Goal: Task Accomplishment & Management: Manage account settings

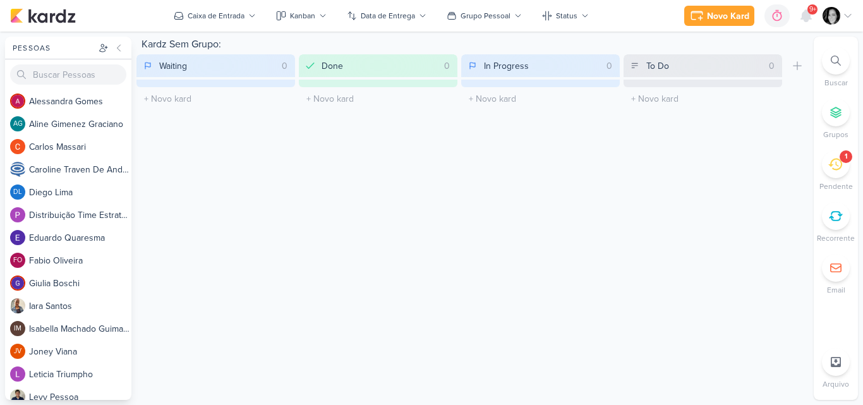
click at [831, 65] on icon at bounding box center [836, 61] width 10 height 10
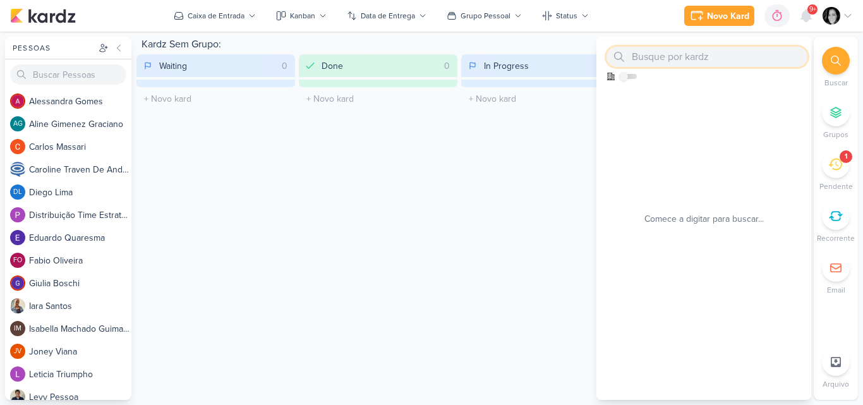
paste input "14710062_MAR INC_SUBLIME_JARDINS_AUMENTAR_INVESTIMENTO_CAMPANHA"
click at [744, 59] on input "14710062_MAR INC_SUBLIME_JARDINS_AUMENTAR_INVESTIMENTO_CAMPANHA" at bounding box center [706, 57] width 201 height 20
click at [709, 164] on div "14710062 Como admin, ative para buscar em todos os kardz da organização 0 kardz…" at bounding box center [703, 218] width 215 height 363
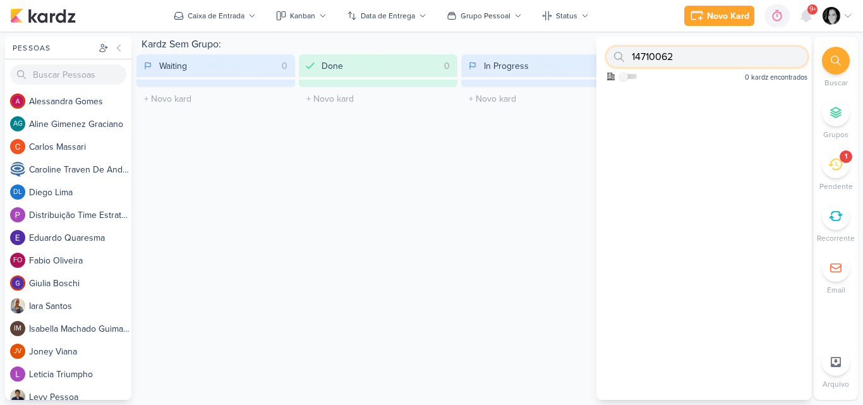
click at [687, 56] on input "14710062" at bounding box center [706, 57] width 201 height 20
type input "1"
click at [854, 10] on div "Novo Kard Ctrl + k 0h0m Sessão desligada... Hoje 0h0m Semana 0h0m Mês 0h0m" at bounding box center [431, 16] width 863 height 32
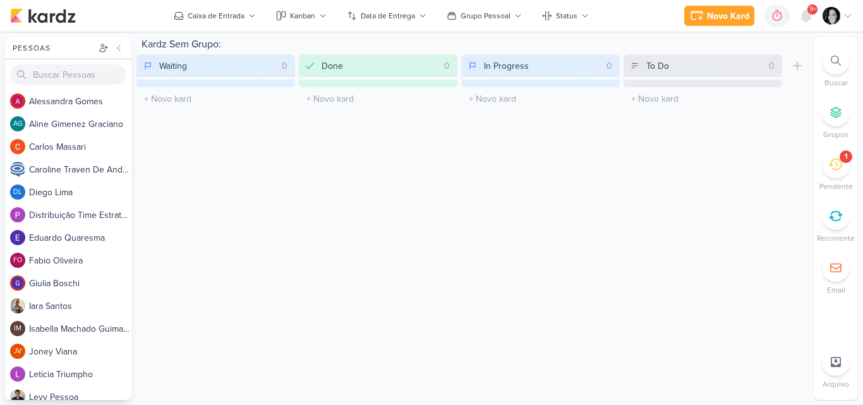
click at [847, 10] on div at bounding box center [838, 16] width 30 height 18
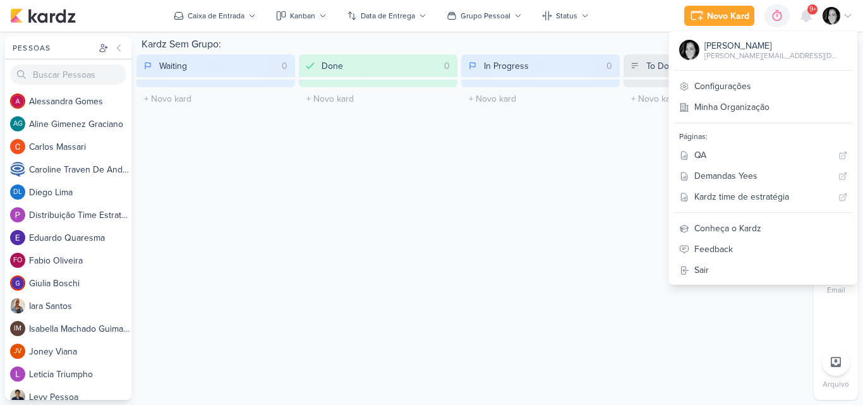
click at [592, 152] on div "Kardz Sem Grupo: Waiting 0 Mover Para Esquerda Mover Para Direita Deletar O tít…" at bounding box center [472, 218] width 672 height 363
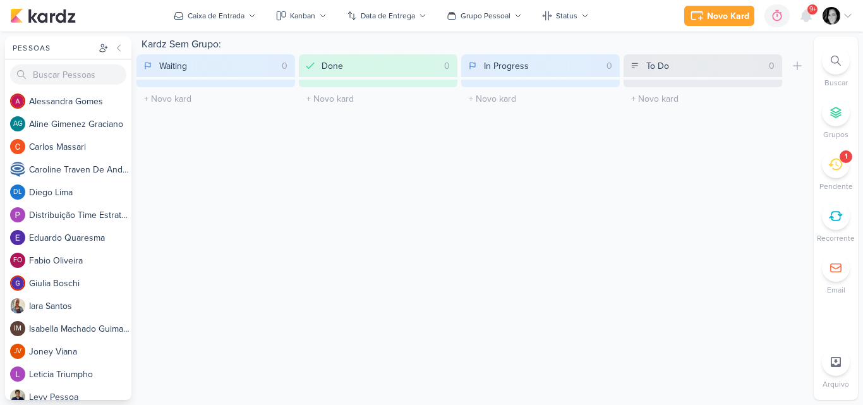
click at [831, 168] on icon at bounding box center [835, 164] width 14 height 14
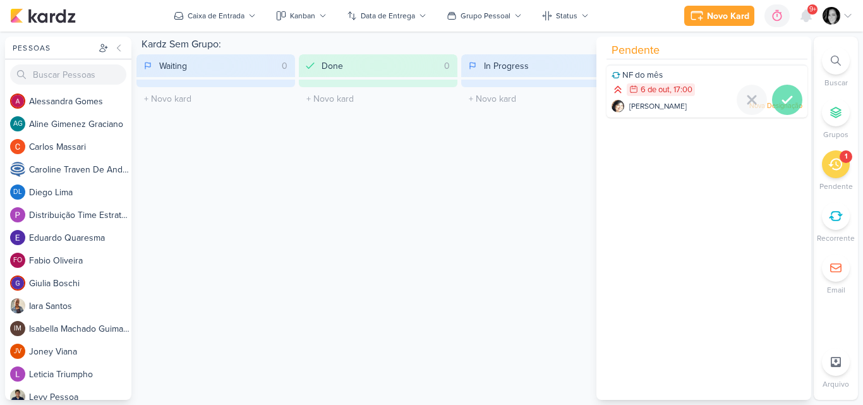
click at [781, 97] on icon at bounding box center [787, 99] width 15 height 15
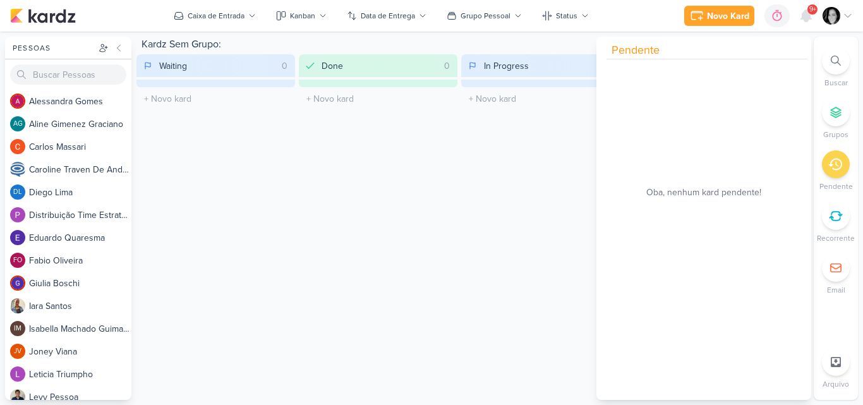
click at [542, 179] on div "Kardz Sem Grupo: Waiting 0 Mover Para Esquerda Mover Para Direita Deletar O tít…" at bounding box center [472, 218] width 672 height 363
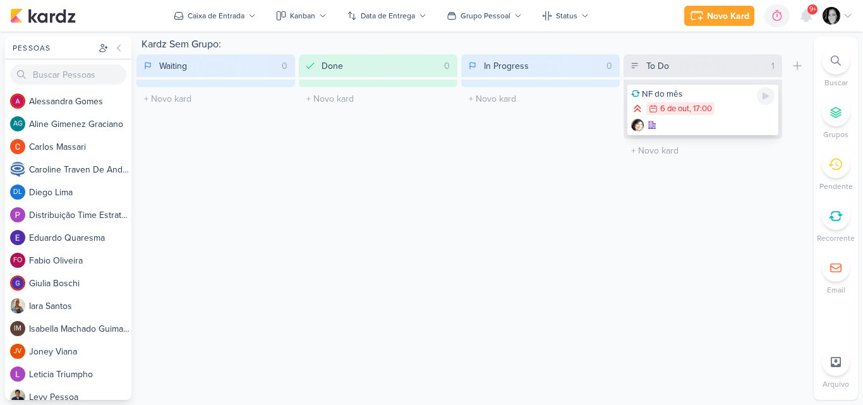
click at [701, 110] on div ", 17:00" at bounding box center [700, 109] width 23 height 8
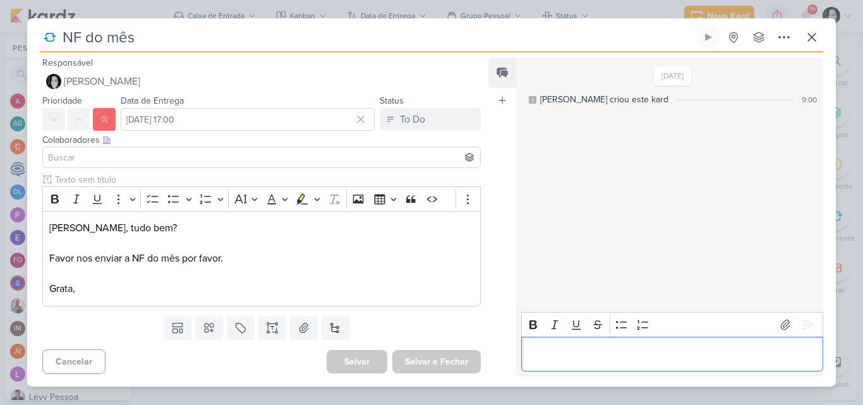
click at [602, 354] on p "Editor editing area: main" at bounding box center [672, 353] width 289 height 15
click at [627, 355] on p "foi enviado em" at bounding box center [672, 353] width 289 height 15
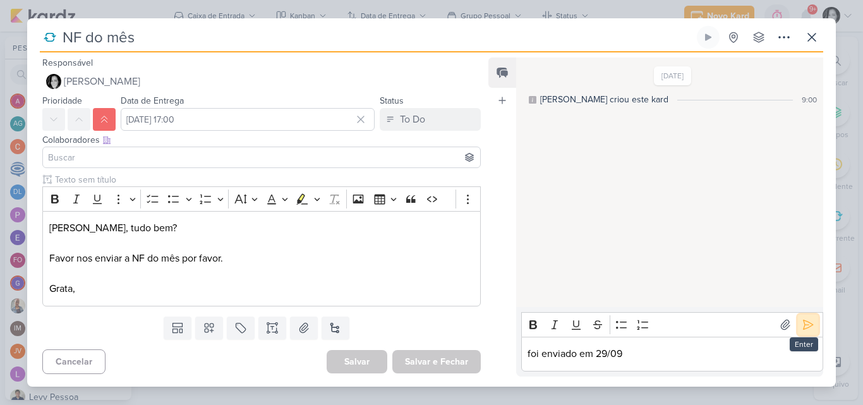
click at [803, 326] on icon at bounding box center [808, 324] width 13 height 13
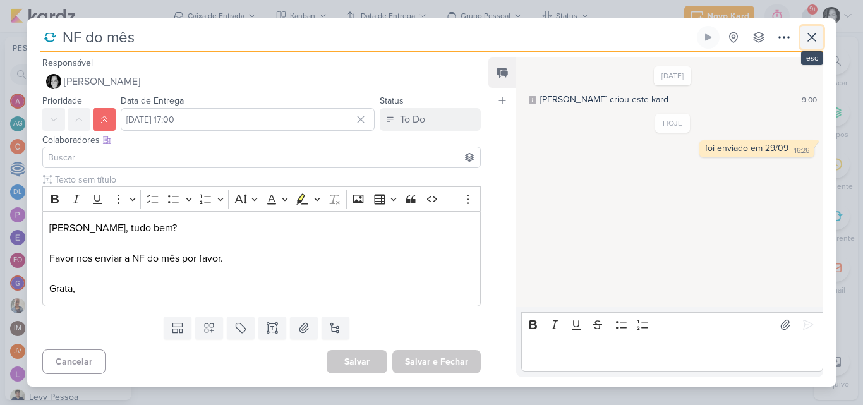
click at [812, 39] on icon at bounding box center [811, 37] width 15 height 15
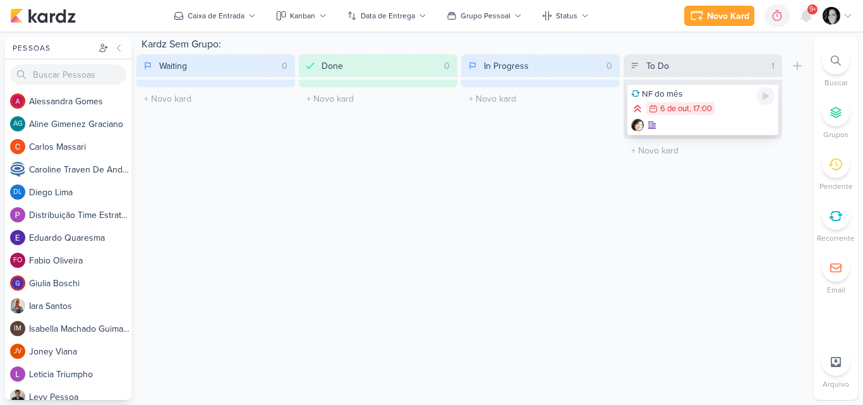
click at [712, 109] on div ", 17:00" at bounding box center [700, 109] width 23 height 8
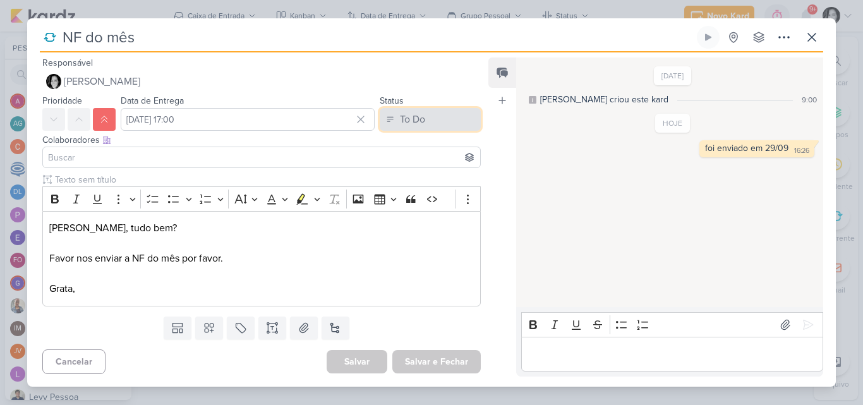
click at [401, 116] on div "To Do" at bounding box center [412, 119] width 25 height 15
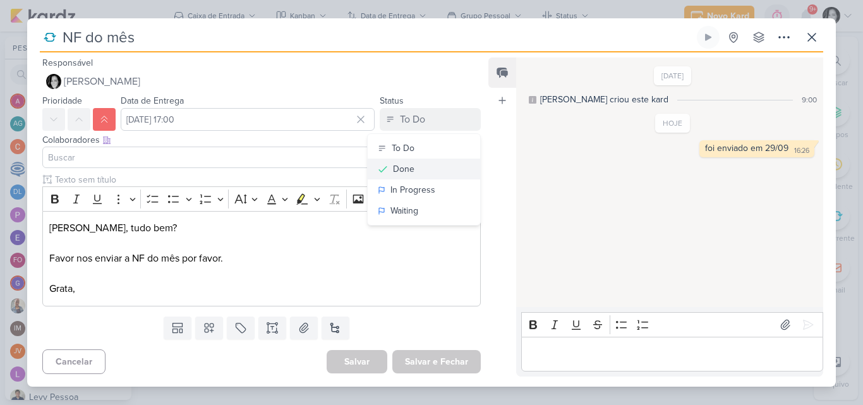
click at [406, 174] on div "Done" at bounding box center [403, 168] width 21 height 13
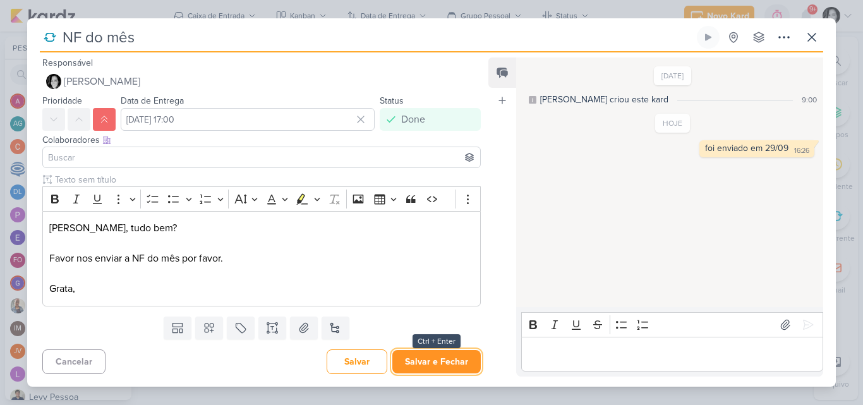
click at [445, 356] on button "Salvar e Fechar" at bounding box center [436, 361] width 88 height 23
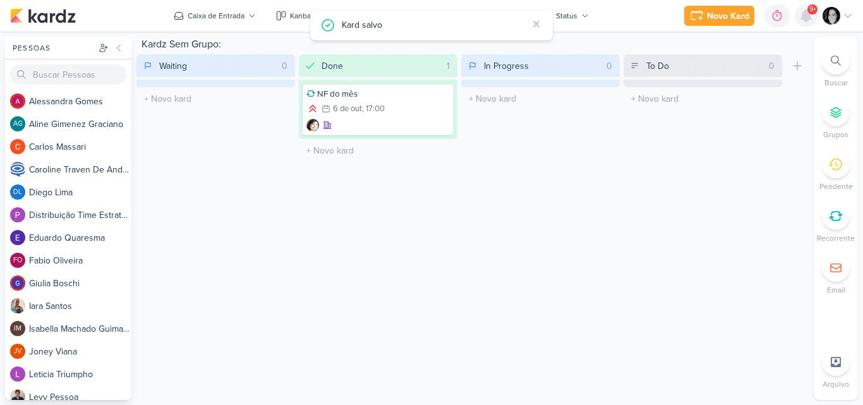
click at [802, 22] on icon at bounding box center [806, 15] width 15 height 15
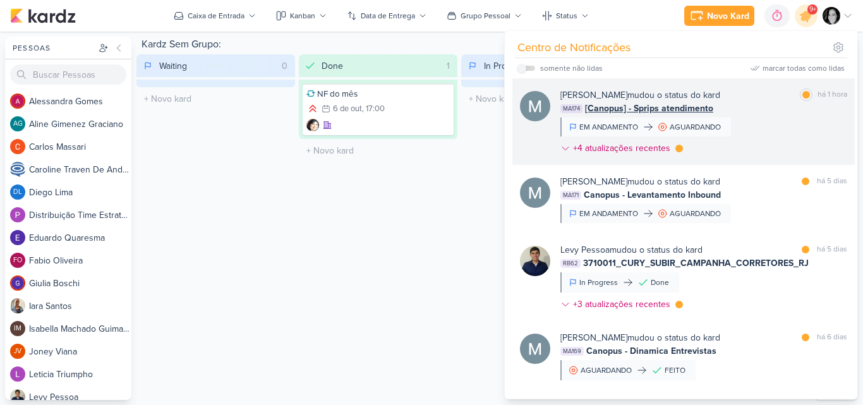
click at [783, 131] on div "Mariana Amorim mudou o status do kard marcar como lida há 1 hora MA174 [Canopus…" at bounding box center [703, 123] width 287 height 71
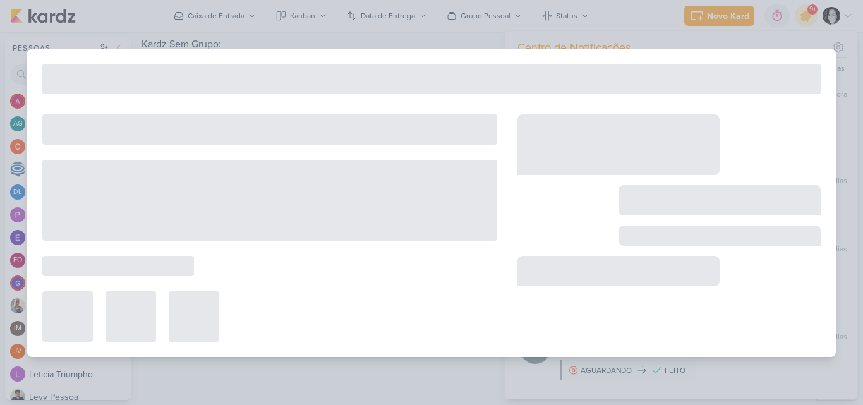
type input "[Canopus] - Sprips atendimento"
type input "9 de outubro de 2025 às 23:59"
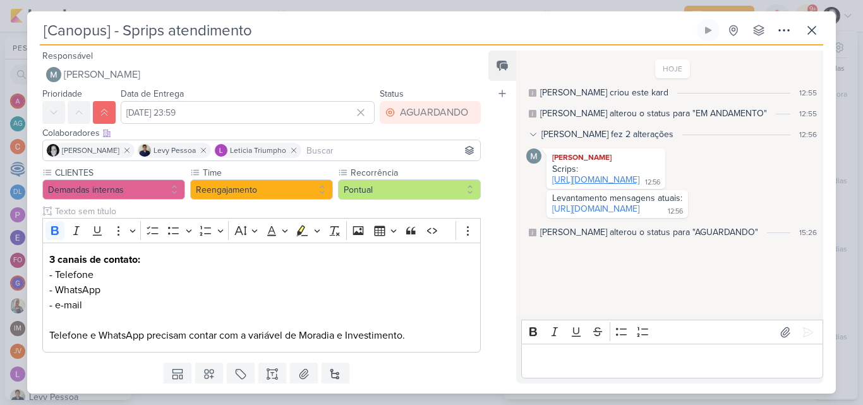
click at [610, 185] on link "https://docs.google.com/document/d/1MlxMuVGqiTrwlxQ4XmKHLy1xgk8H7HtXOvR8WQYYtpI…" at bounding box center [595, 179] width 87 height 11
click at [639, 214] on link "https://docs.google.com/spreadsheets/d/1o-5mPGui1cavG9dCfGfTSGWW391pn2lXW4DB5gR…" at bounding box center [595, 208] width 87 height 11
click at [814, 30] on icon at bounding box center [811, 30] width 15 height 15
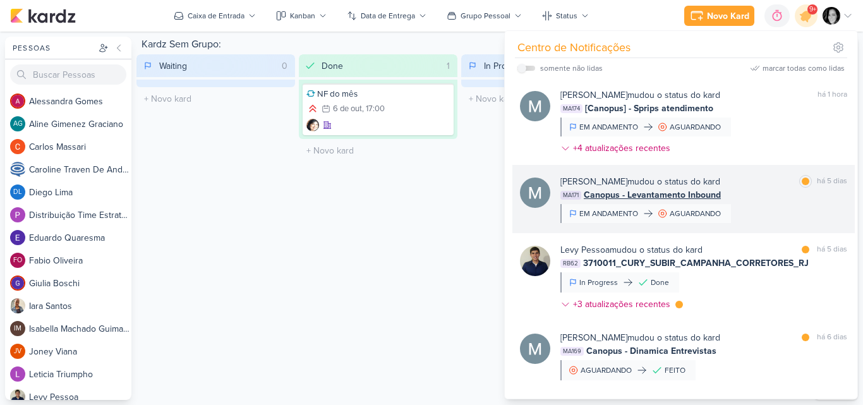
click at [776, 191] on div "MA171 Canopus - Levantamento Inbound" at bounding box center [703, 194] width 287 height 13
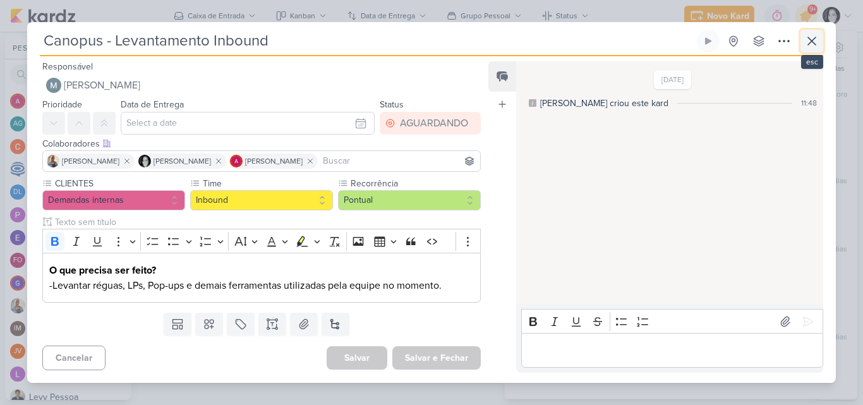
click at [807, 42] on icon at bounding box center [811, 40] width 15 height 15
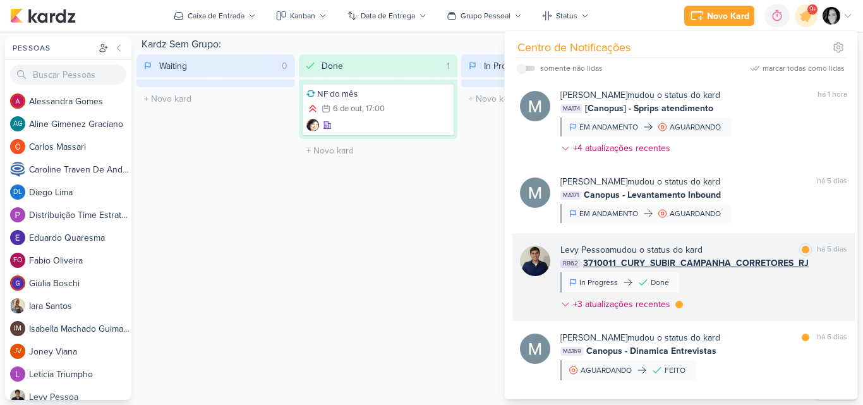
click at [705, 284] on div "Levy Pessoa mudou o status do kard marcar como lida há 5 dias RB62 3710011_CURY…" at bounding box center [703, 279] width 287 height 73
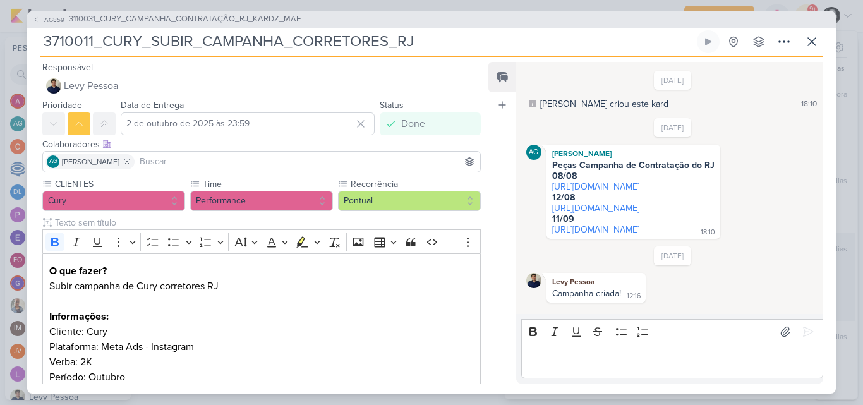
scroll to position [11, 0]
click at [614, 181] on link "https://drive.google.com/drive/folders/13vKCpeISG8bF8IxWkkn4mOVyA1Muk3H3" at bounding box center [595, 186] width 87 height 11
click at [591, 181] on link "https://drive.google.com/drive/folders/13vKCpeISG8bF8IxWkkn4mOVyA1Muk3H3" at bounding box center [595, 186] width 87 height 11
click at [609, 203] on link "https://drive.google.com/drive/folders/1PUBtk29NO7rpJVqIbZ0RRbPPoIHqz6_i" at bounding box center [595, 208] width 87 height 11
click at [587, 234] on link "https://drive.google.com/drive/folders/1KFsom7iQPxtq4KM3WaNXP31NHopcIaYj" at bounding box center [595, 229] width 87 height 11
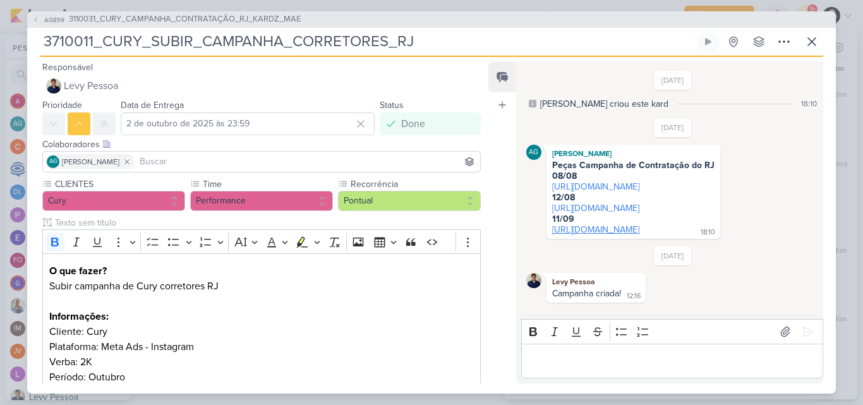
click at [576, 234] on link "https://drive.google.com/drive/folders/1KFsom7iQPxtq4KM3WaNXP31NHopcIaYj" at bounding box center [595, 229] width 87 height 11
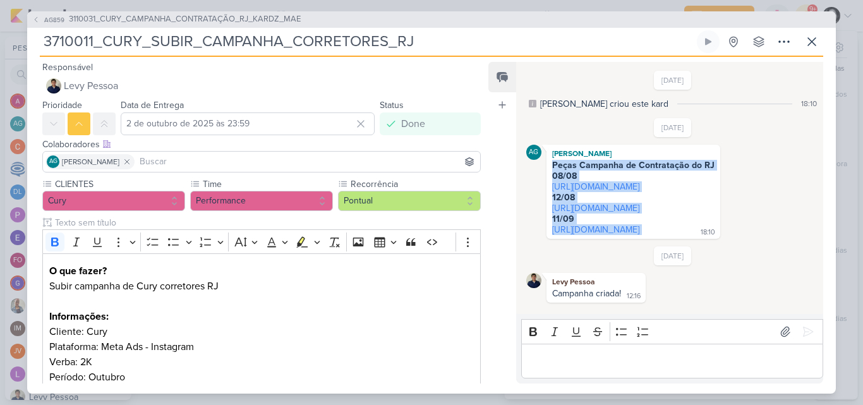
drag, startPoint x: 640, startPoint y: 244, endPoint x: 531, endPoint y: 147, distance: 145.4
click at [531, 147] on div "AG Aline Gimenez Graciano Peças Campanha de Contratação do RJ 08/08 https://dri…" at bounding box center [672, 192] width 293 height 94
copy div "Peças Campanha de Contratação do RJ 08/08 https://drive.google.com/drive/folder…"
click at [810, 35] on icon at bounding box center [811, 41] width 15 height 15
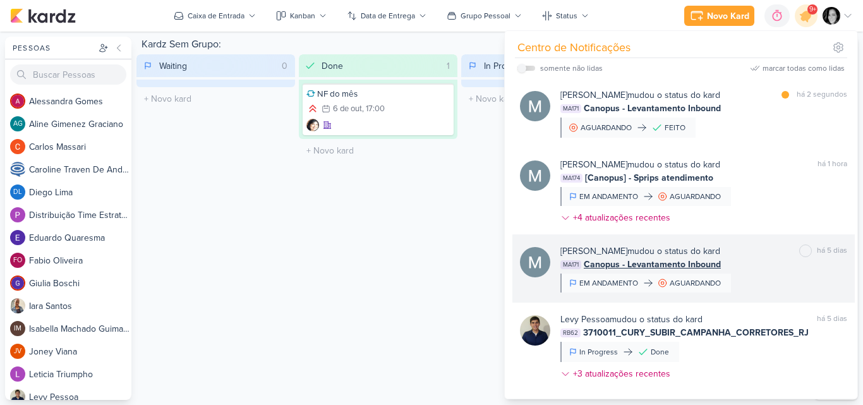
drag, startPoint x: 665, startPoint y: 255, endPoint x: 721, endPoint y: 287, distance: 64.3
drag, startPoint x: 721, startPoint y: 287, endPoint x: 769, endPoint y: 274, distance: 50.4
click at [769, 274] on div "Mariana Amorim mudou o status do kard marcar como não lida há 5 dias MA171 Cano…" at bounding box center [703, 268] width 287 height 48
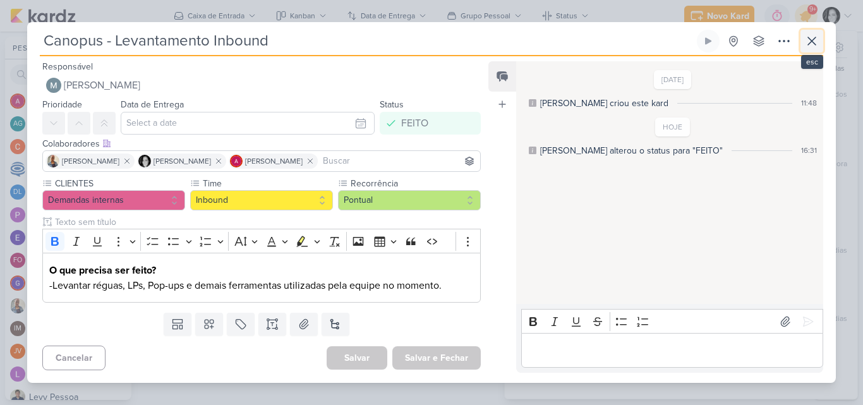
click at [812, 45] on icon at bounding box center [811, 40] width 15 height 15
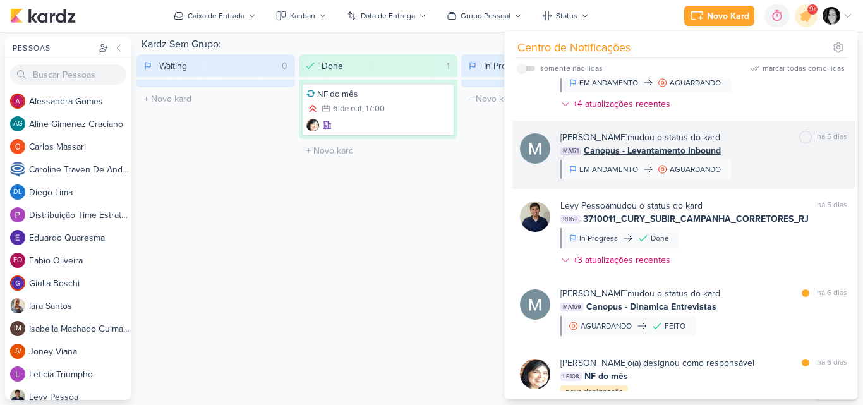
scroll to position [114, 0]
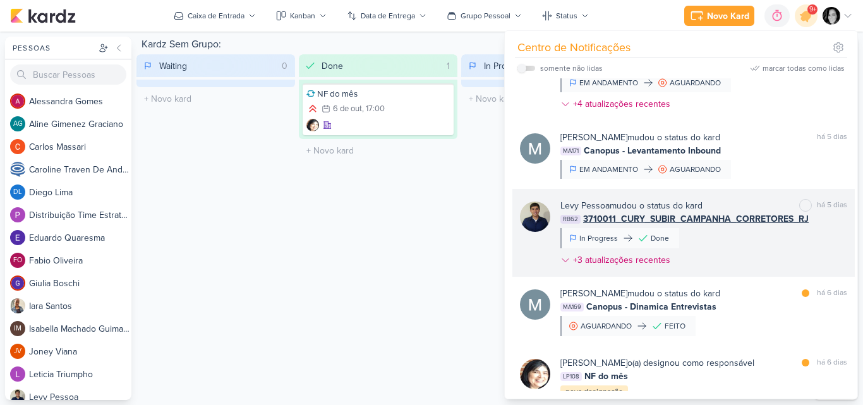
click at [706, 234] on div "Levy Pessoa mudou o status do kard marcar como não lida há 5 dias RB62 3710011_…" at bounding box center [703, 235] width 287 height 73
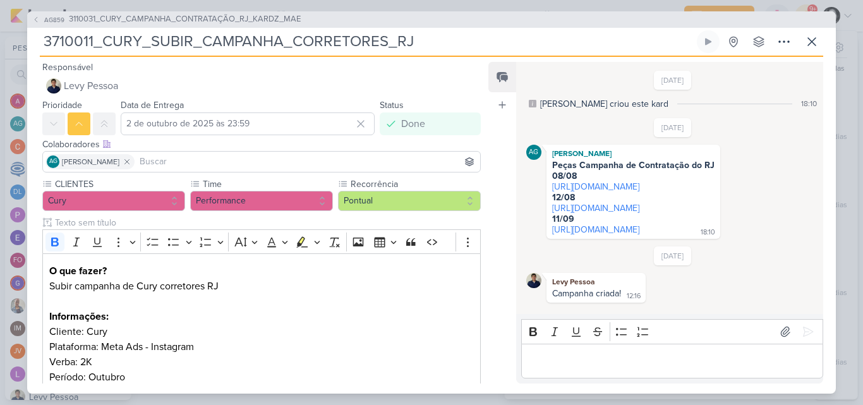
scroll to position [11, 0]
click at [811, 37] on icon at bounding box center [811, 41] width 15 height 15
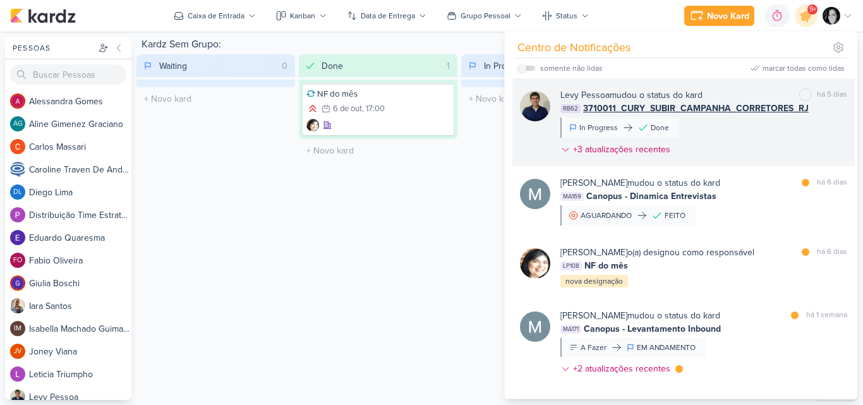
scroll to position [222, 0]
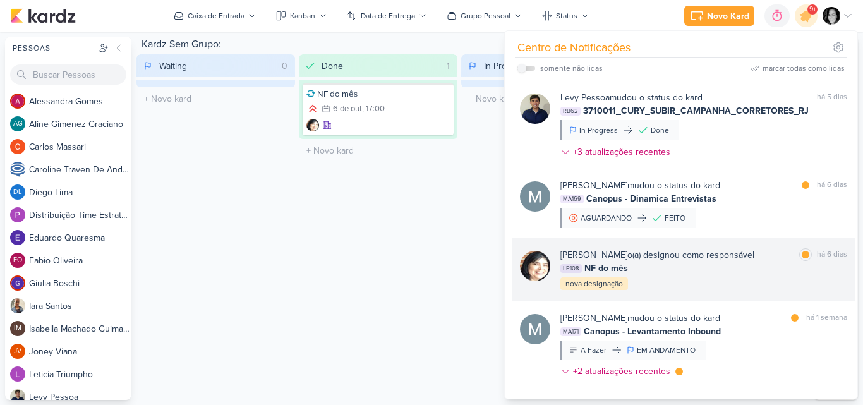
click at [694, 286] on div "Lucimara Paz o(a) designou como responsável marcar como lida há 6 dias LP108 NF…" at bounding box center [703, 269] width 287 height 43
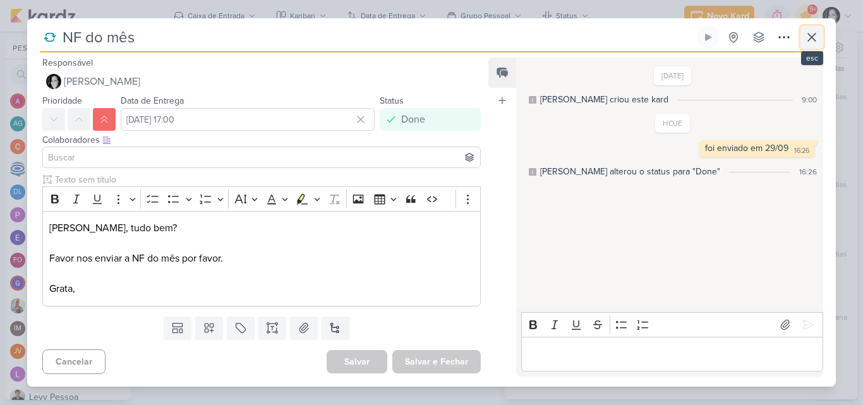
click at [812, 33] on icon at bounding box center [811, 37] width 15 height 15
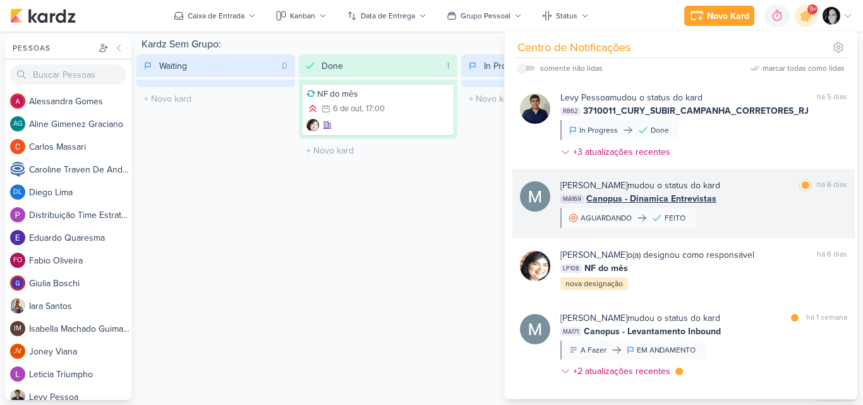
click at [760, 198] on div "MA169 Canopus - Dinamica Entrevistas" at bounding box center [703, 198] width 287 height 13
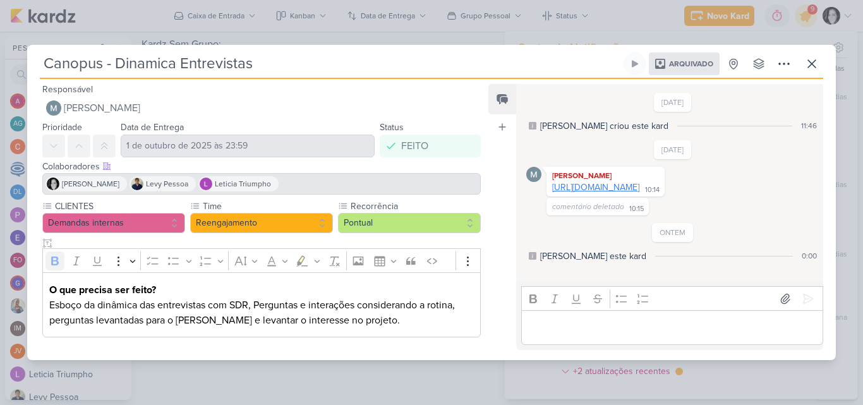
click at [600, 193] on link "https://docs.google.com/spreadsheets/d/1SQ_-N-tPsEhO_15bINIkTO3EzSnlru6w/edit?g…" at bounding box center [595, 187] width 87 height 11
drag, startPoint x: 717, startPoint y: 205, endPoint x: 544, endPoint y: 179, distance: 174.9
click at [544, 179] on div "Mariana Amorim https://docs.google.com/spreadsheets/d/1SQ_-N-tPsEhO_15bINIkTO3E…" at bounding box center [672, 182] width 293 height 30
click at [812, 63] on icon at bounding box center [811, 63] width 15 height 15
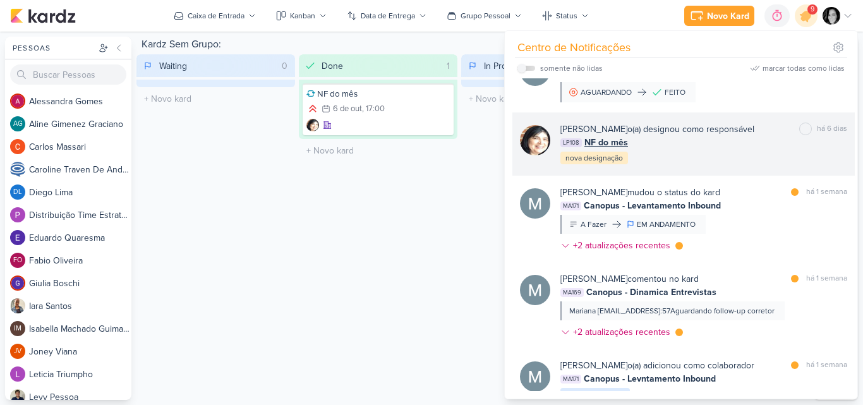
scroll to position [348, 0]
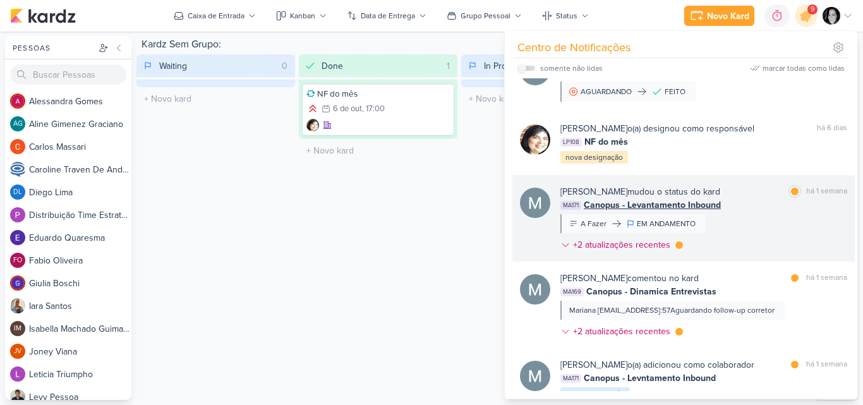
click at [721, 215] on div "Mariana Amorim mudou o status do kard marcar como lida há 1 semana MA171 Canopu…" at bounding box center [703, 220] width 287 height 71
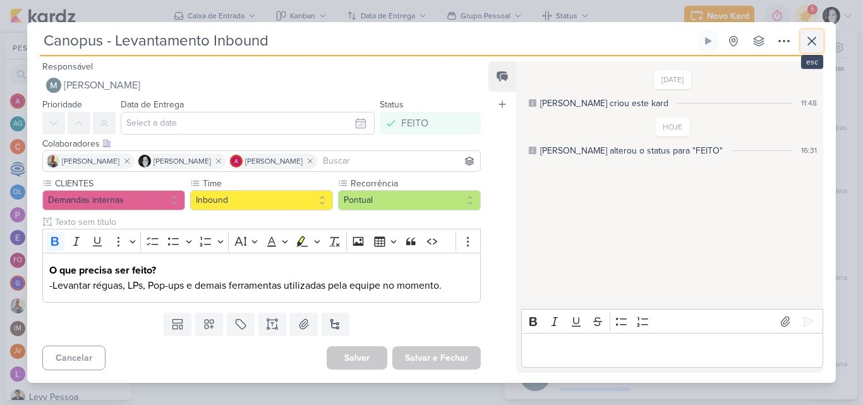
click at [810, 40] on icon at bounding box center [811, 40] width 15 height 15
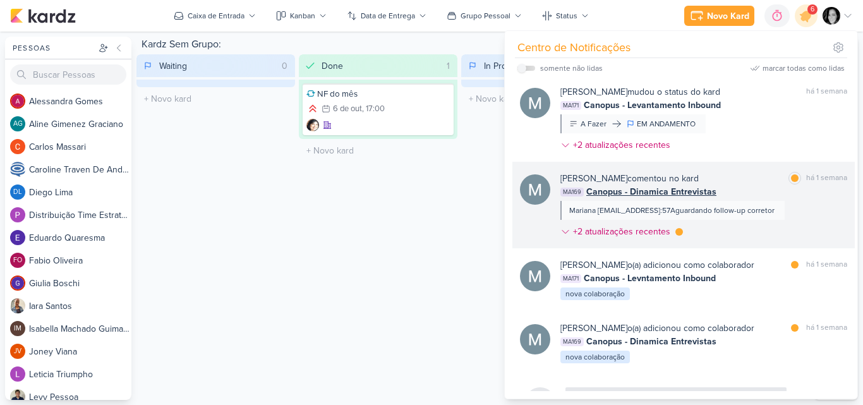
scroll to position [447, 0]
click at [751, 206] on div "Mariana Amorimmariananevesdeamorim@gmail.com1194778053910:57Aguardando follow-u…" at bounding box center [671, 211] width 205 height 11
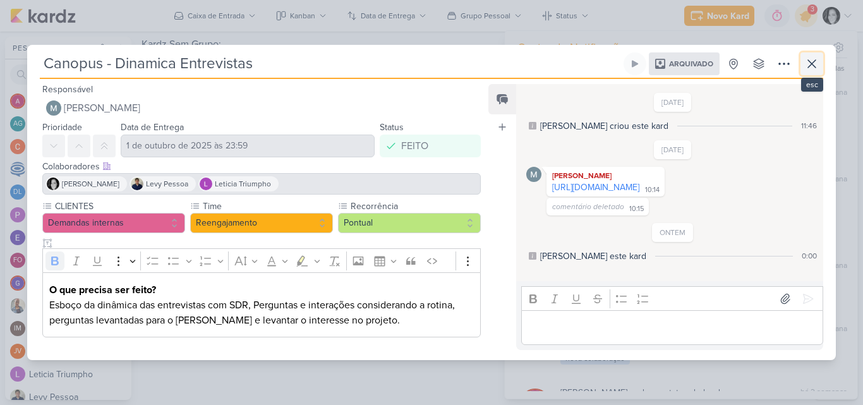
click at [816, 59] on icon at bounding box center [811, 63] width 15 height 15
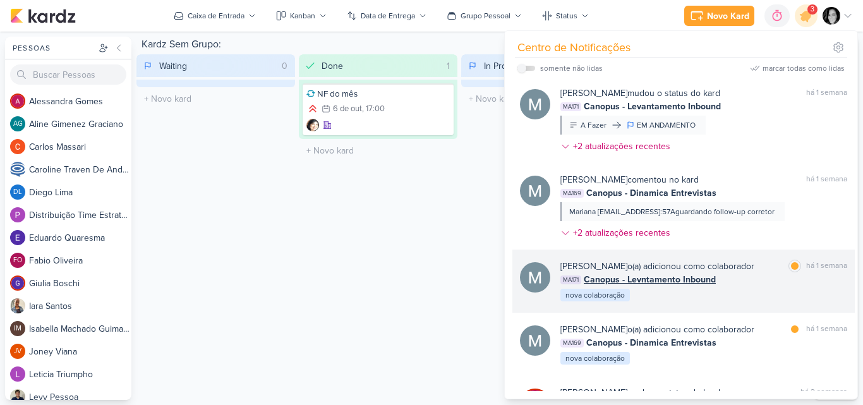
click at [752, 303] on div "Mariana Amorim o(a) adicionou como colaborador marcar como lida há 1 semana MA1…" at bounding box center [703, 281] width 287 height 43
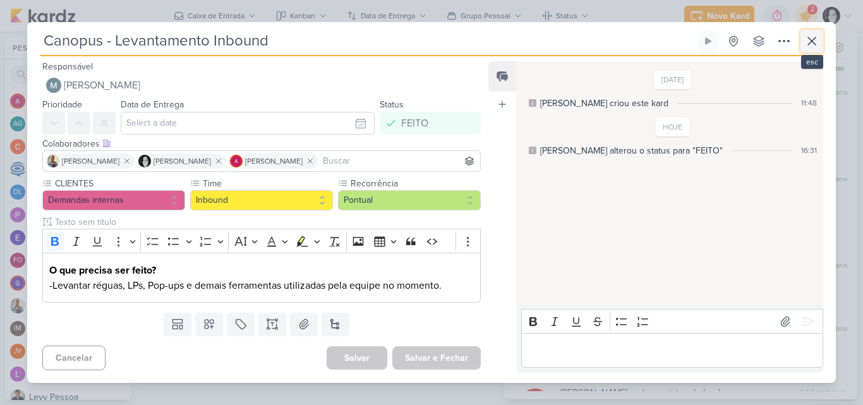
click at [814, 44] on icon at bounding box center [812, 41] width 8 height 8
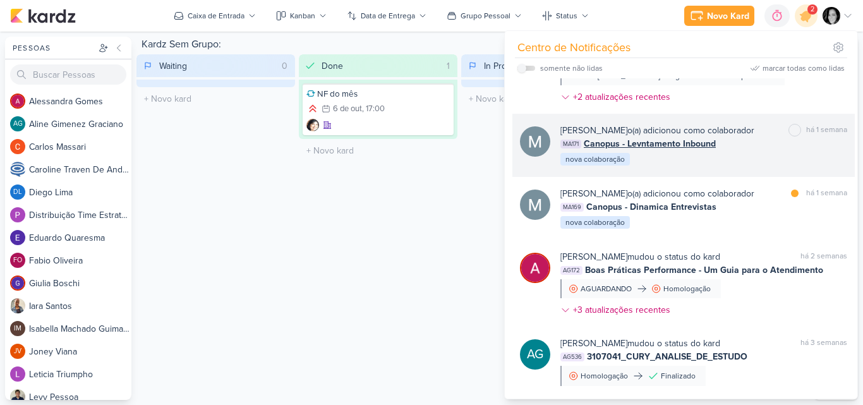
scroll to position [582, 0]
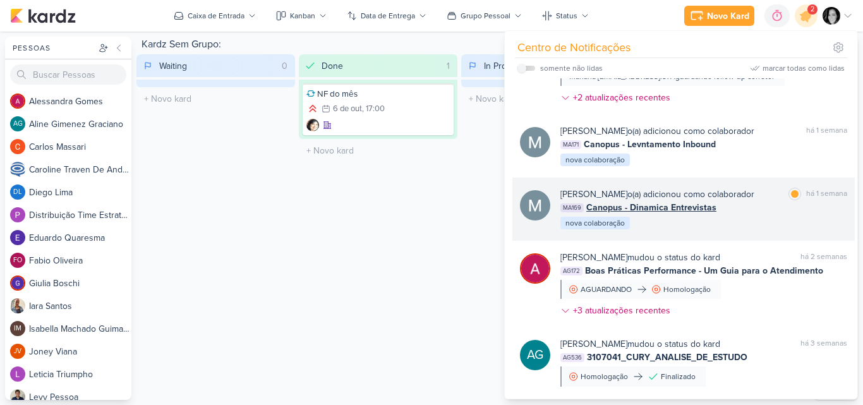
click at [756, 231] on div "Mariana Amorim o(a) adicionou como colaborador marcar como lida há 1 semana MA1…" at bounding box center [703, 209] width 287 height 43
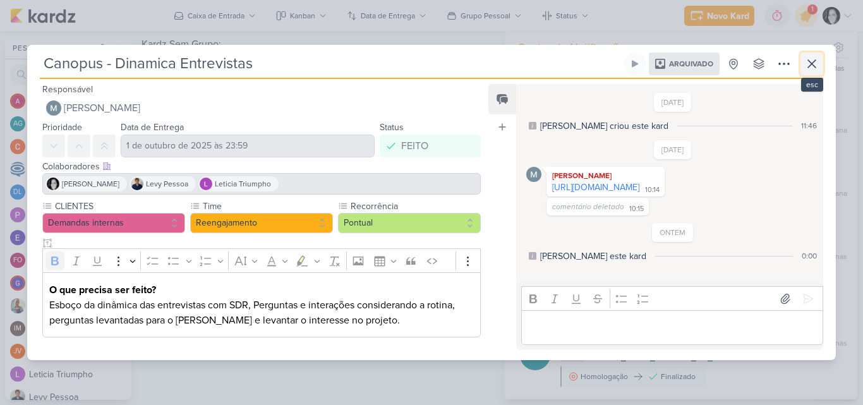
click at [814, 61] on icon at bounding box center [811, 63] width 15 height 15
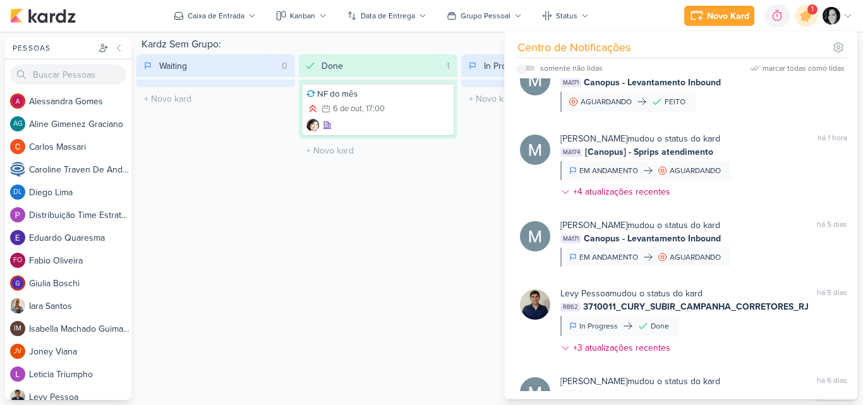
scroll to position [0, 0]
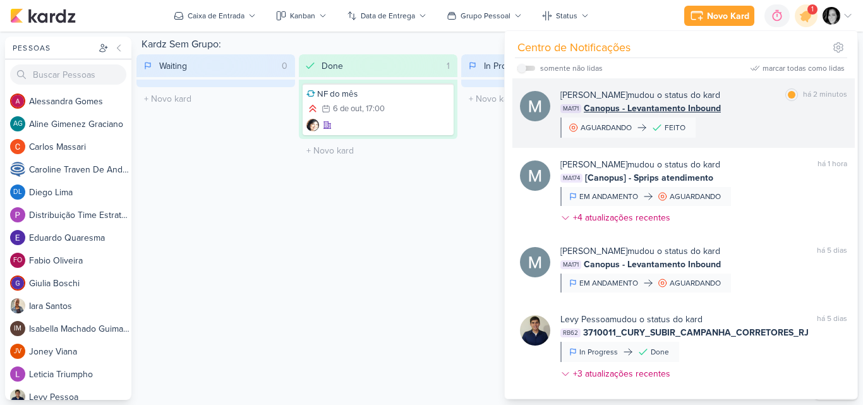
click at [745, 120] on div "Mariana Amorim mudou o status do kard marcar como lida há 2 minutos MA171 Canop…" at bounding box center [703, 112] width 287 height 49
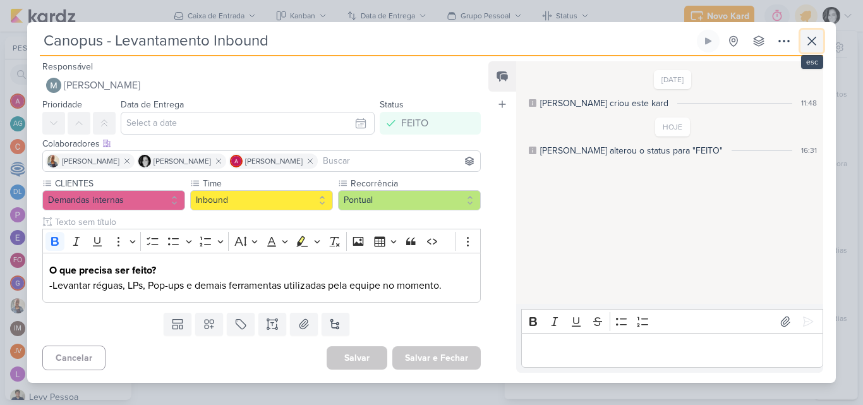
click at [811, 42] on icon at bounding box center [811, 40] width 15 height 15
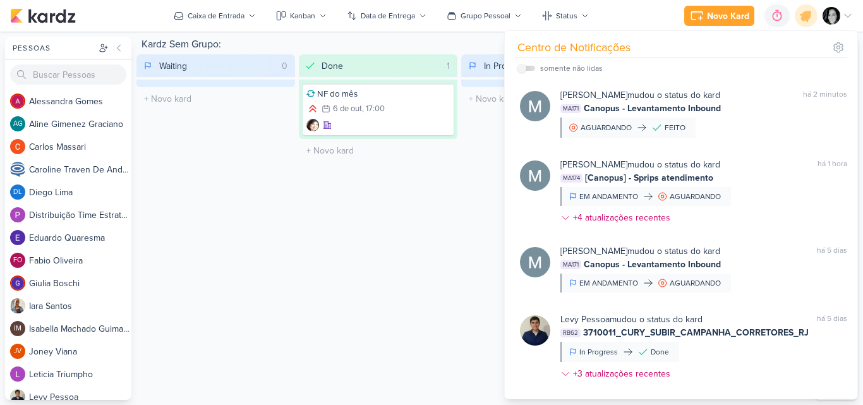
click at [436, 207] on div "Kardz Sem Grupo: Waiting 0 Mover Para Esquerda Mover Para Direita Deletar O tít…" at bounding box center [472, 218] width 672 height 363
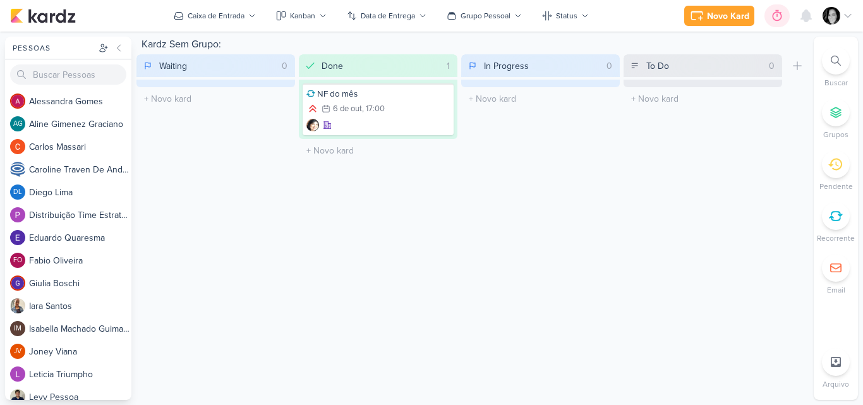
click at [776, 21] on icon at bounding box center [777, 15] width 9 height 11
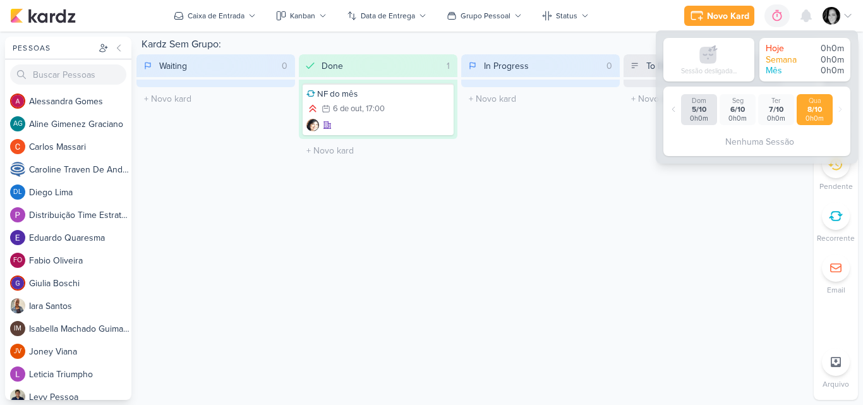
click at [713, 305] on div "Kardz Sem Grupo: Waiting 0 Mover Para Esquerda Mover Para Direita Deletar O tít…" at bounding box center [472, 218] width 672 height 363
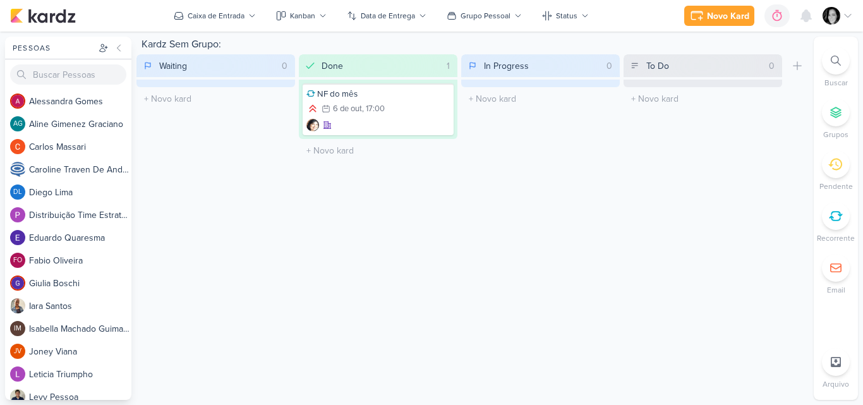
click at [830, 17] on img at bounding box center [832, 16] width 18 height 18
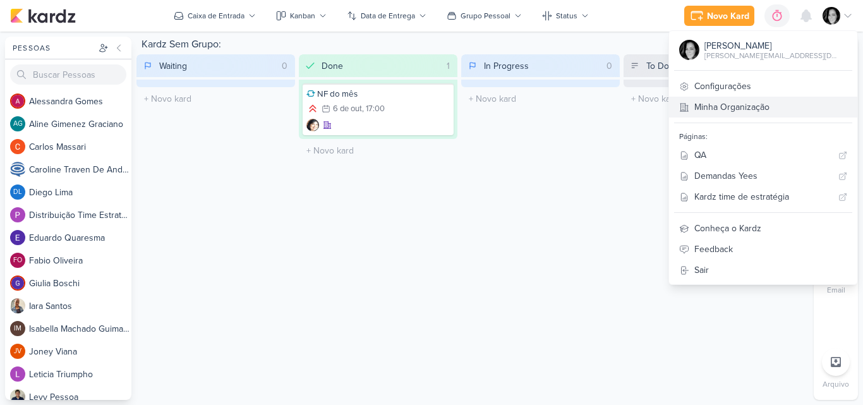
click at [769, 104] on link "Minha Organização" at bounding box center [763, 107] width 188 height 21
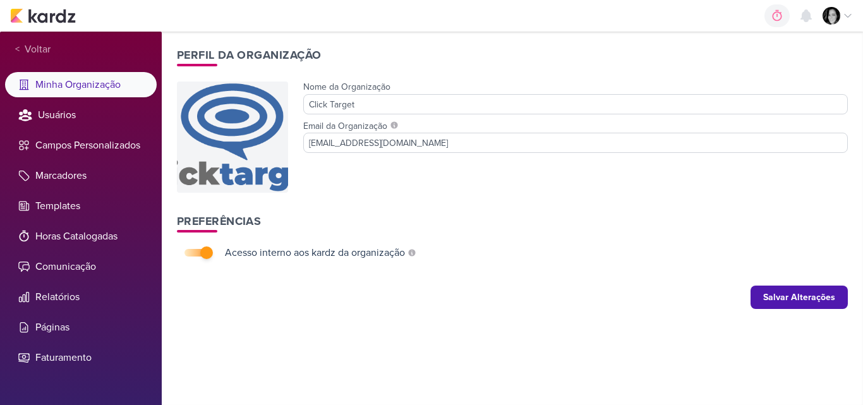
click at [835, 16] on img at bounding box center [832, 16] width 18 height 18
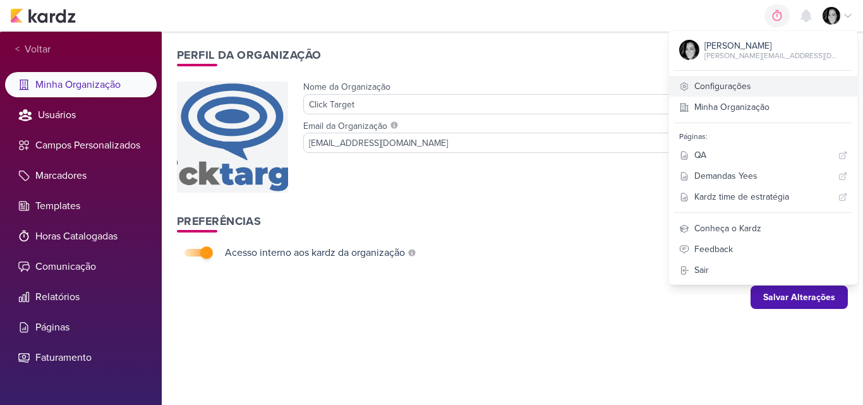
click at [788, 86] on link "Configurações" at bounding box center [763, 86] width 188 height 21
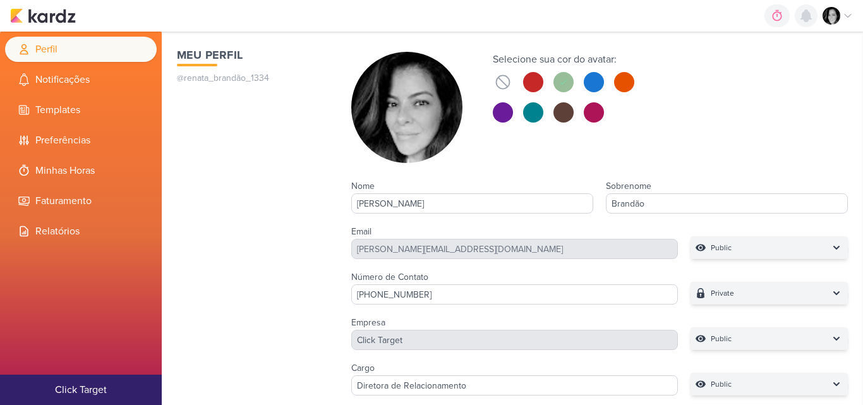
click at [809, 16] on icon at bounding box center [806, 15] width 10 height 11
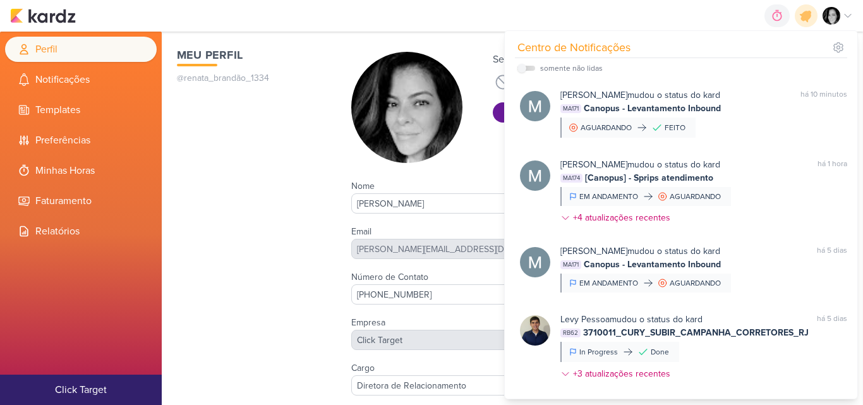
click at [829, 16] on img at bounding box center [832, 16] width 18 height 18
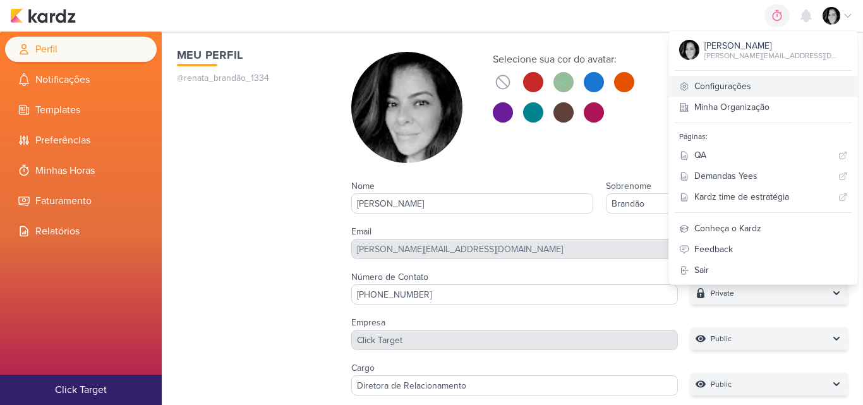
click at [769, 94] on link "Configurações" at bounding box center [763, 86] width 188 height 21
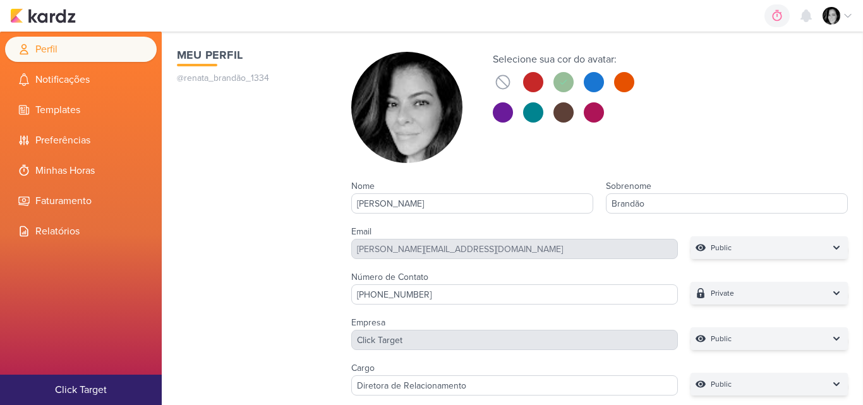
scroll to position [155, 0]
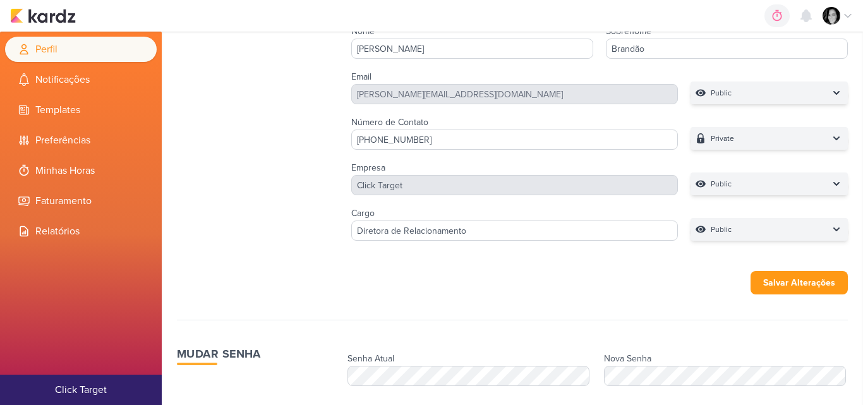
click at [833, 14] on img at bounding box center [832, 16] width 18 height 18
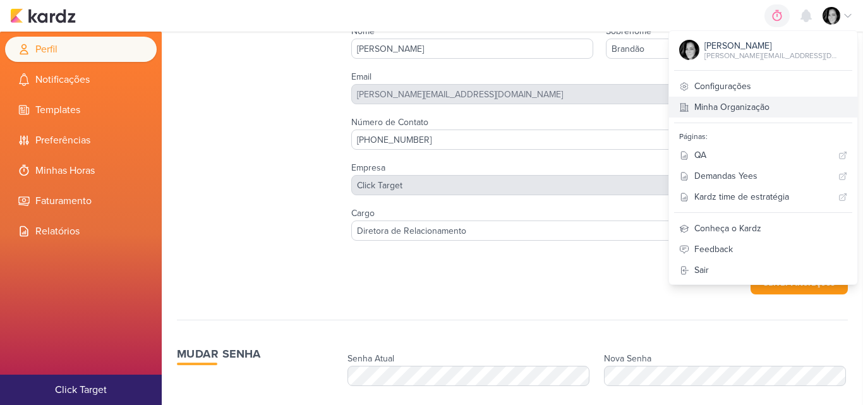
click at [767, 112] on link "Minha Organização" at bounding box center [763, 107] width 188 height 21
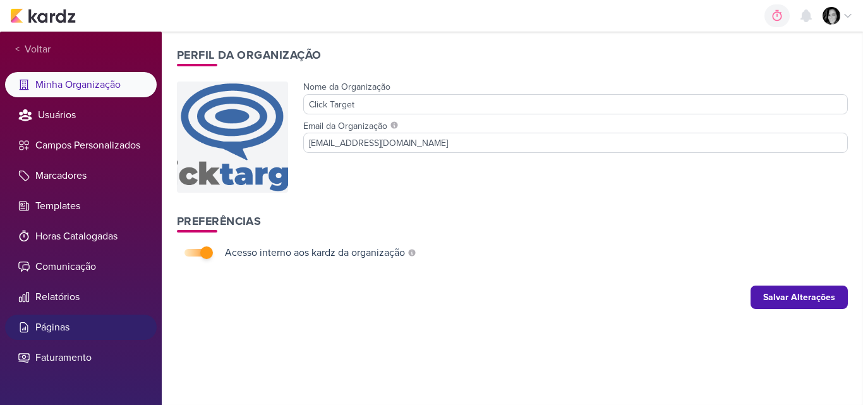
click at [62, 322] on li "Páginas" at bounding box center [81, 327] width 152 height 25
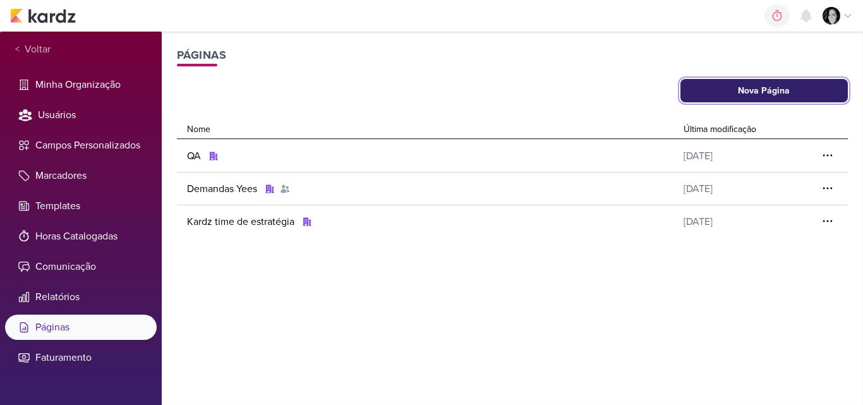
click at [769, 96] on button "Nova Página" at bounding box center [764, 90] width 168 height 23
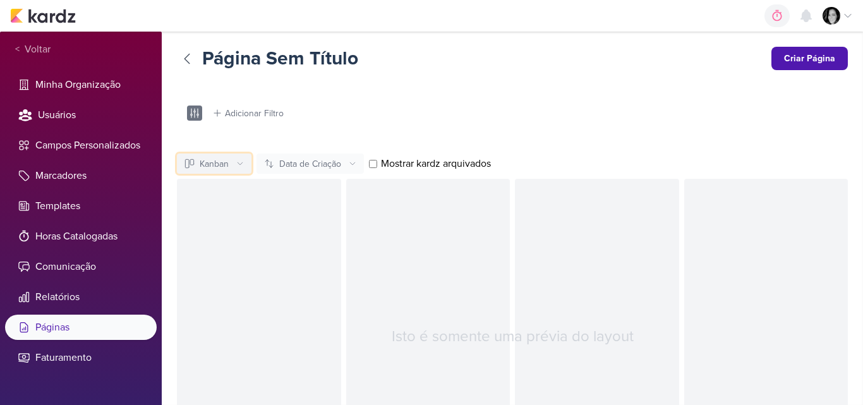
click at [242, 167] on icon at bounding box center [240, 164] width 8 height 8
click at [267, 117] on div "Adicionar Filtro" at bounding box center [254, 113] width 59 height 13
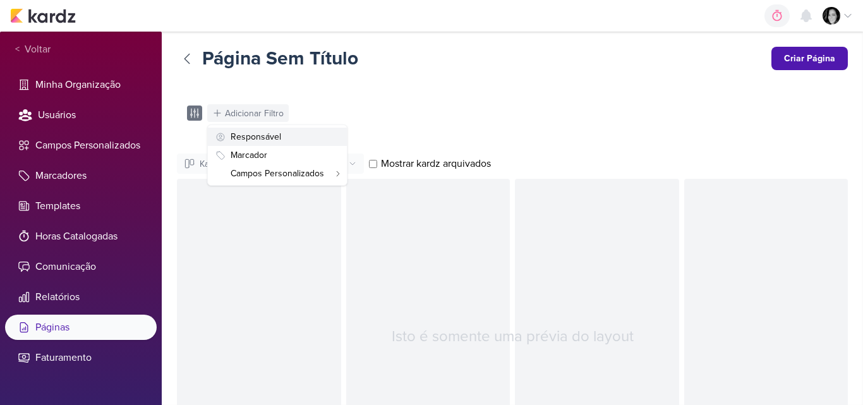
click at [265, 142] on div "Responsável" at bounding box center [256, 136] width 51 height 13
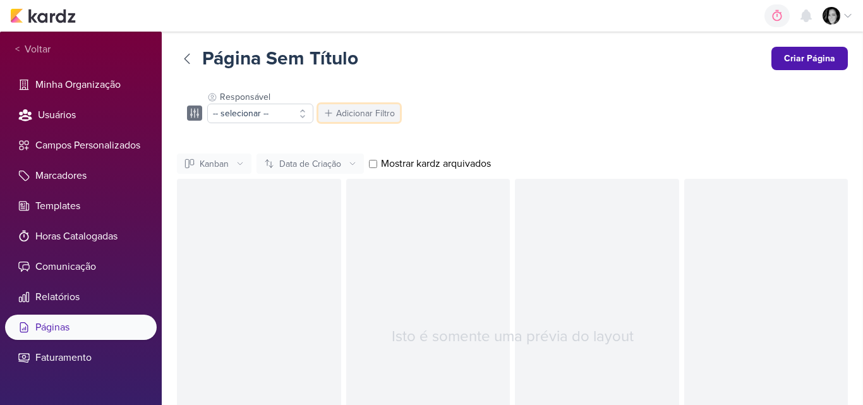
click at [369, 111] on div "Adicionar Filtro" at bounding box center [365, 113] width 59 height 13
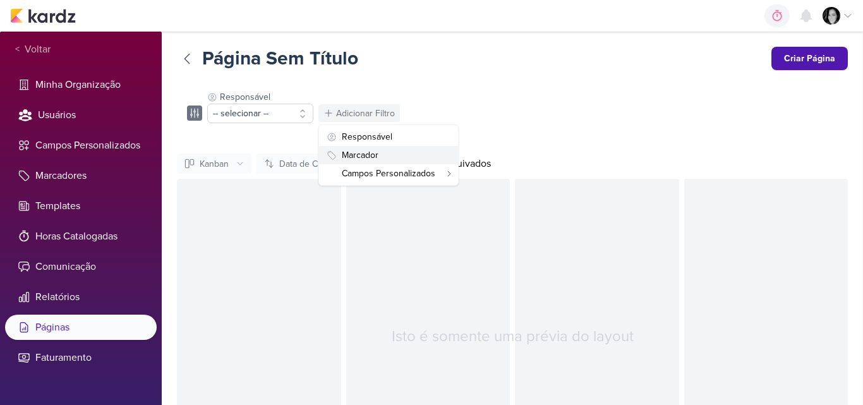
click at [369, 154] on div "Marcador" at bounding box center [360, 154] width 37 height 13
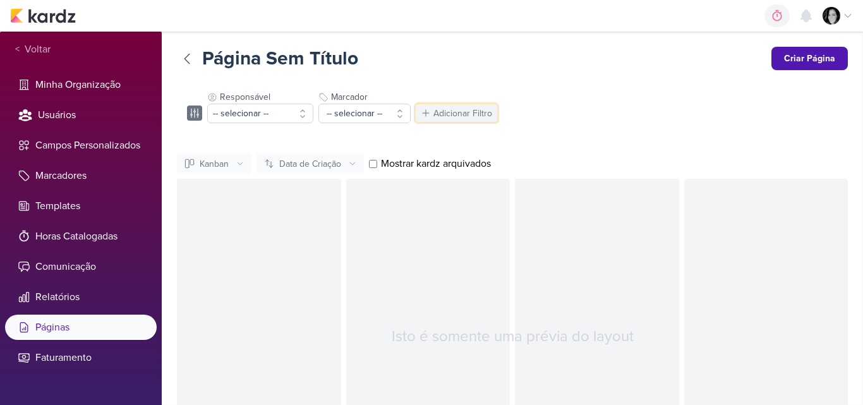
click at [478, 114] on div "Adicionar Filtro" at bounding box center [462, 113] width 59 height 13
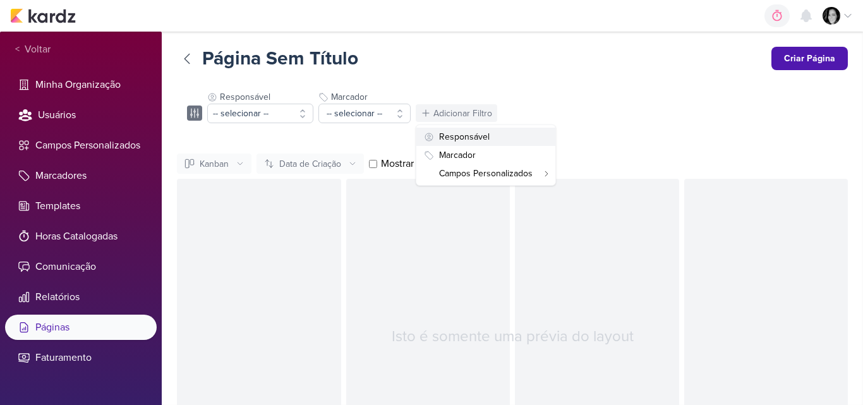
click at [493, 138] on button "Responsável" at bounding box center [485, 137] width 139 height 18
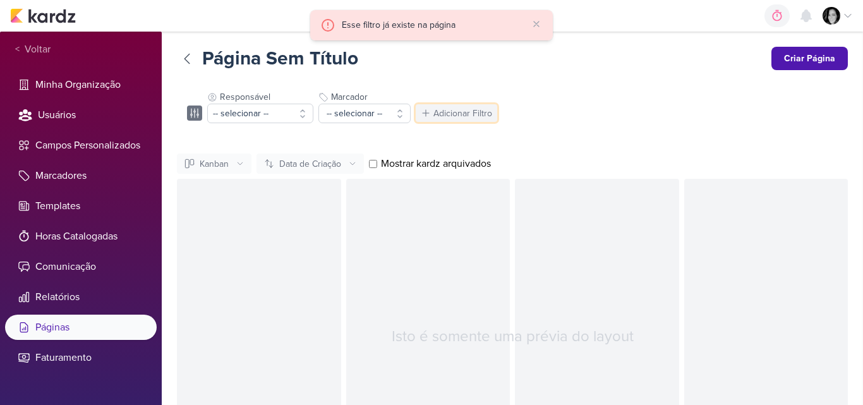
click at [476, 112] on div "Adicionar Filtro" at bounding box center [462, 113] width 59 height 13
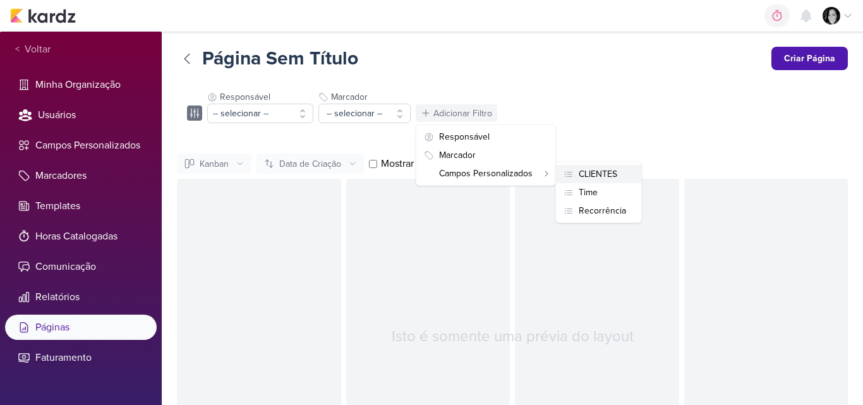
click at [583, 171] on div "CLIENTES" at bounding box center [598, 173] width 39 height 13
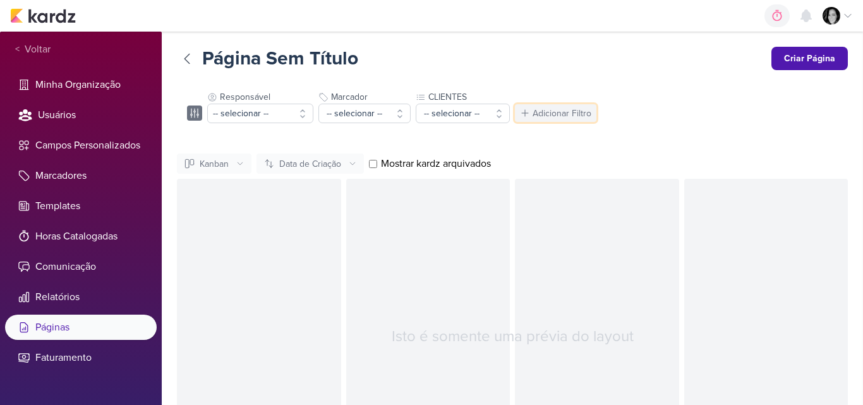
click at [557, 116] on div "Adicionar Filtro" at bounding box center [562, 113] width 59 height 13
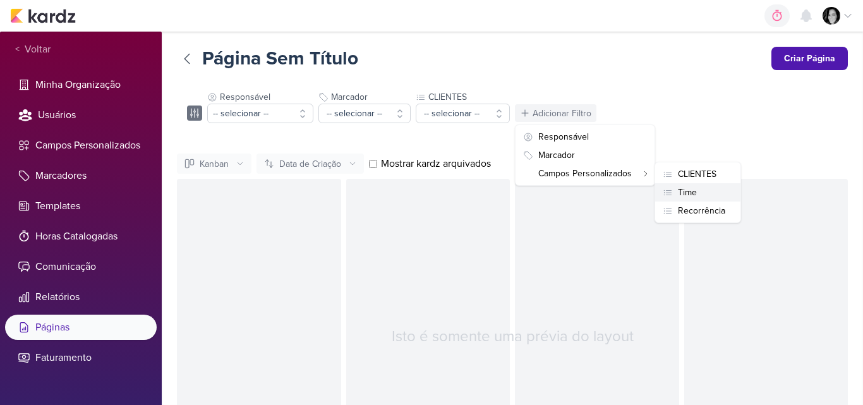
click at [701, 194] on button "Time" at bounding box center [697, 192] width 85 height 18
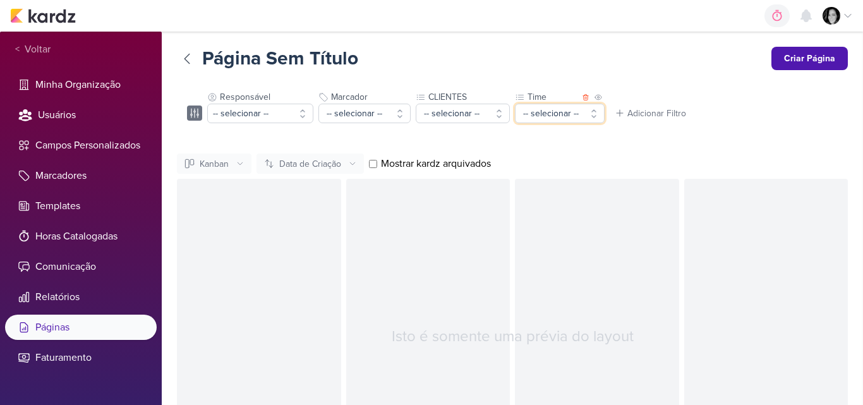
click at [596, 113] on button "-- selecionar --" at bounding box center [560, 114] width 90 height 20
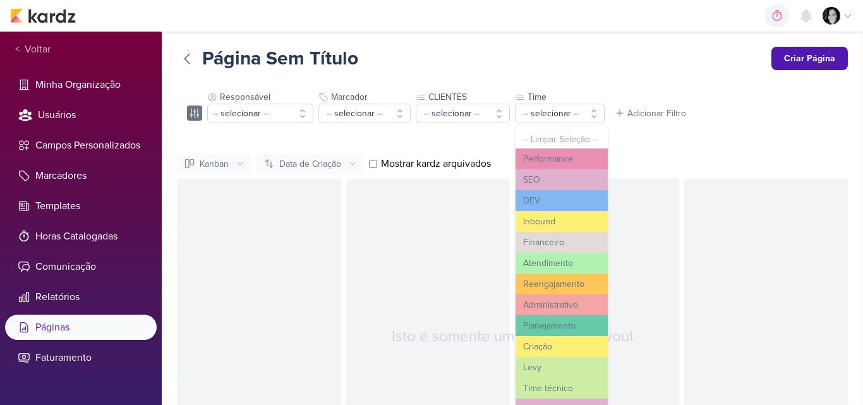
click at [683, 131] on div "Página Sem Título Criar Página Responsável -- selecionar -- -- Limpar Seleção -…" at bounding box center [512, 271] width 671 height 448
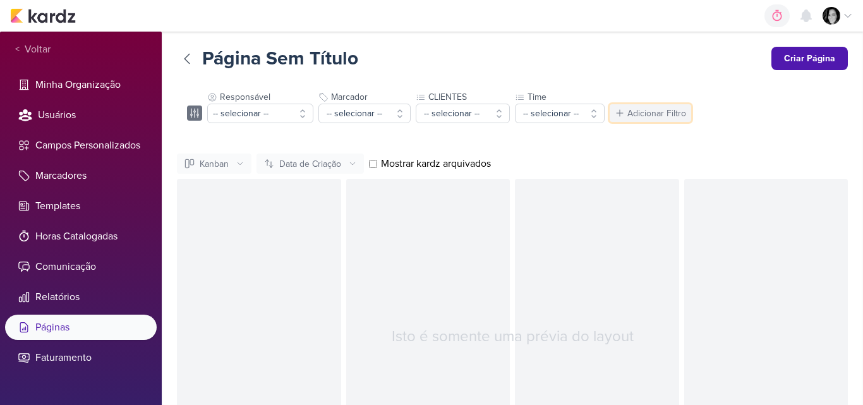
click at [662, 115] on div "Adicionar Filtro" at bounding box center [656, 113] width 59 height 13
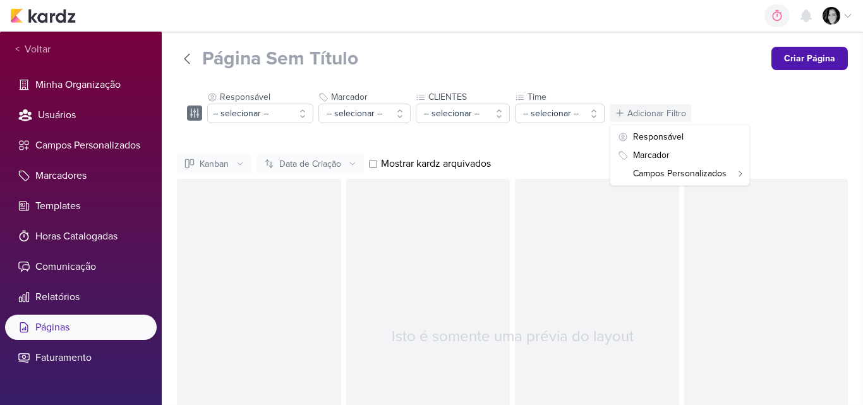
click at [712, 55] on input "Página Sem Título" at bounding box center [481, 58] width 559 height 23
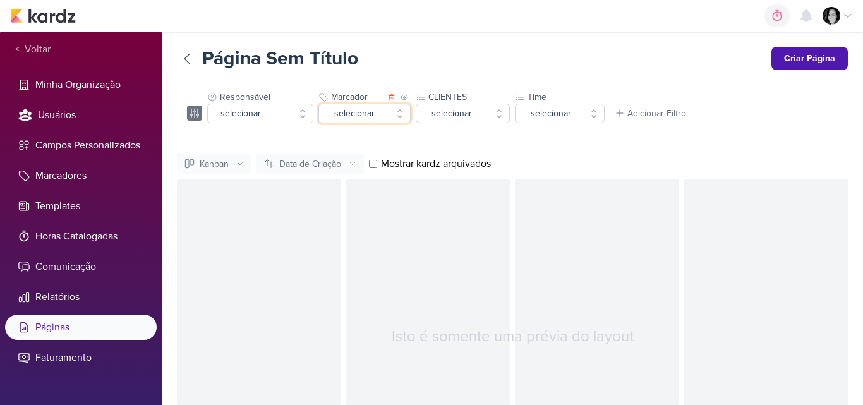
click at [401, 112] on button "-- selecionar --" at bounding box center [364, 114] width 92 height 20
click at [389, 100] on icon at bounding box center [392, 98] width 8 height 8
click at [277, 116] on button "-- selecionar --" at bounding box center [260, 114] width 106 height 20
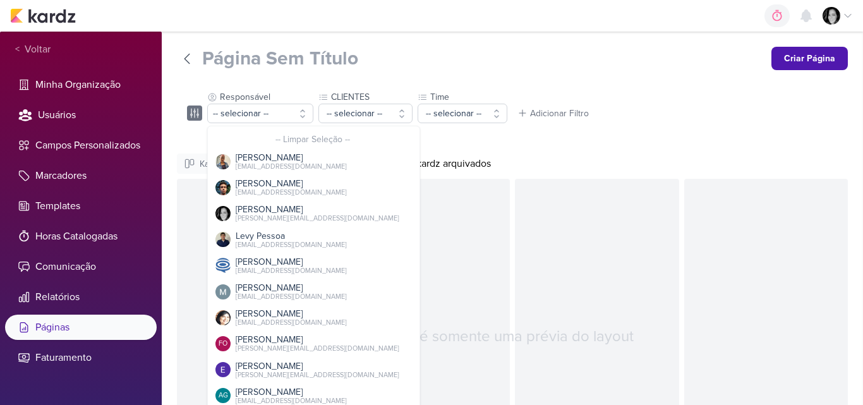
click at [456, 62] on input "Página Sem Título" at bounding box center [481, 58] width 559 height 23
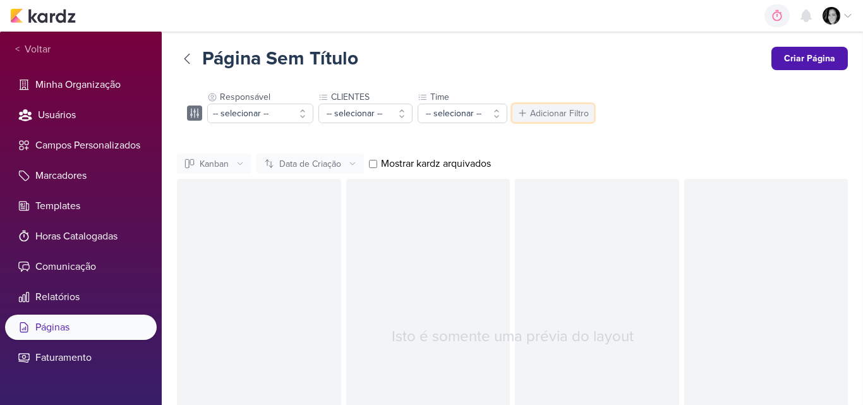
click at [530, 111] on div "Adicionar Filtro" at bounding box center [559, 113] width 59 height 13
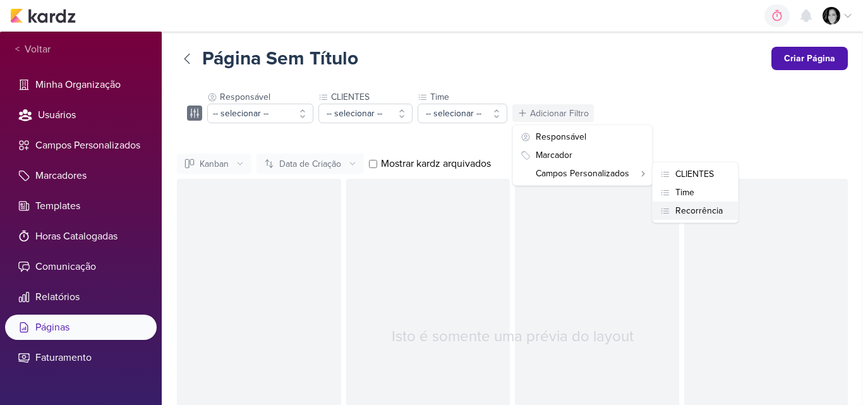
click at [692, 210] on div "Recorrência" at bounding box center [698, 210] width 47 height 13
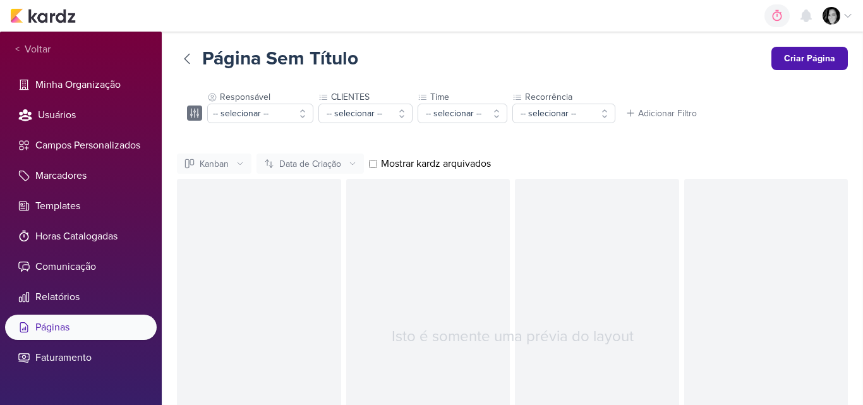
click at [653, 80] on div "Página Sem Título Criar Página Responsável -- selecionar -- -- Limpar Seleção -…" at bounding box center [512, 271] width 671 height 448
click at [804, 54] on button "Criar Página" at bounding box center [809, 58] width 76 height 23
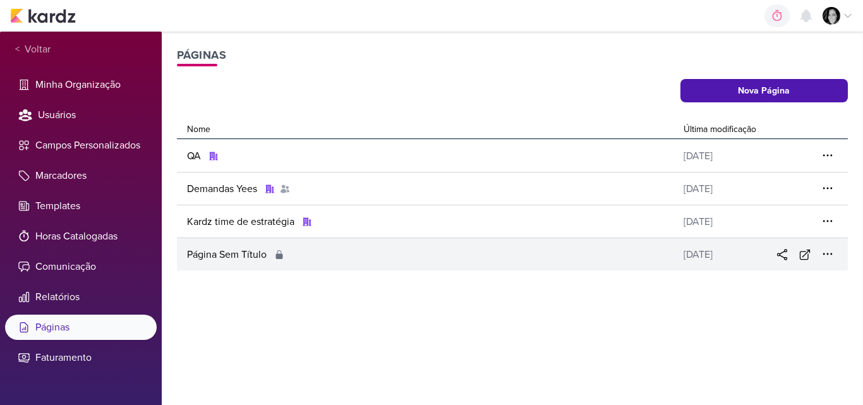
drag, startPoint x: 224, startPoint y: 252, endPoint x: 198, endPoint y: 253, distance: 25.3
click at [198, 253] on div "Página Sem Título" at bounding box center [228, 254] width 82 height 15
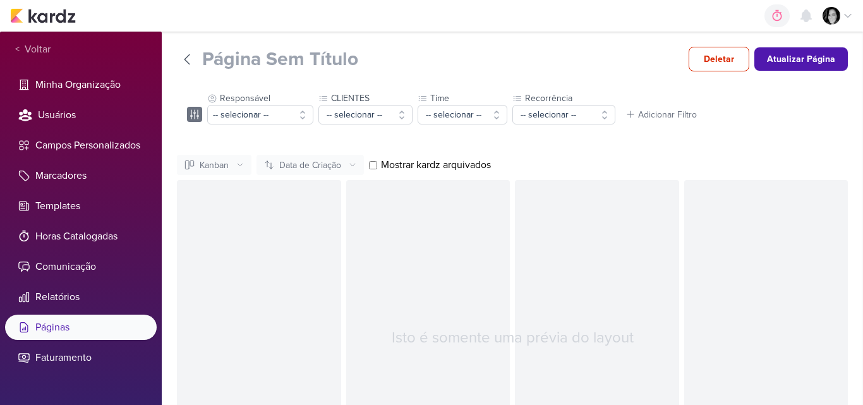
click at [337, 55] on input "Página Sem Título" at bounding box center [440, 59] width 476 height 23
drag, startPoint x: 363, startPoint y: 63, endPoint x: 196, endPoint y: 54, distance: 167.0
click at [196, 54] on div "Página Sem Título" at bounding box center [428, 59] width 502 height 23
type input "G"
type input "A"
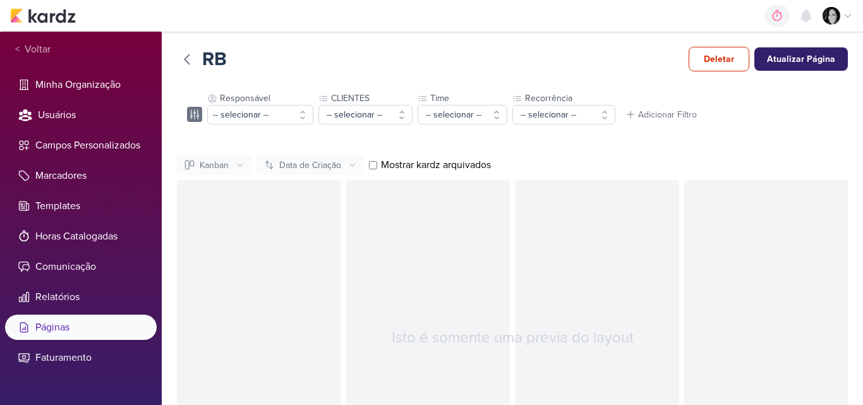
type input "RB"
click at [788, 63] on button "Atualizar Página" at bounding box center [801, 58] width 94 height 23
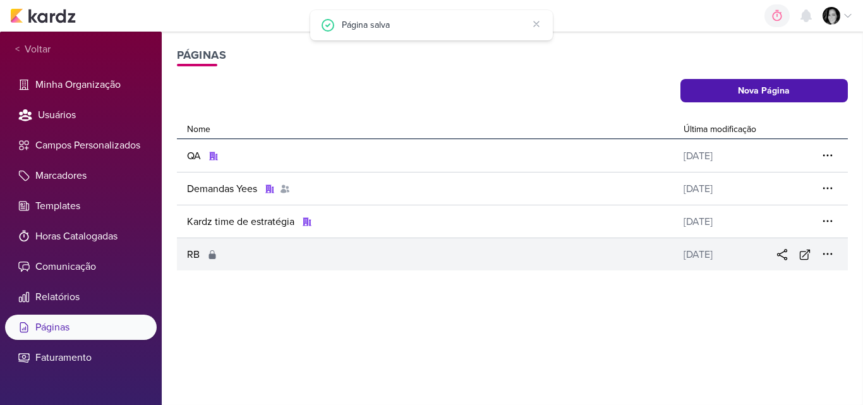
click at [577, 255] on div "RB" at bounding box center [428, 254] width 502 height 15
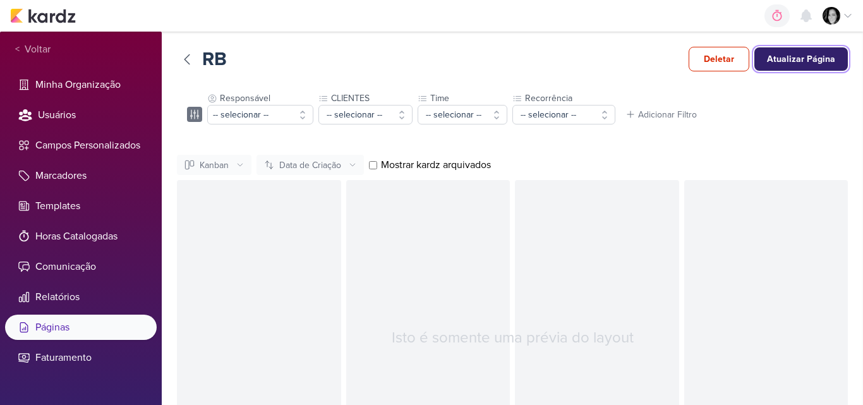
click at [775, 61] on button "Atualizar Página" at bounding box center [801, 58] width 94 height 23
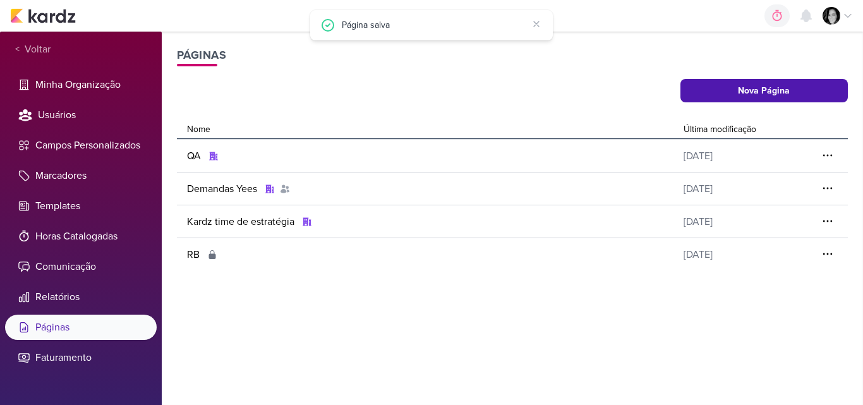
click at [847, 19] on icon at bounding box center [848, 16] width 10 height 10
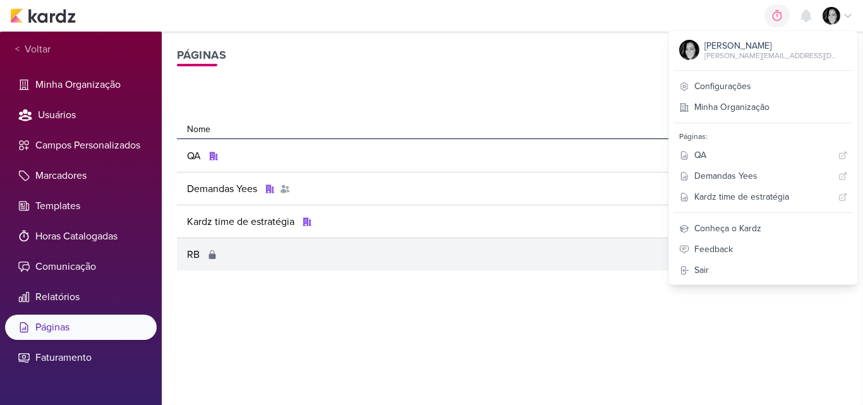
click at [251, 253] on div "RB" at bounding box center [428, 254] width 502 height 15
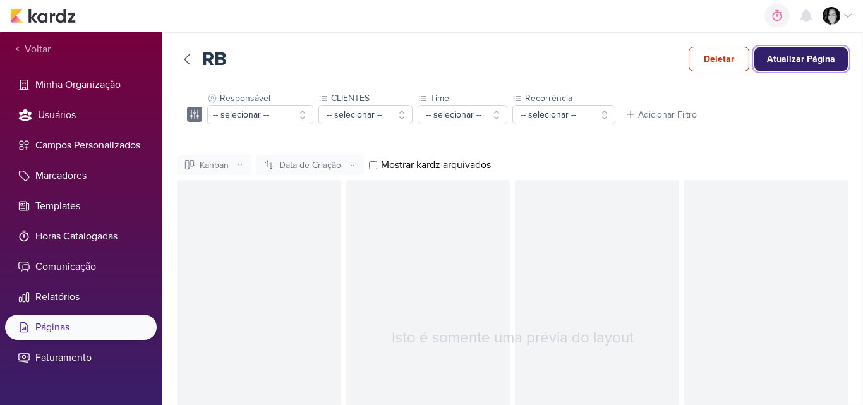
click at [790, 56] on button "Atualizar Página" at bounding box center [801, 58] width 94 height 23
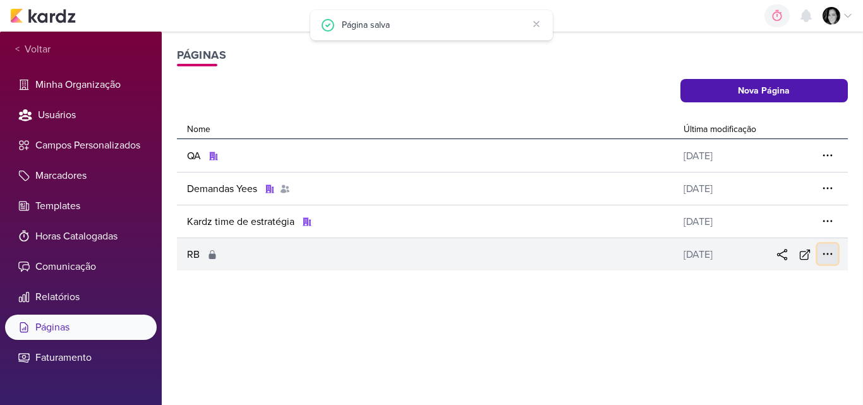
click at [829, 254] on icon at bounding box center [827, 254] width 13 height 13
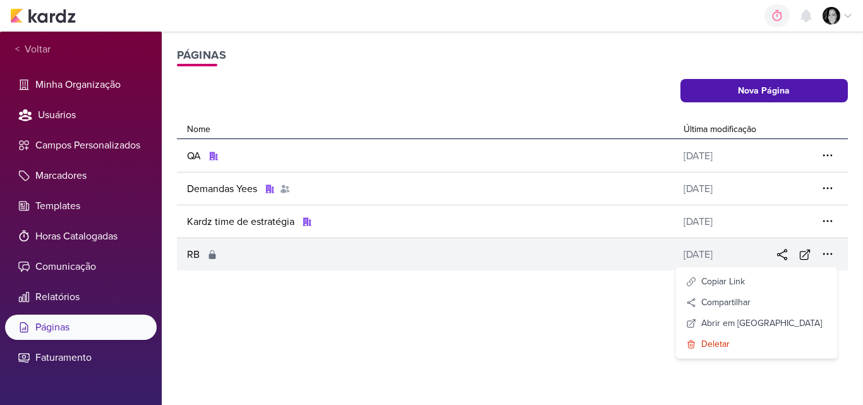
click at [205, 256] on div "RB" at bounding box center [428, 254] width 502 height 15
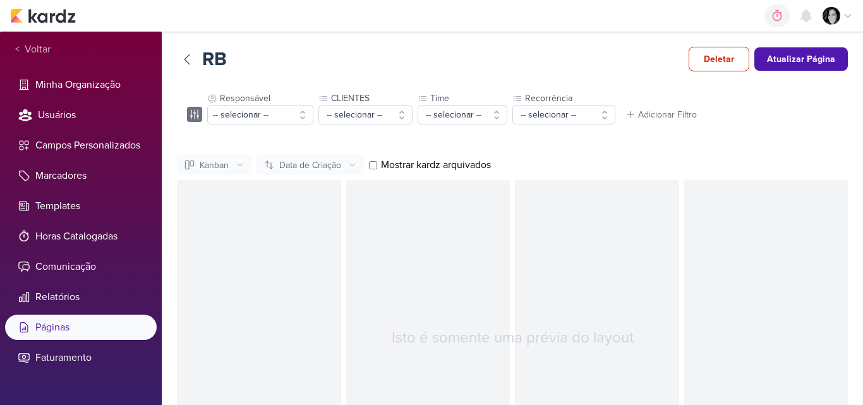
click at [373, 167] on input "Mostrar kardz arquivados" at bounding box center [373, 165] width 8 height 8
checkbox input "true"
click at [209, 173] on button "Kanban" at bounding box center [214, 165] width 75 height 20
click at [217, 196] on div "Kanban" at bounding box center [214, 192] width 29 height 13
click at [353, 166] on icon at bounding box center [352, 165] width 5 height 3
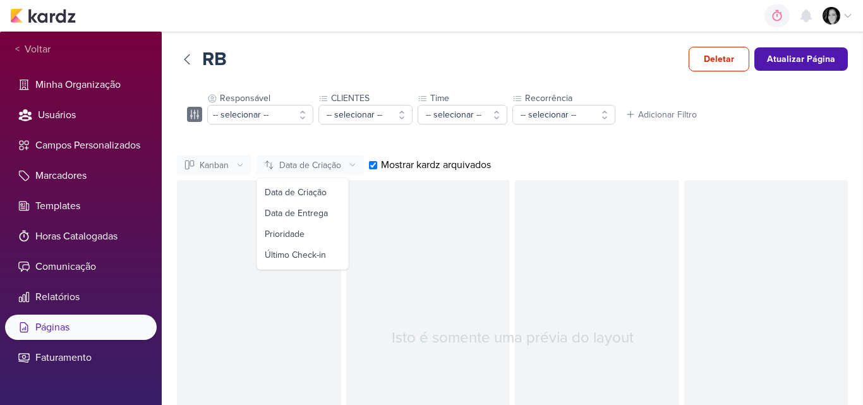
click at [645, 137] on div "RB Deletar Atualizar Página Responsável -- selecionar -- -- Limpar Seleção -- I…" at bounding box center [512, 271] width 671 height 449
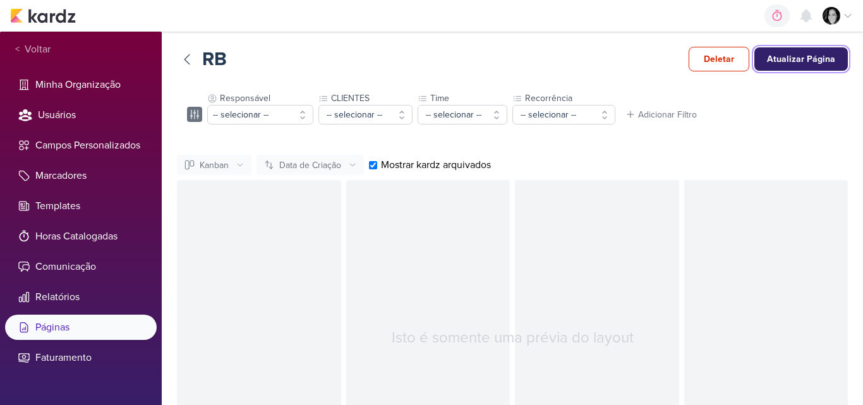
click at [797, 59] on button "Atualizar Página" at bounding box center [801, 58] width 94 height 23
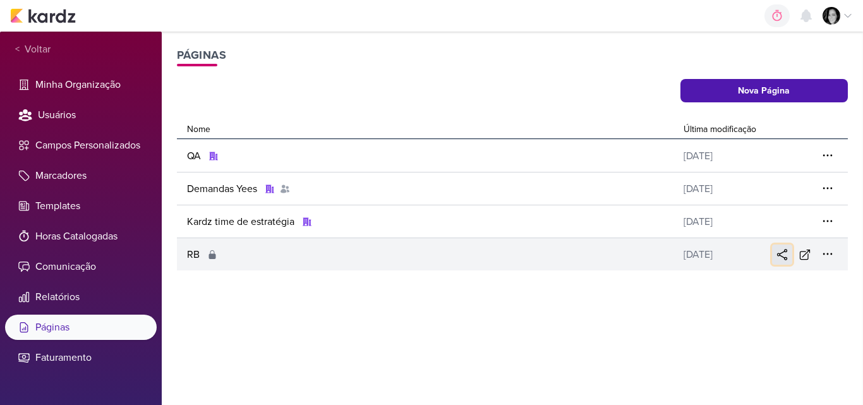
click at [787, 256] on icon at bounding box center [782, 254] width 13 height 13
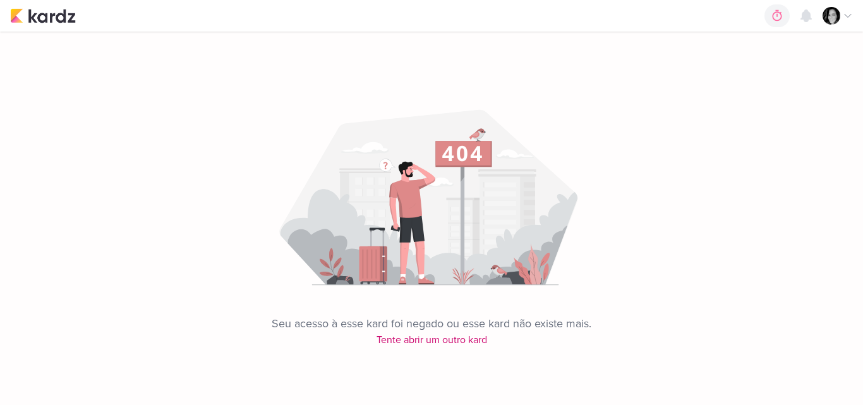
click at [455, 342] on div "Seu acesso à esse kard foi negado ou esse kard não existe mais. Tente abrir um …" at bounding box center [431, 190] width 863 height 316
click at [442, 344] on div "Seu acesso à esse kard foi negado ou esse kard não existe mais. Tente abrir um …" at bounding box center [431, 190] width 863 height 316
click at [441, 339] on div "Seu acesso à esse kard foi negado ou esse kard não existe mais. Tente abrir um …" at bounding box center [431, 190] width 863 height 316
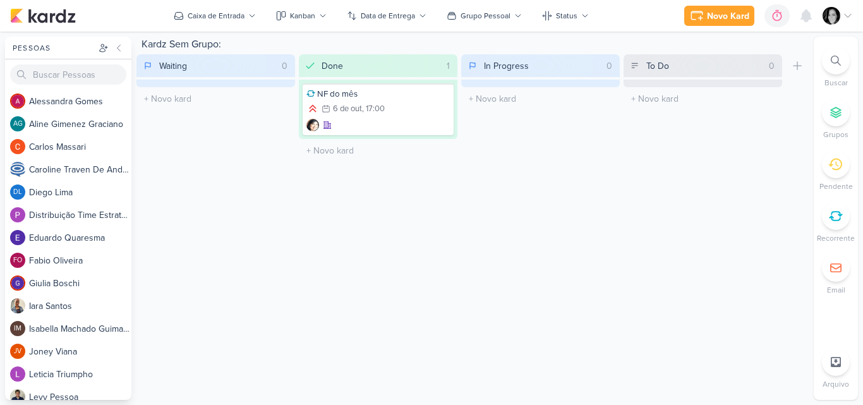
click at [835, 12] on img at bounding box center [832, 16] width 18 height 18
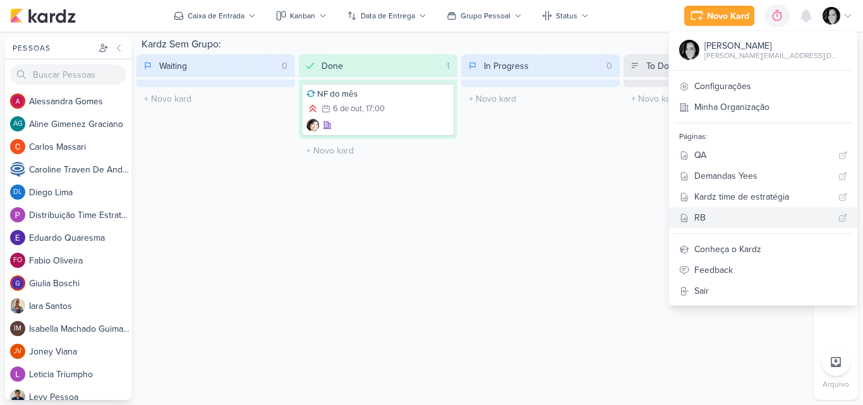
click at [739, 216] on div "RB" at bounding box center [763, 217] width 139 height 13
click at [732, 220] on div "RB" at bounding box center [763, 217] width 139 height 13
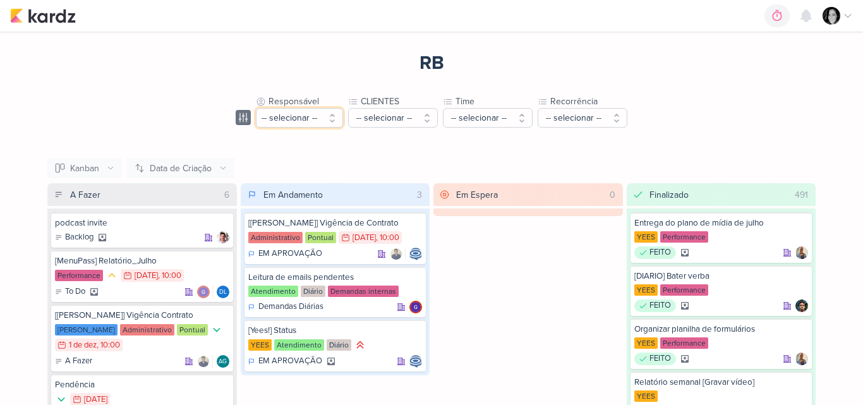
click at [332, 120] on button "-- selecionar --" at bounding box center [299, 118] width 87 height 20
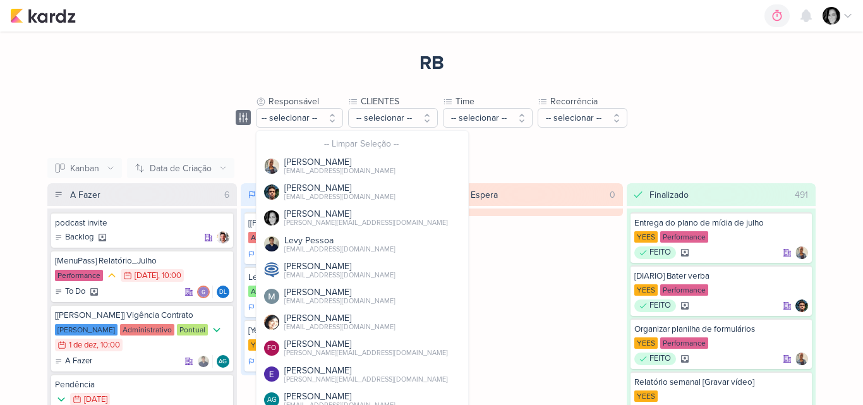
click at [318, 51] on div "RB Responsável -- selecionar -- -- Limpar Seleção -- [PERSON_NAME] [EMAIL_ADDRE…" at bounding box center [431, 292] width 809 height 520
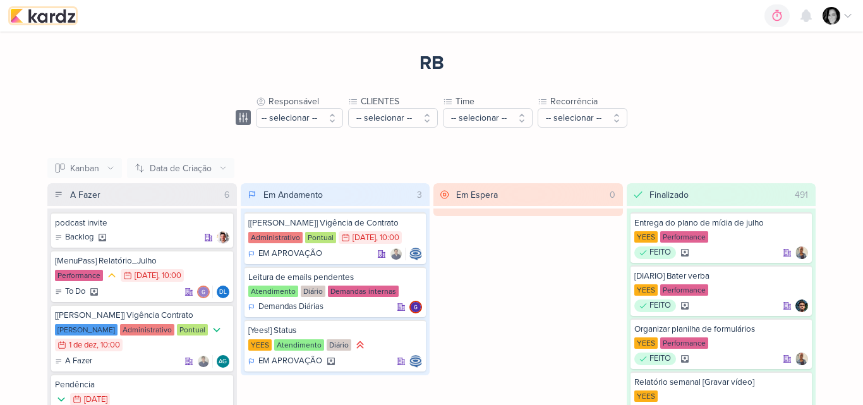
click at [47, 18] on img at bounding box center [43, 15] width 66 height 15
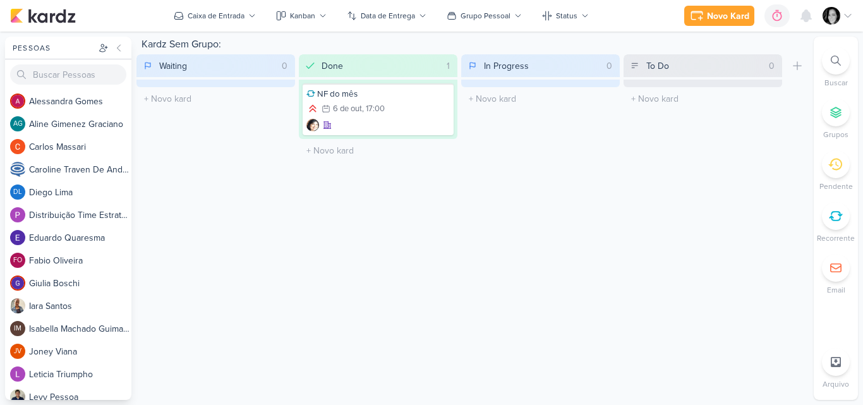
click at [838, 16] on img at bounding box center [832, 16] width 18 height 18
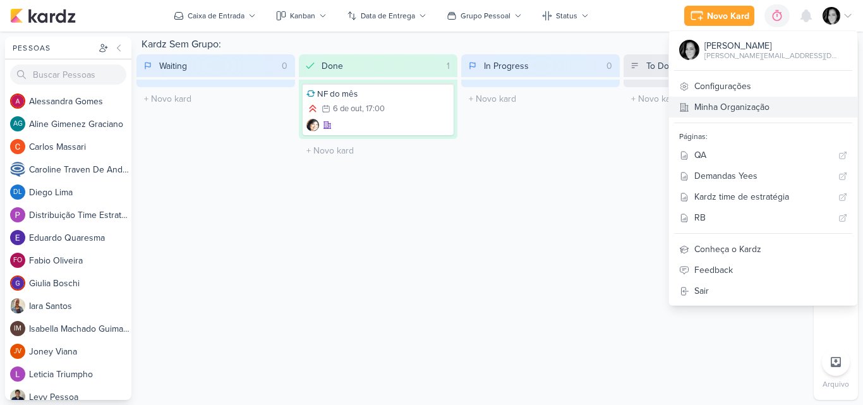
click at [783, 109] on link "Minha Organização" at bounding box center [763, 107] width 188 height 21
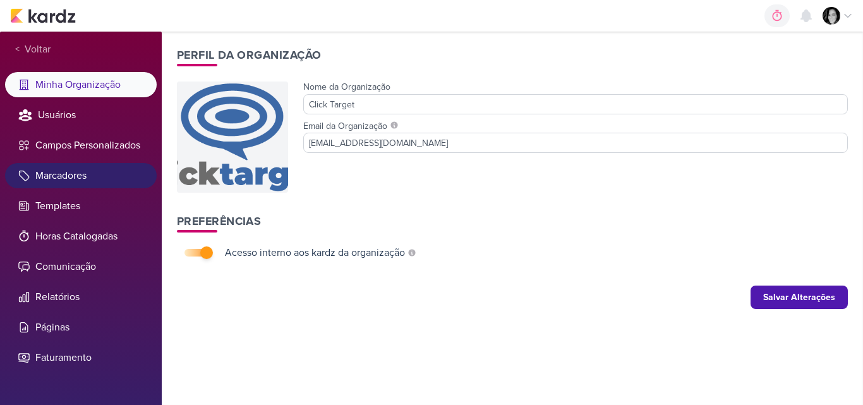
click at [70, 174] on li "Marcadores" at bounding box center [81, 175] width 152 height 25
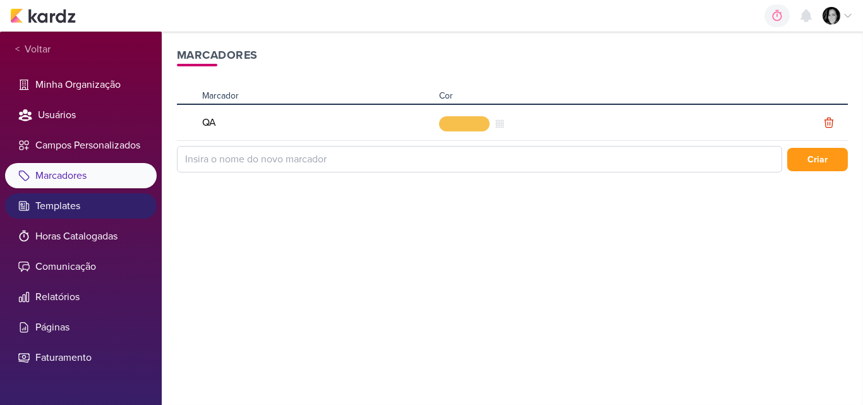
click at [64, 205] on li "Templates" at bounding box center [81, 205] width 152 height 25
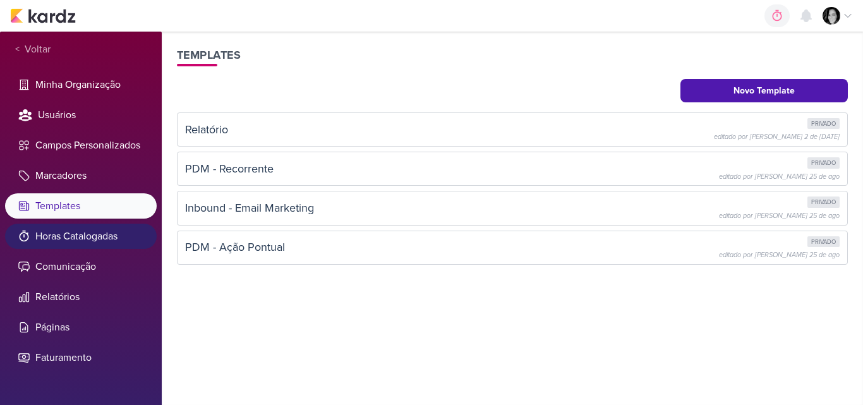
click at [78, 243] on li "Horas Catalogadas" at bounding box center [81, 236] width 152 height 25
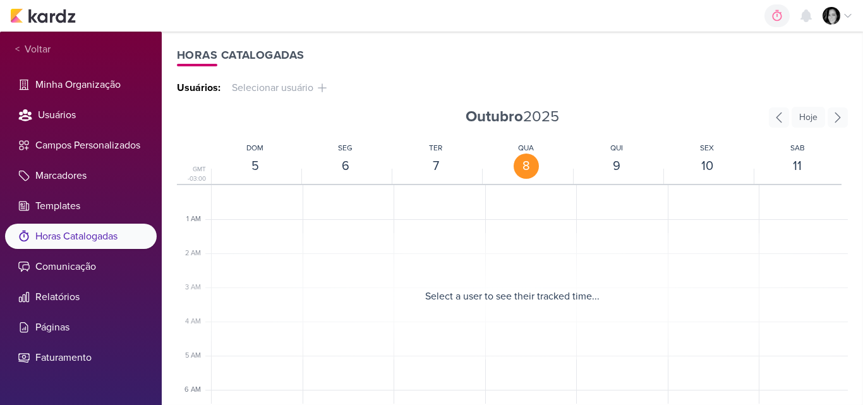
scroll to position [268, 0]
click at [66, 267] on li "Comunicação" at bounding box center [81, 266] width 152 height 25
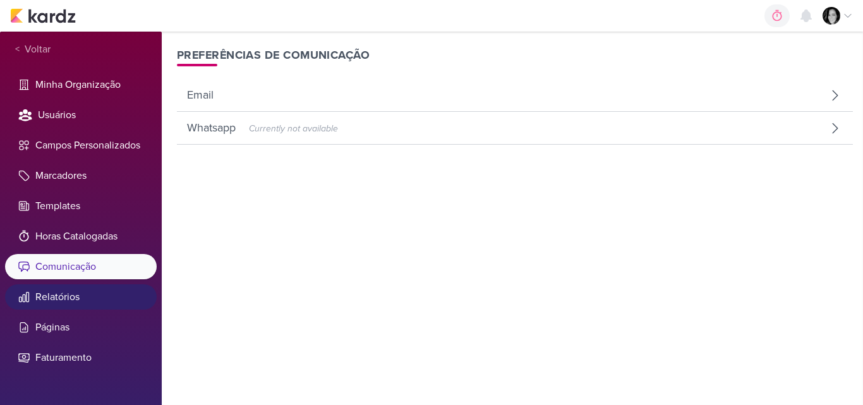
click at [65, 295] on li "Relatórios" at bounding box center [81, 296] width 152 height 25
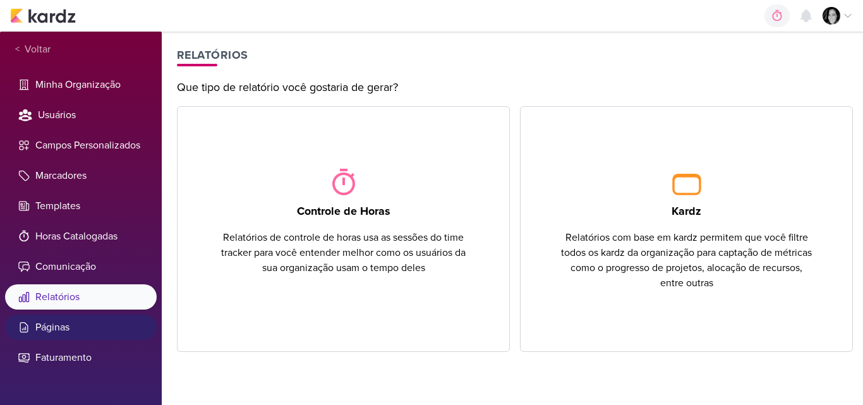
click at [56, 328] on li "Páginas" at bounding box center [81, 327] width 152 height 25
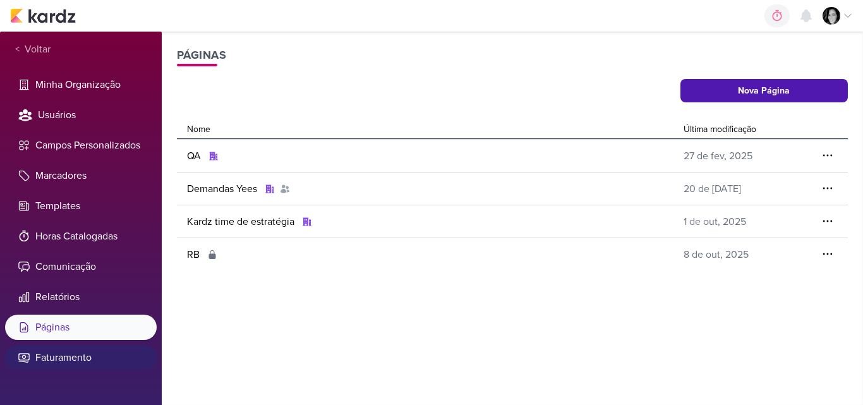
click at [59, 363] on li "Faturamento" at bounding box center [81, 357] width 152 height 25
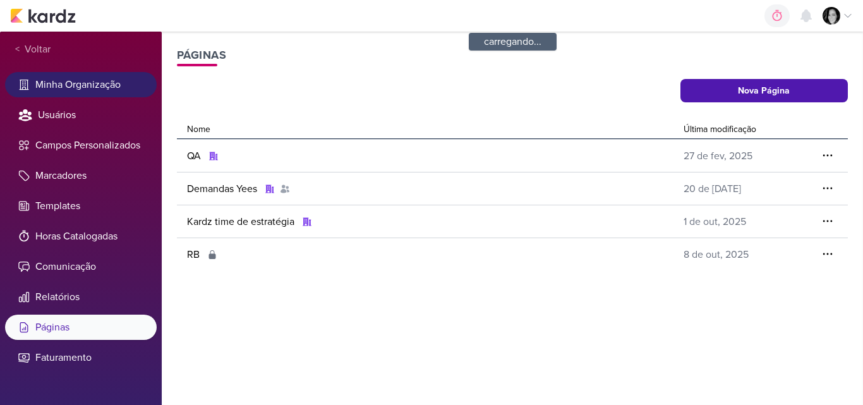
click at [96, 88] on li "Minha Organização" at bounding box center [81, 84] width 152 height 25
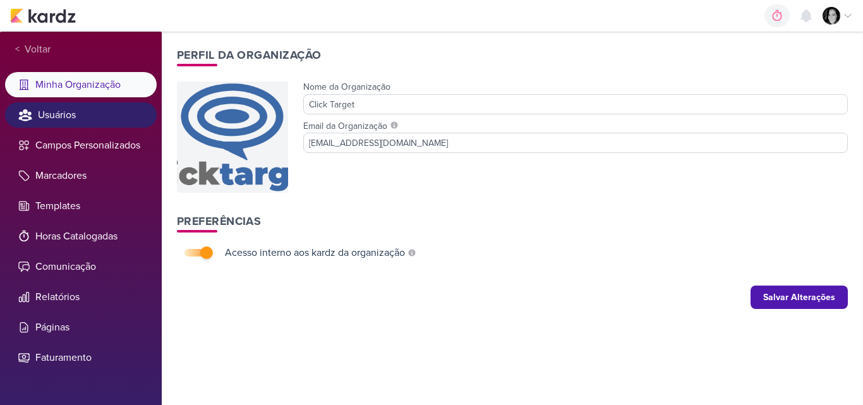
click at [85, 113] on li "Usuários" at bounding box center [81, 114] width 152 height 25
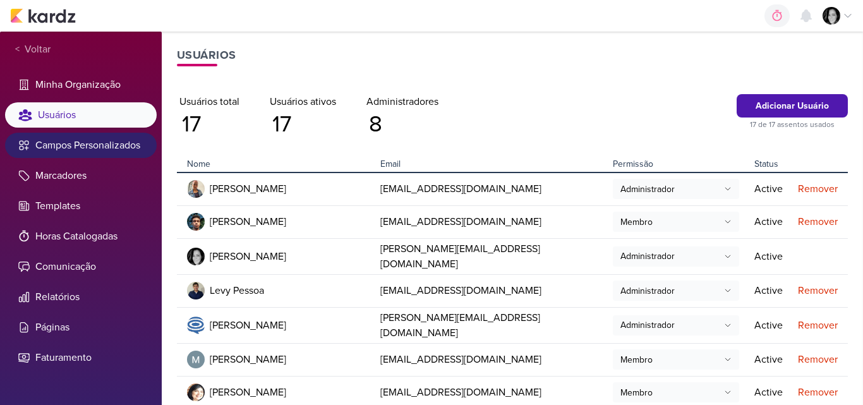
click at [73, 150] on li "Campos Personalizados" at bounding box center [81, 145] width 152 height 25
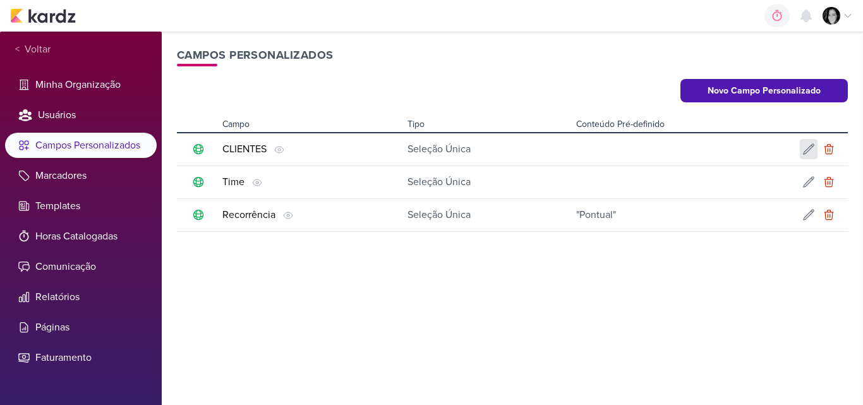
click at [808, 150] on icon at bounding box center [808, 149] width 13 height 13
click at [0, 0] on div "Criar Campo Personalizado Nome do Campo Tipo Texto Seleção Única Seleção Pré-de…" at bounding box center [0, 0] width 0 height 0
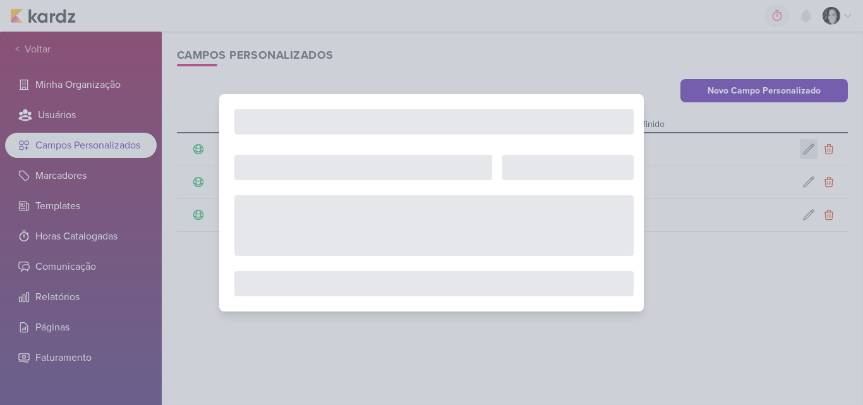
type input "CLIENTES"
select select "single-select"
select select "1"
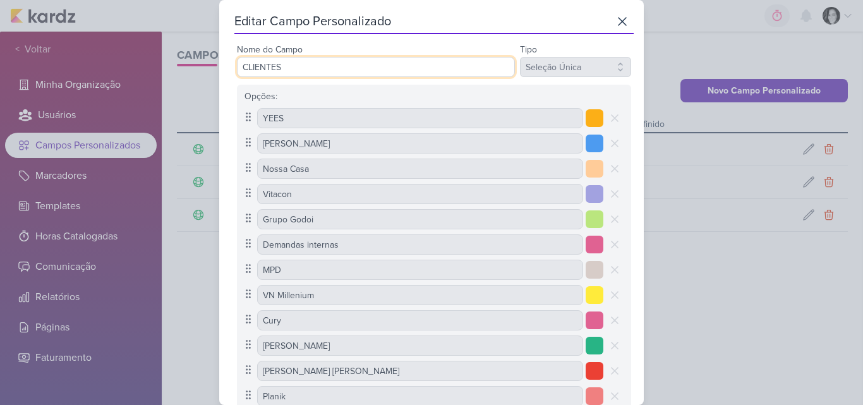
click at [447, 61] on input "CLIENTES" at bounding box center [376, 67] width 278 height 20
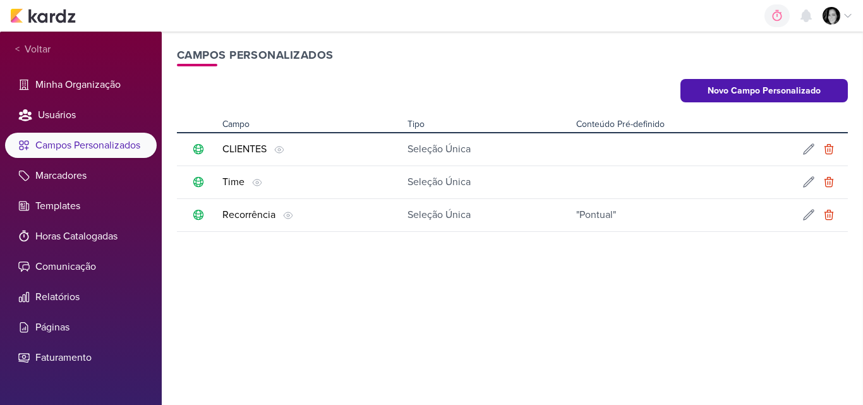
click at [54, 147] on li "Campos Personalizados" at bounding box center [81, 145] width 152 height 25
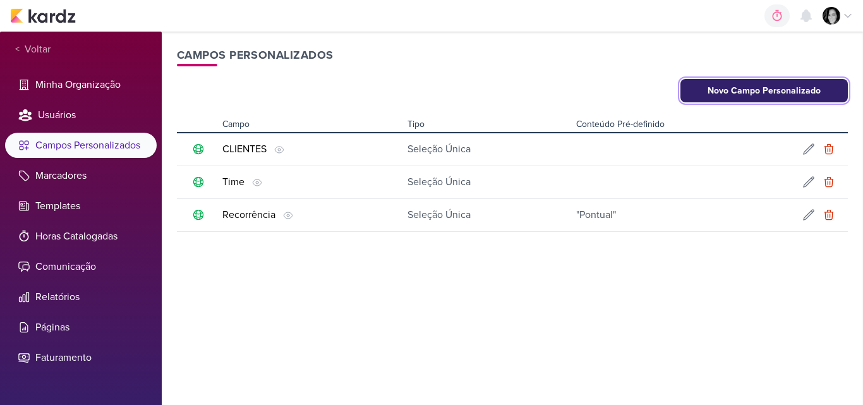
click at [749, 90] on button "Novo Campo Personalizado" at bounding box center [764, 90] width 168 height 23
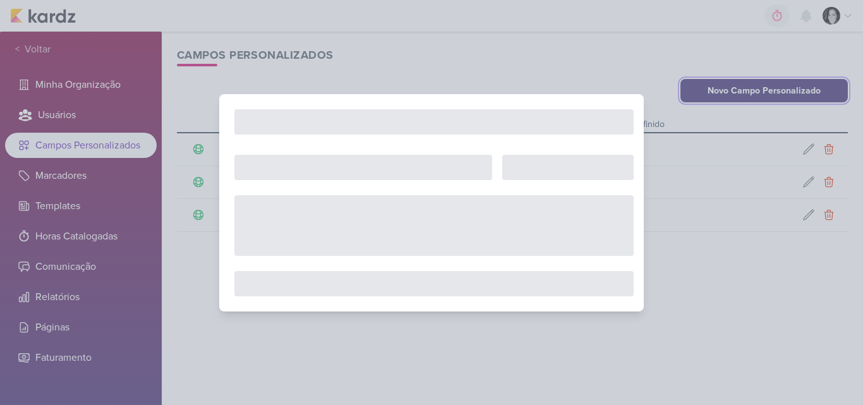
select select "0"
checkbox input "false"
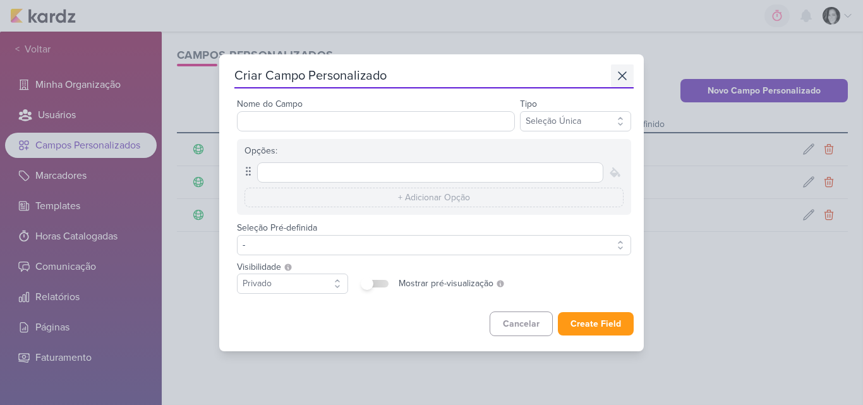
click at [619, 73] on icon at bounding box center [622, 75] width 15 height 15
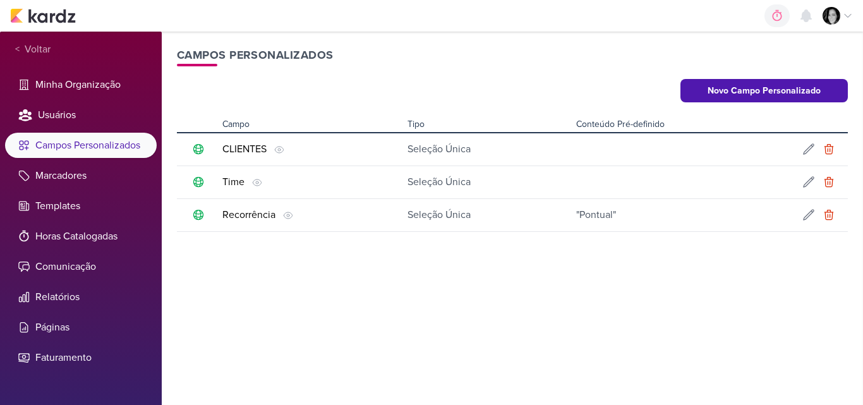
click at [828, 15] on img at bounding box center [832, 16] width 18 height 18
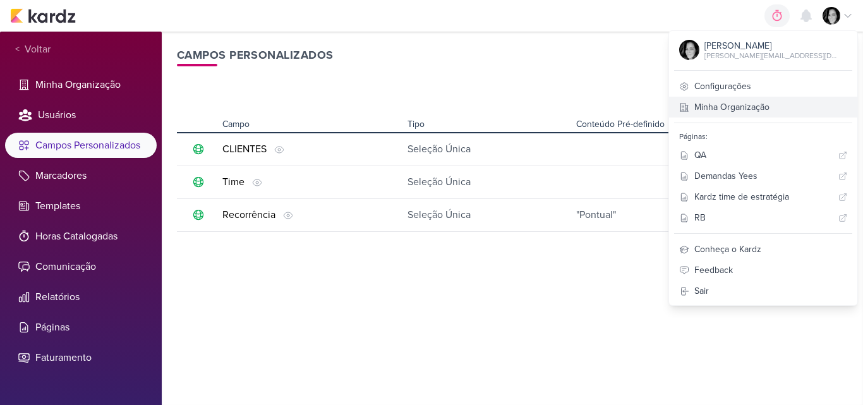
click at [766, 107] on link "Minha Organização" at bounding box center [763, 107] width 188 height 21
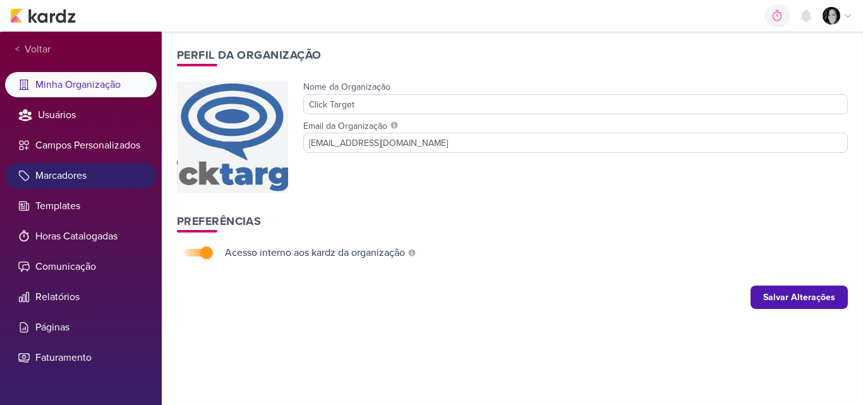
click at [61, 184] on li "Marcadores" at bounding box center [81, 175] width 152 height 25
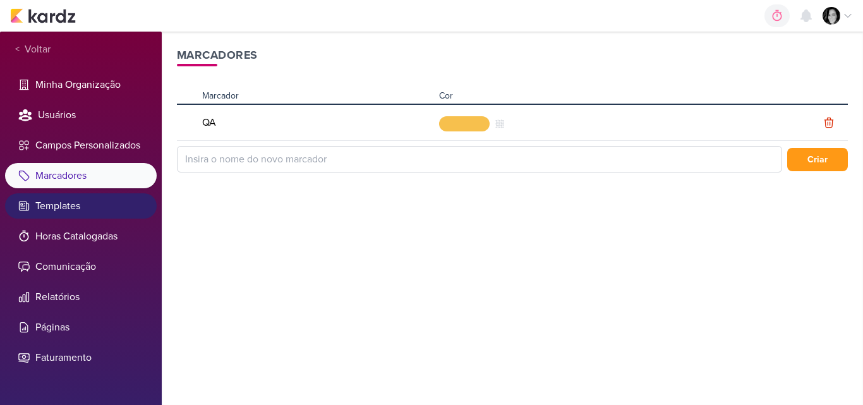
click at [59, 205] on li "Templates" at bounding box center [81, 205] width 152 height 25
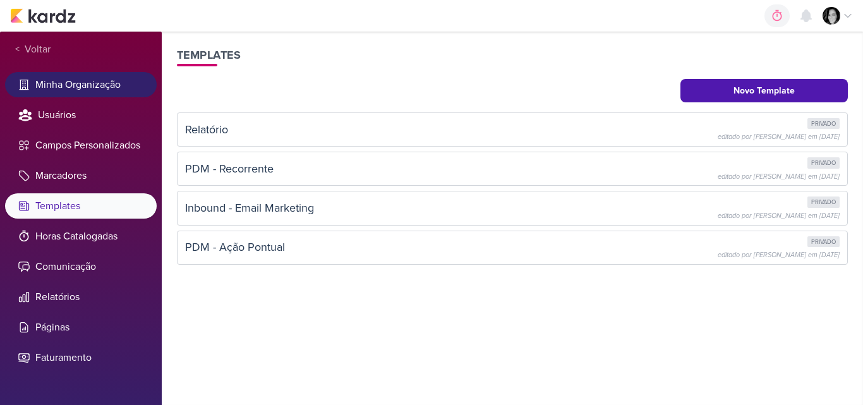
click at [66, 87] on li "Minha Organização" at bounding box center [81, 84] width 152 height 25
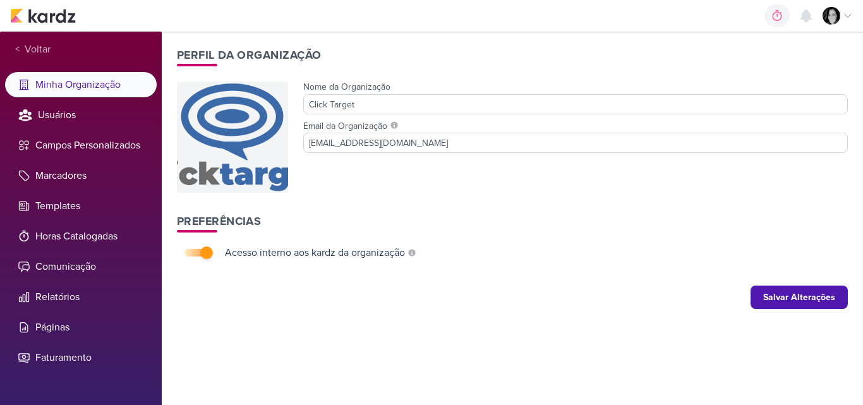
click at [824, 13] on img at bounding box center [832, 16] width 18 height 18
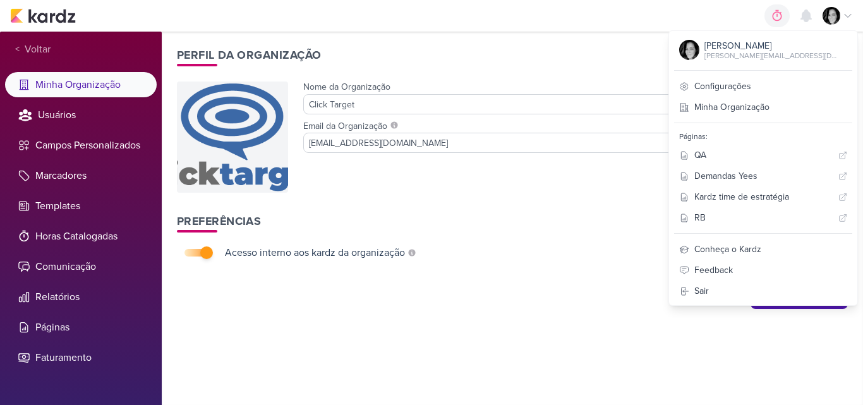
click at [824, 13] on img at bounding box center [832, 16] width 18 height 18
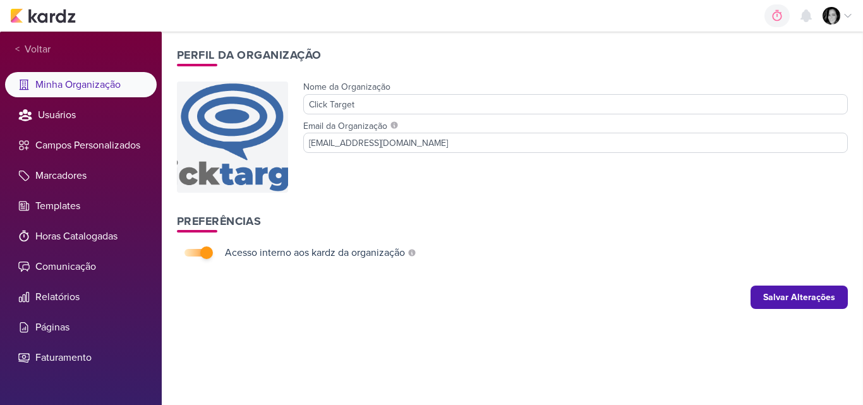
click at [836, 16] on img at bounding box center [832, 16] width 18 height 18
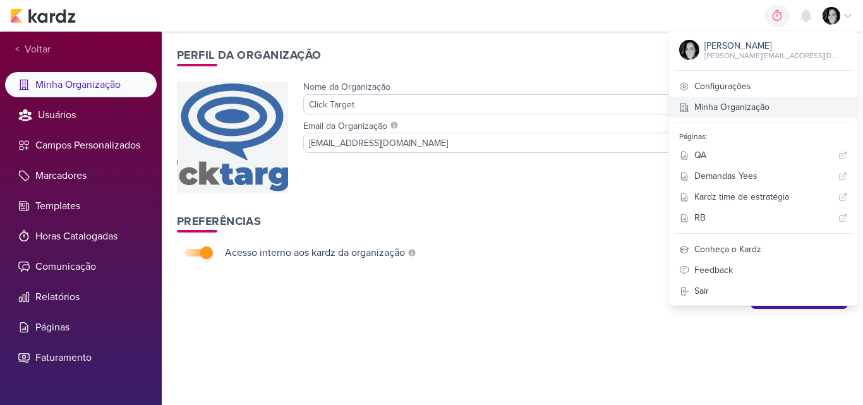
drag, startPoint x: 731, startPoint y: 90, endPoint x: 730, endPoint y: 97, distance: 7.0
click at [730, 97] on link "Minha Organização" at bounding box center [763, 107] width 188 height 21
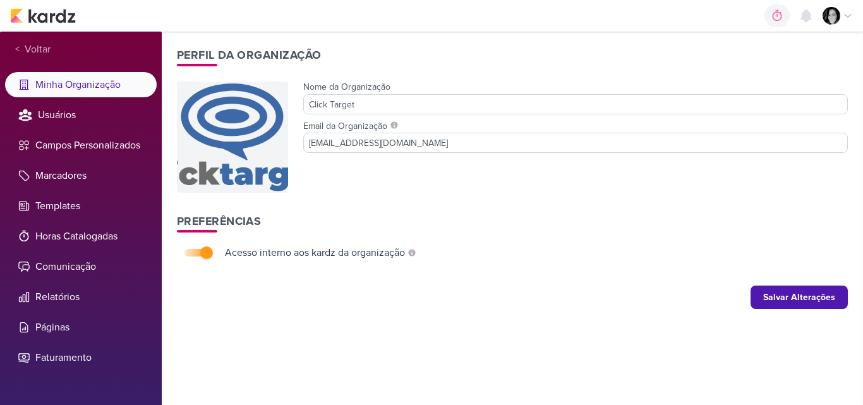
click at [838, 8] on div at bounding box center [838, 16] width 30 height 18
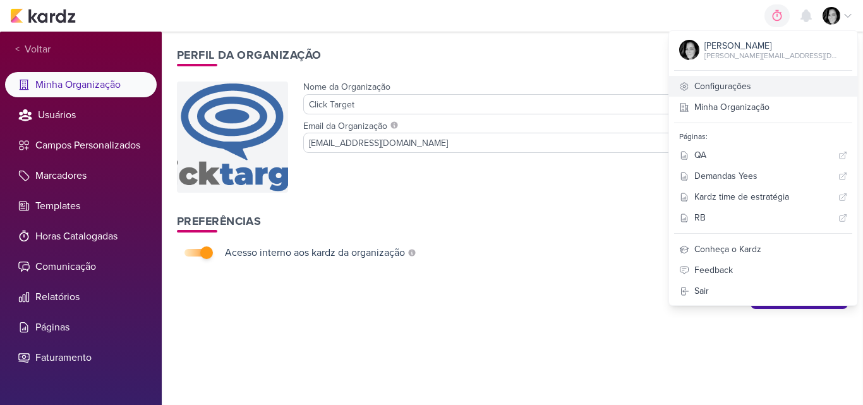
click at [770, 93] on link "Configurações" at bounding box center [763, 86] width 188 height 21
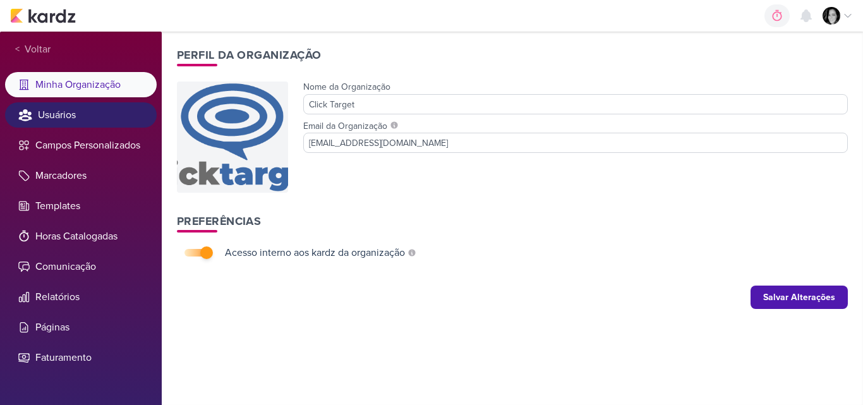
click at [54, 113] on li "Usuários" at bounding box center [81, 114] width 152 height 25
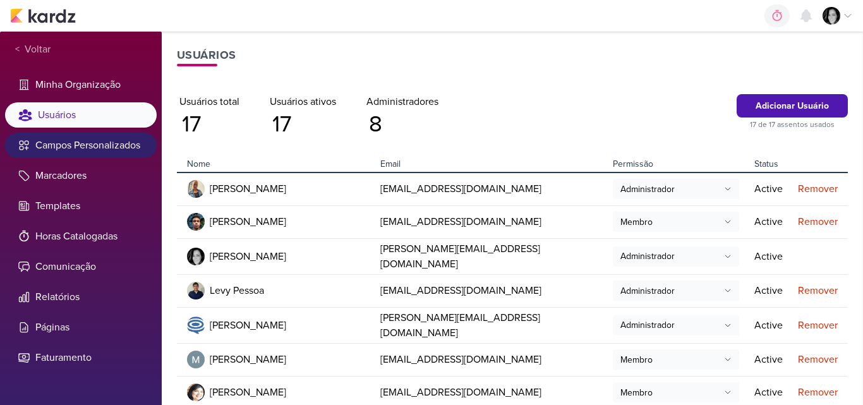
click at [56, 143] on li "Campos Personalizados" at bounding box center [81, 145] width 152 height 25
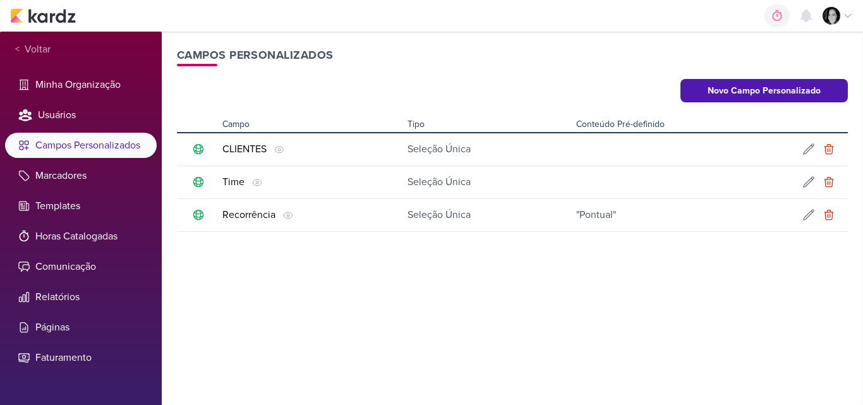
click at [246, 150] on div "CLIENTES" at bounding box center [244, 149] width 44 height 15
click at [809, 150] on icon at bounding box center [809, 149] width 10 height 10
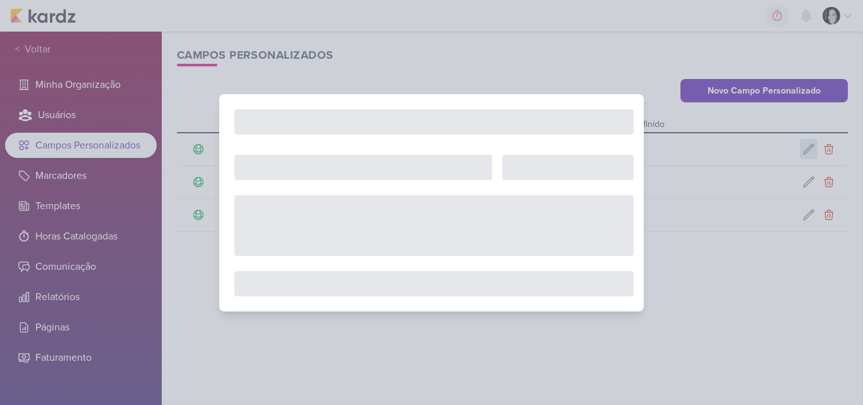
type input "CLIENTES"
select select "single-select"
select select "1"
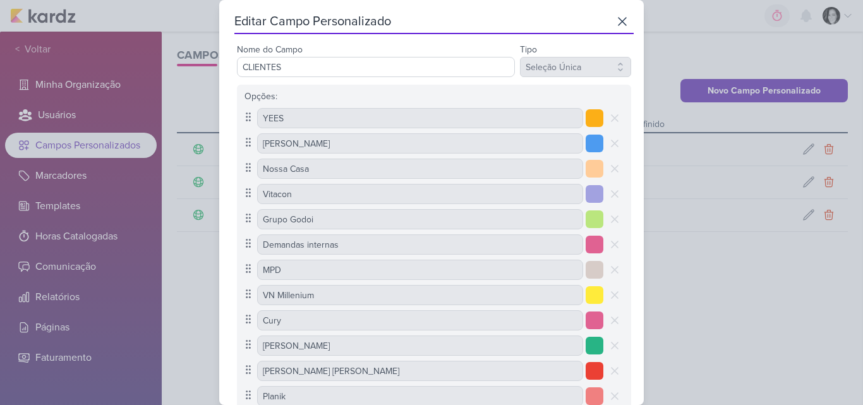
scroll to position [296, 0]
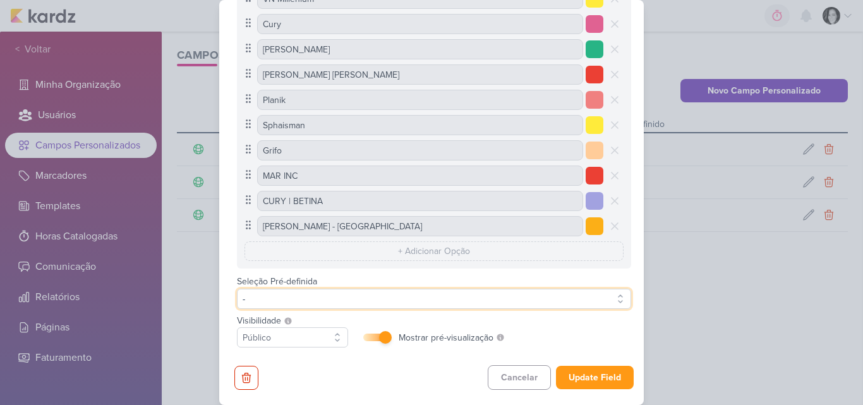
click at [331, 294] on button "-" at bounding box center [434, 299] width 394 height 20
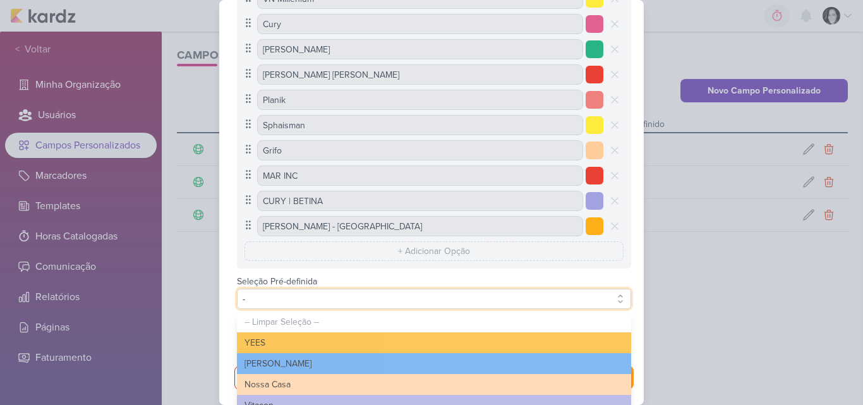
click at [331, 294] on button "-" at bounding box center [434, 299] width 394 height 20
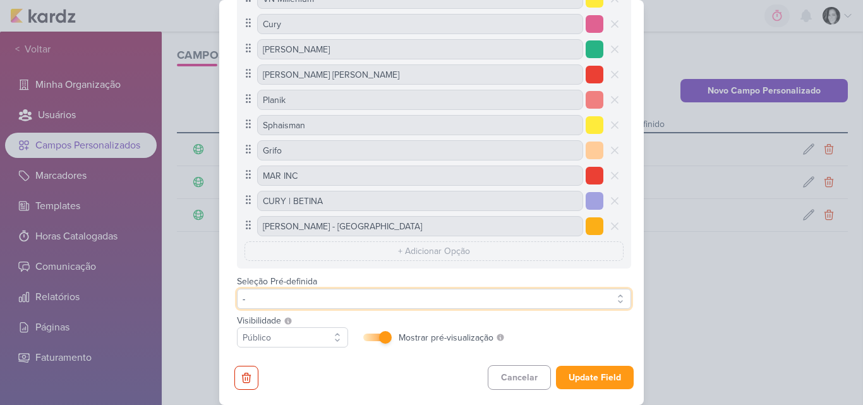
click at [619, 301] on button "-" at bounding box center [434, 299] width 394 height 20
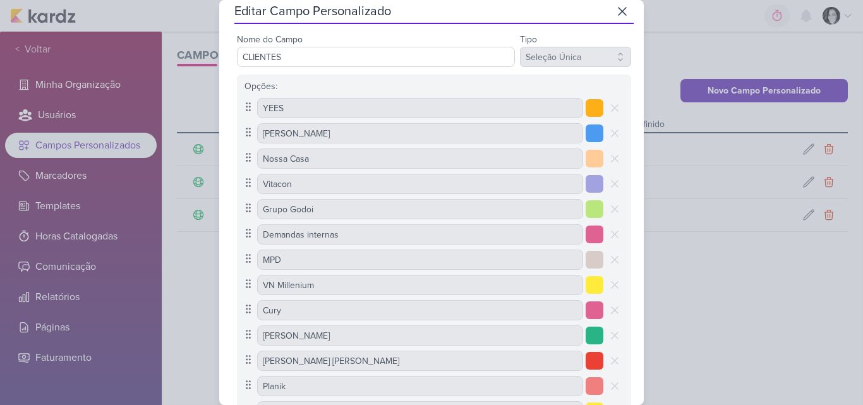
scroll to position [0, 0]
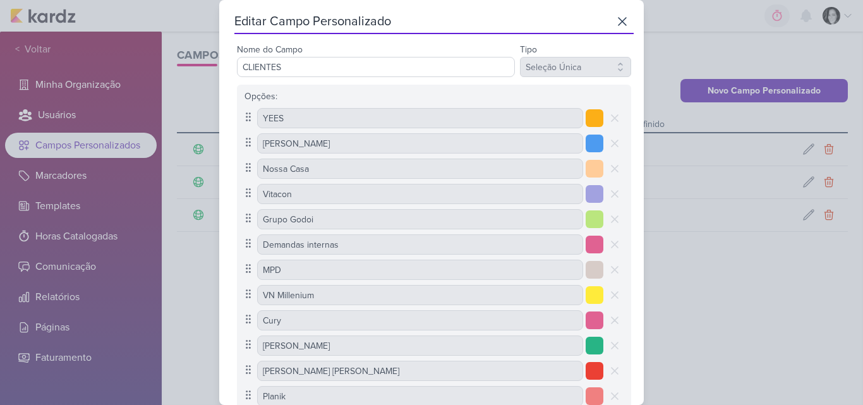
click at [475, 47] on div "Nome do Campo CLIENTES" at bounding box center [376, 59] width 278 height 35
click at [542, 20] on div "Editar Campo Personalizado" at bounding box center [419, 22] width 371 height 18
click at [287, 17] on div "Editar Campo Personalizado" at bounding box center [419, 22] width 371 height 18
click at [617, 25] on icon at bounding box center [622, 21] width 15 height 15
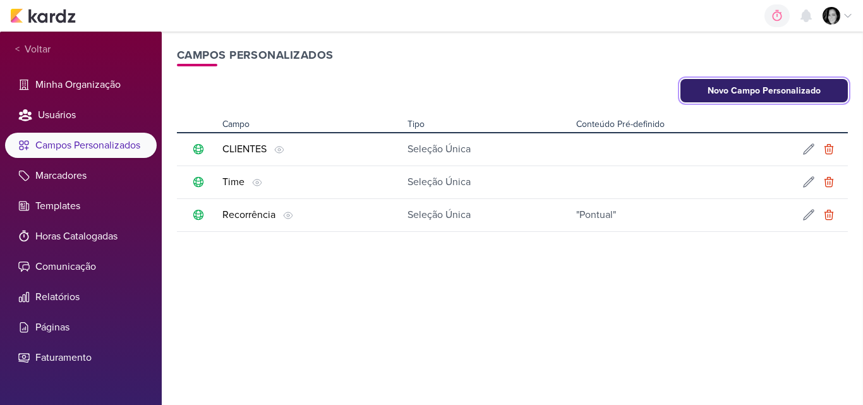
click at [772, 90] on button "Novo Campo Personalizado" at bounding box center [764, 90] width 168 height 23
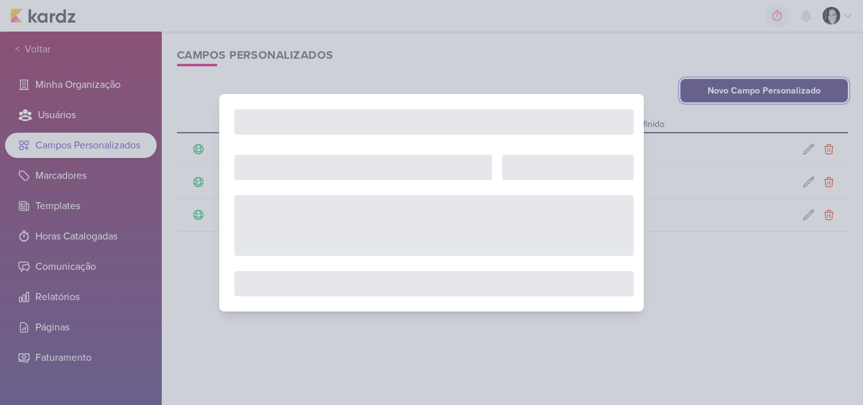
select select "0"
checkbox input "false"
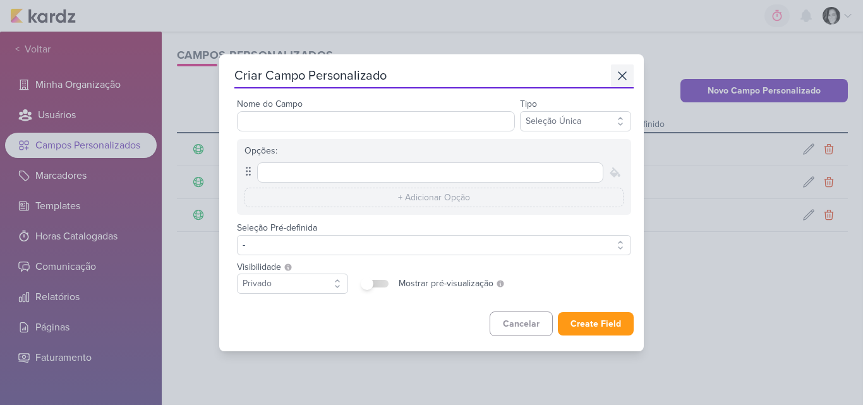
click at [615, 69] on icon at bounding box center [622, 75] width 15 height 15
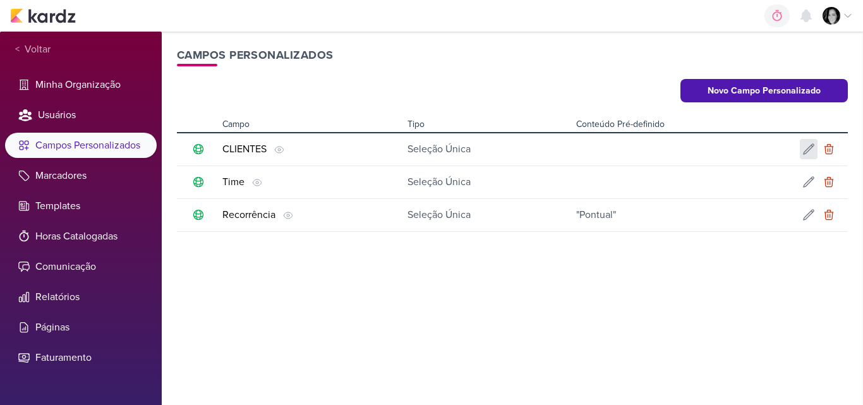
click at [809, 151] on icon at bounding box center [808, 149] width 13 height 13
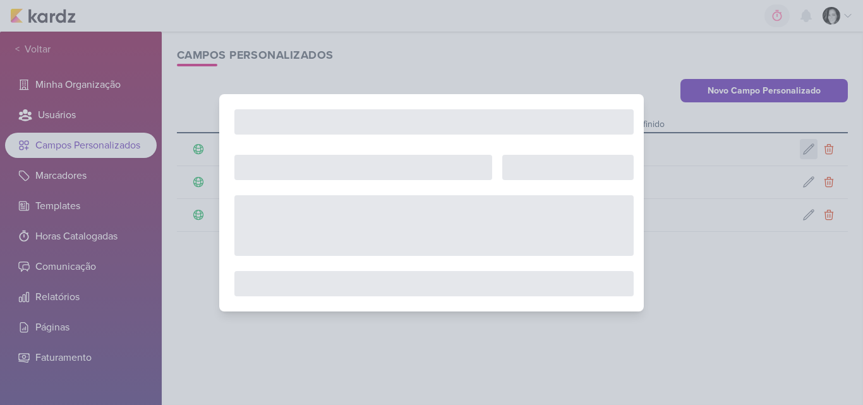
type input "CLIENTES"
select select "1"
checkbox input "true"
type input "YEES"
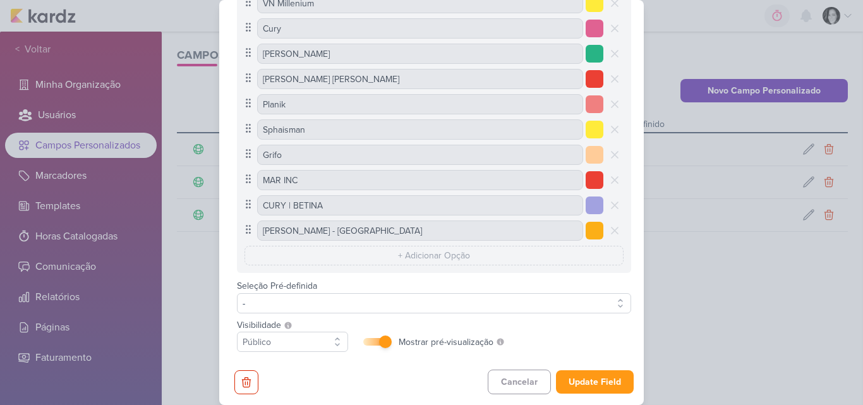
scroll to position [293, 0]
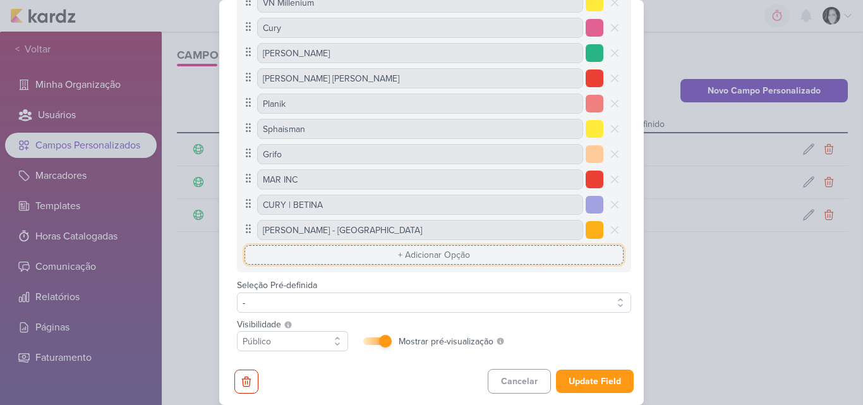
click at [457, 255] on input "text" at bounding box center [433, 255] width 379 height 20
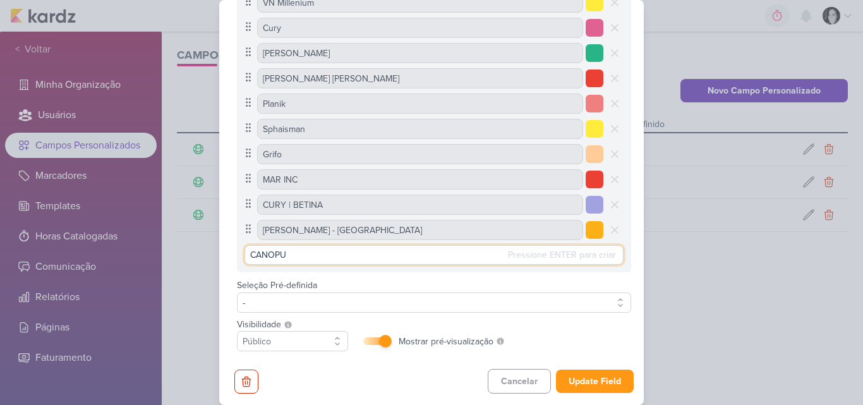
type input "CANOPUS"
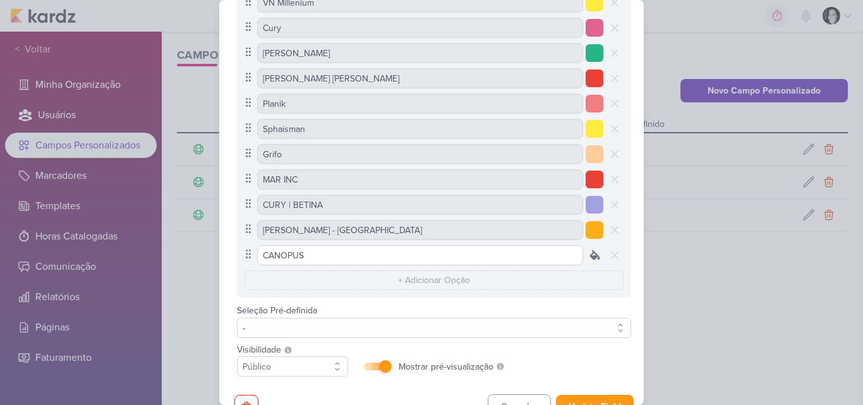
click at [590, 256] on icon at bounding box center [594, 254] width 9 height 9
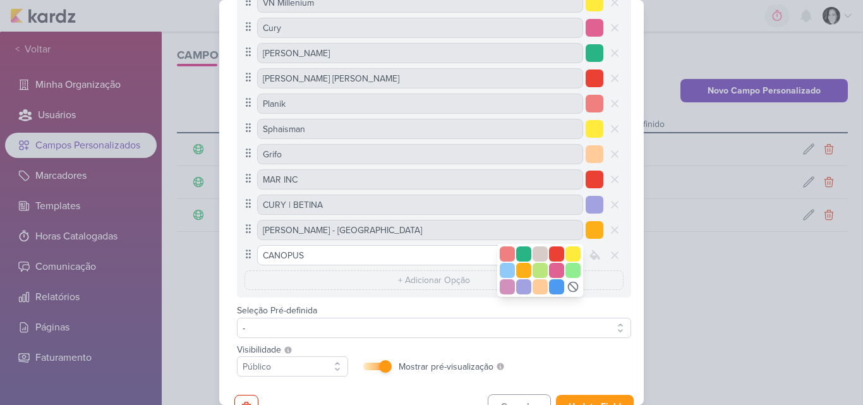
click at [570, 284] on icon at bounding box center [573, 287] width 13 height 13
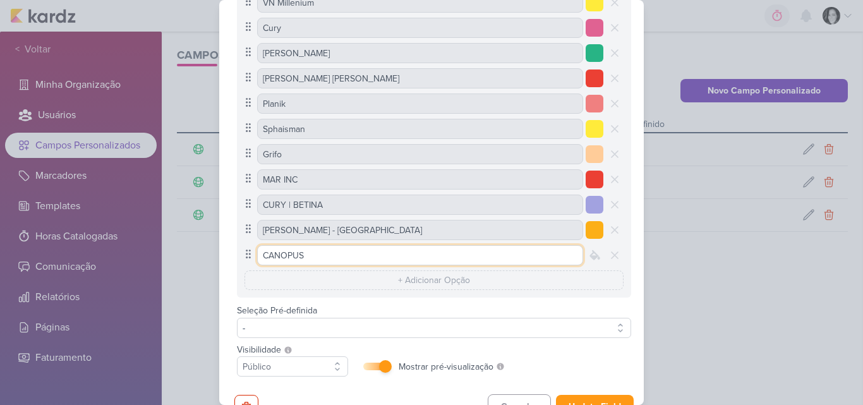
drag, startPoint x: 585, startPoint y: 254, endPoint x: 551, endPoint y: 256, distance: 34.2
drag, startPoint x: 551, startPoint y: 256, endPoint x: 440, endPoint y: 258, distance: 110.6
drag, startPoint x: 440, startPoint y: 258, endPoint x: 429, endPoint y: 253, distance: 12.4
click at [429, 253] on input "CANOPUS" at bounding box center [420, 255] width 326 height 20
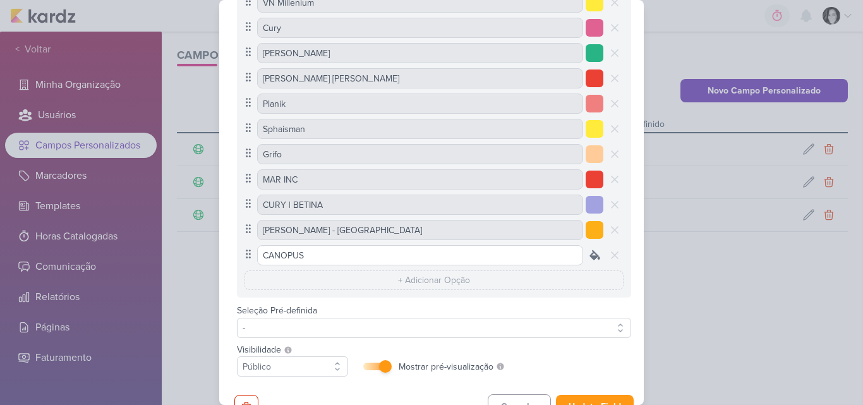
click at [593, 256] on icon at bounding box center [594, 254] width 9 height 9
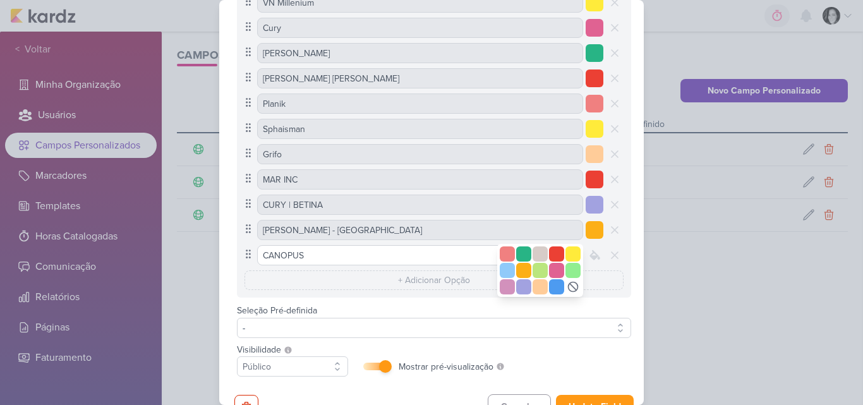
click at [570, 287] on icon at bounding box center [573, 287] width 13 height 13
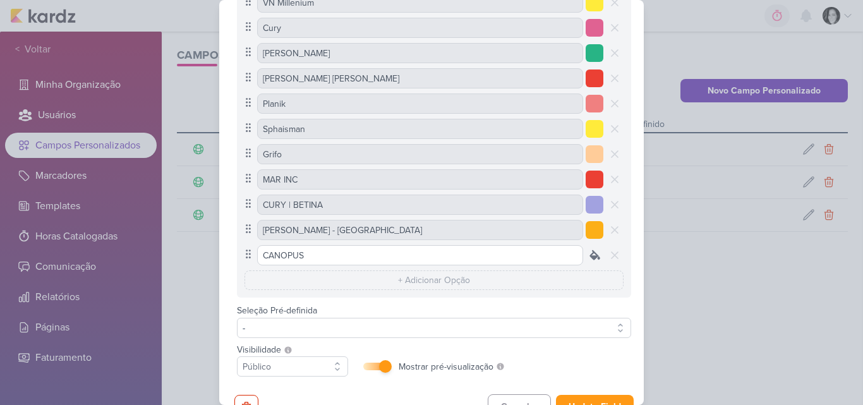
click at [594, 250] on icon at bounding box center [594, 255] width 13 height 13
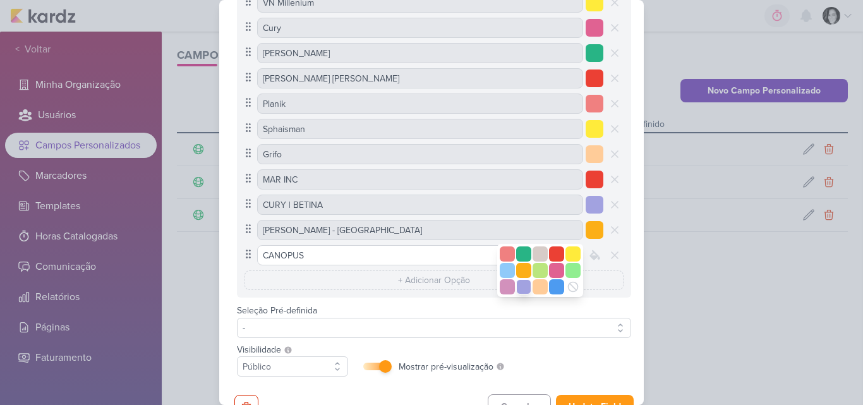
click at [523, 286] on div at bounding box center [523, 286] width 15 height 15
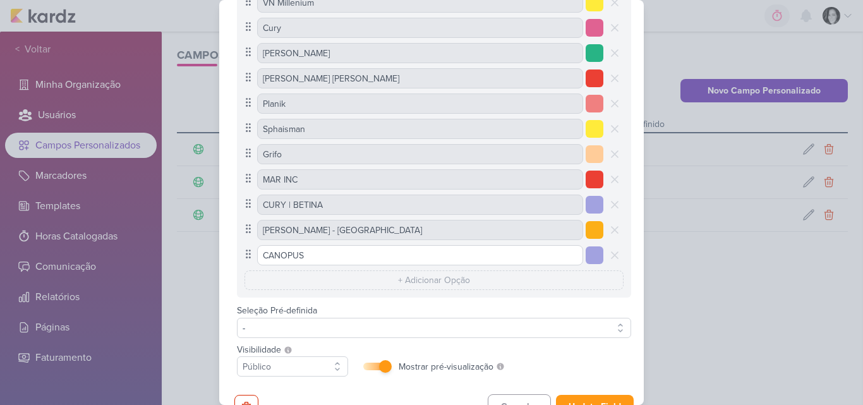
click at [586, 254] on div at bounding box center [595, 255] width 18 height 18
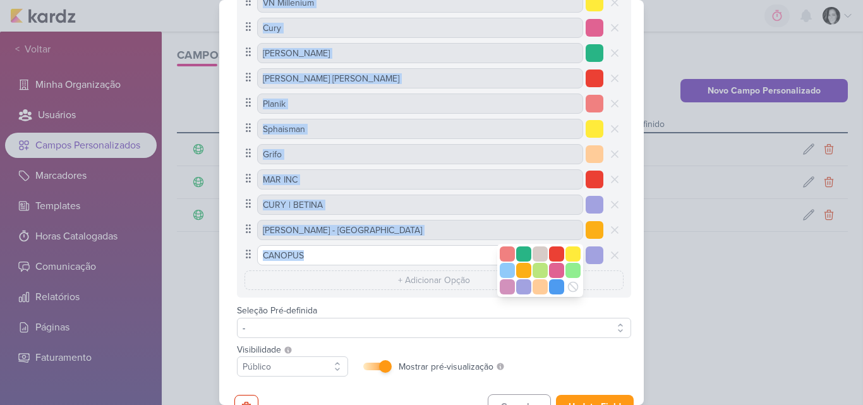
click at [586, 254] on div at bounding box center [595, 255] width 18 height 18
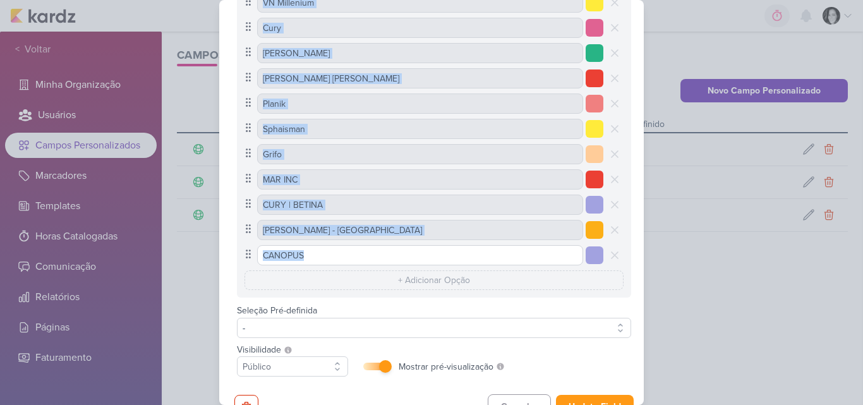
click at [586, 255] on div at bounding box center [595, 255] width 18 height 18
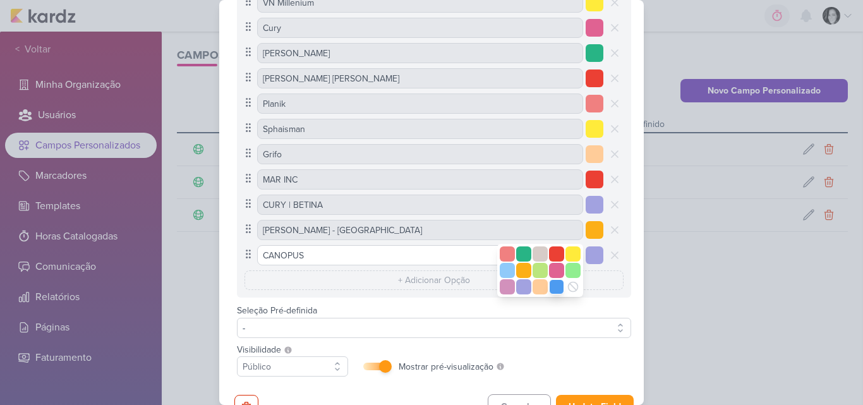
click at [550, 287] on div at bounding box center [556, 286] width 15 height 15
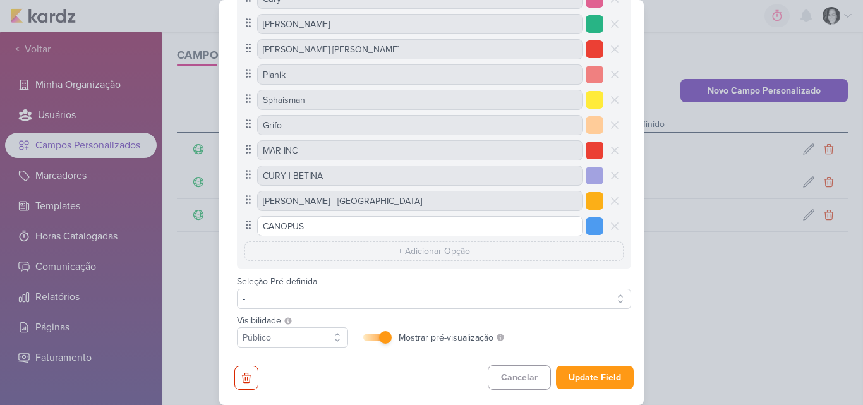
scroll to position [322, 0]
click at [581, 296] on button "-" at bounding box center [434, 299] width 394 height 20
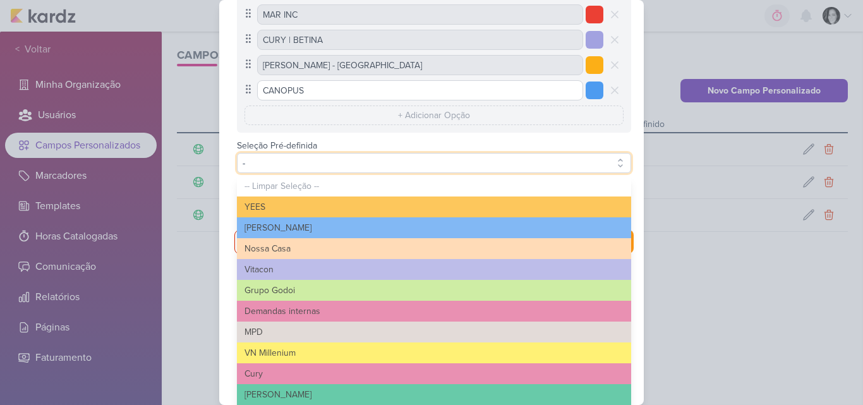
scroll to position [624, 0]
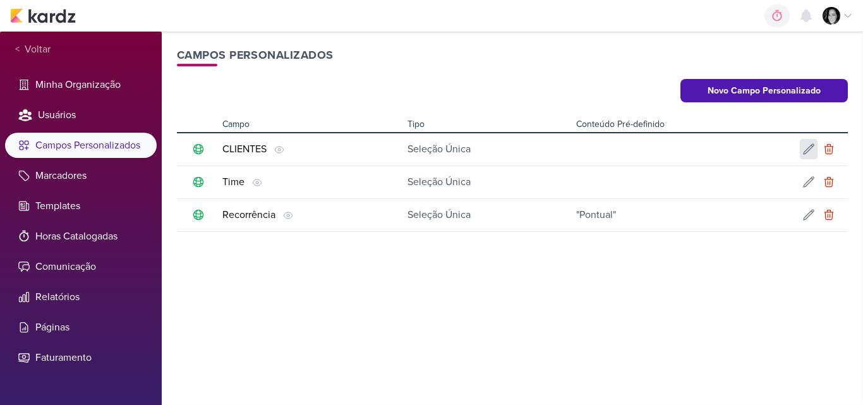
click at [808, 147] on icon at bounding box center [808, 149] width 13 height 13
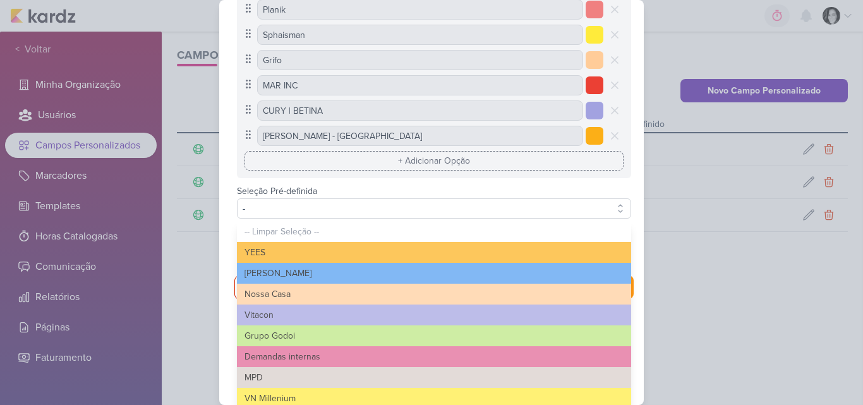
scroll to position [391, 0]
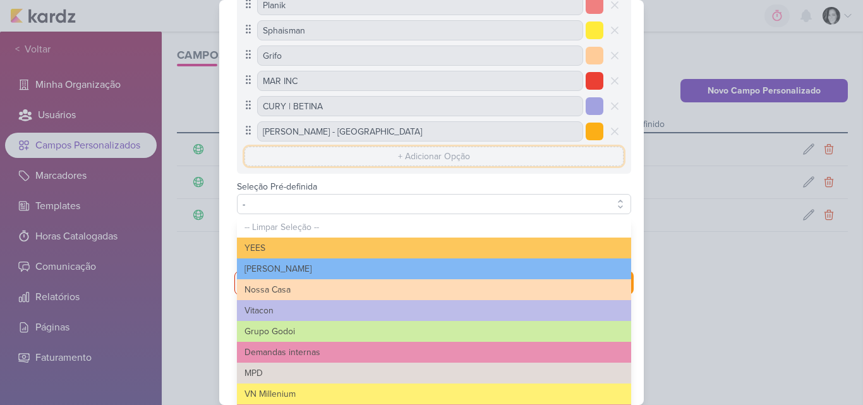
drag, startPoint x: 433, startPoint y: 225, endPoint x: 413, endPoint y: 159, distance: 69.3
click at [413, 159] on input "text" at bounding box center [433, 157] width 379 height 20
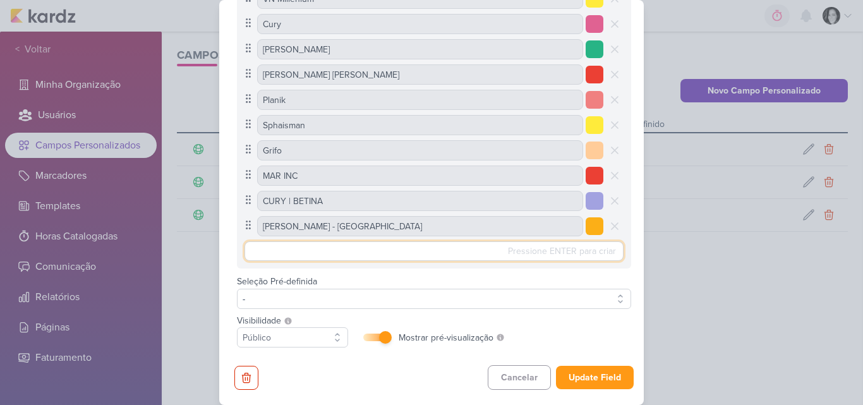
scroll to position [296, 0]
type input "c"
type input "CANOPUS"
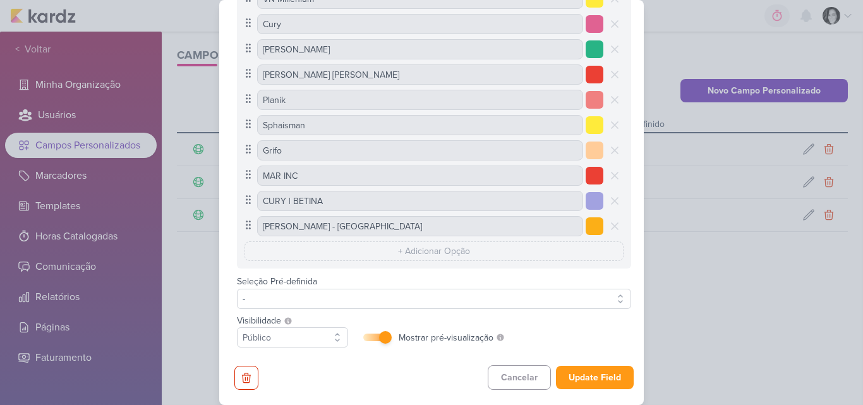
click at [594, 252] on div "Pressione ENTER para criar O conteúdo [PERSON_NAME] deve ser menor que 50 carac…" at bounding box center [433, 251] width 379 height 20
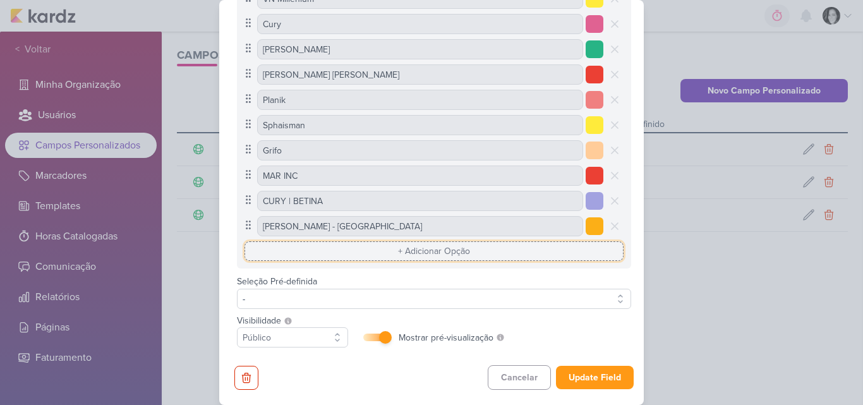
click at [525, 246] on div "Pressione ENTER para criar O conteúdo [PERSON_NAME] deve ser menor que 50 carac…" at bounding box center [433, 251] width 379 height 20
type input "CANOPUS"
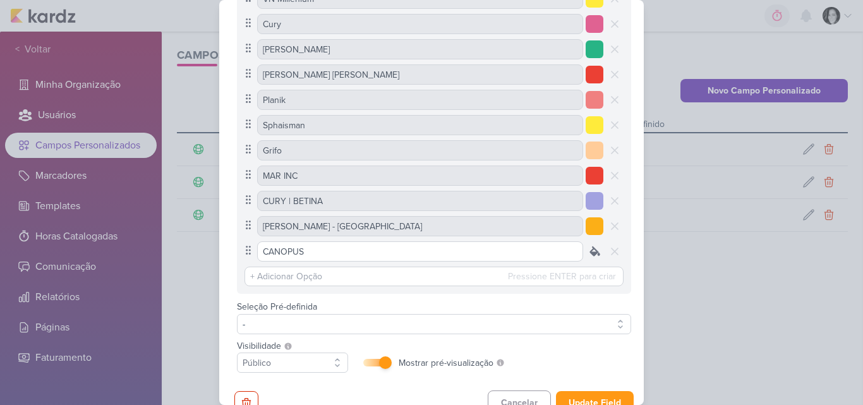
click at [590, 254] on icon at bounding box center [594, 250] width 9 height 9
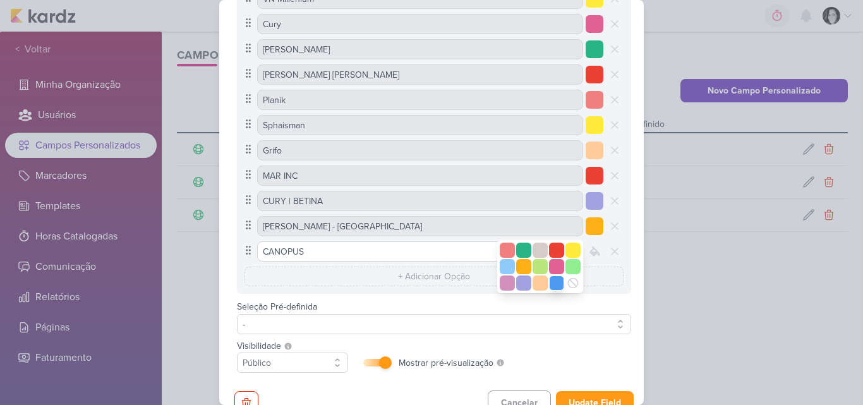
click at [553, 284] on div at bounding box center [556, 282] width 15 height 15
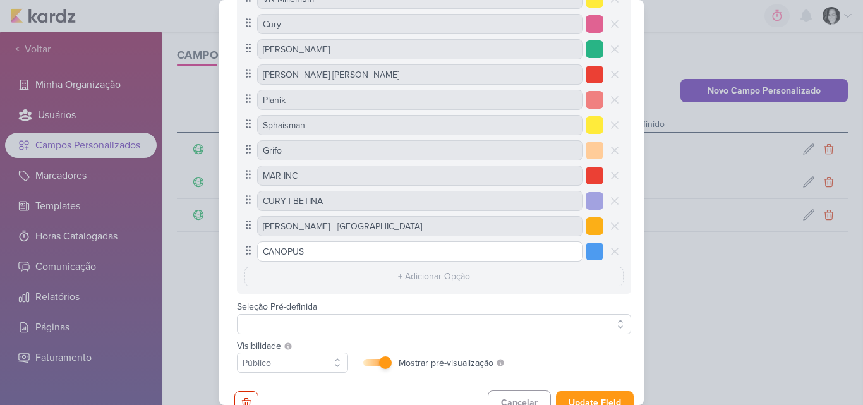
scroll to position [322, 0]
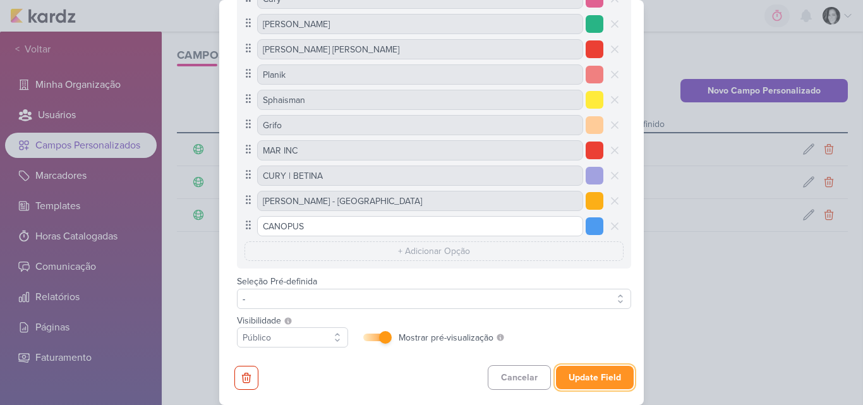
click at [579, 375] on button "Update Field" at bounding box center [595, 377] width 78 height 23
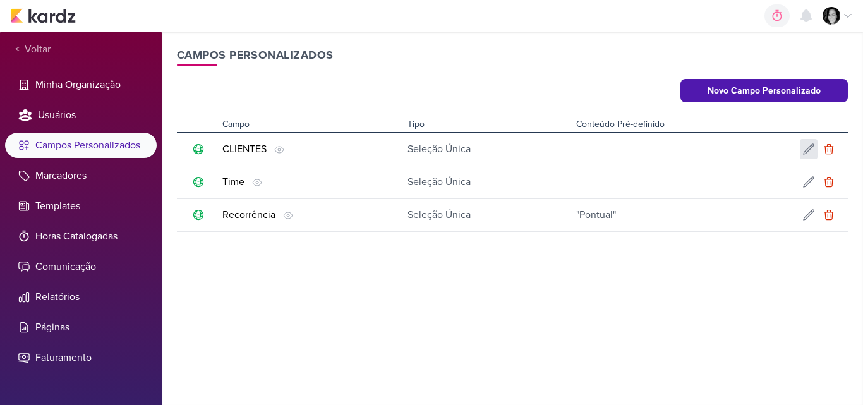
click at [805, 147] on icon at bounding box center [808, 149] width 13 height 13
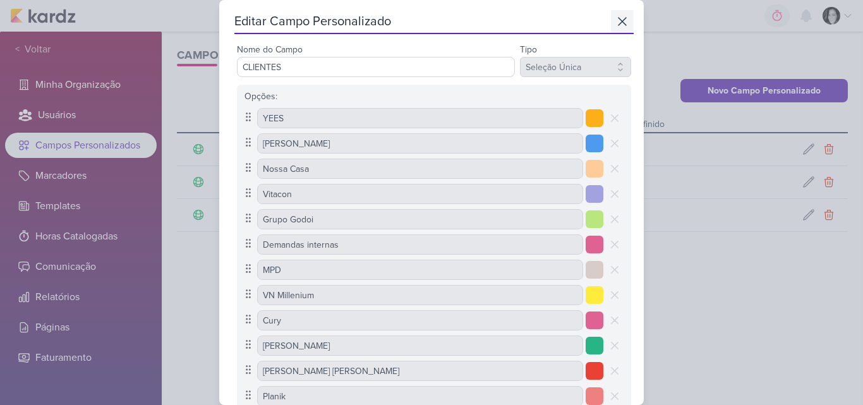
click at [615, 21] on icon at bounding box center [622, 21] width 15 height 15
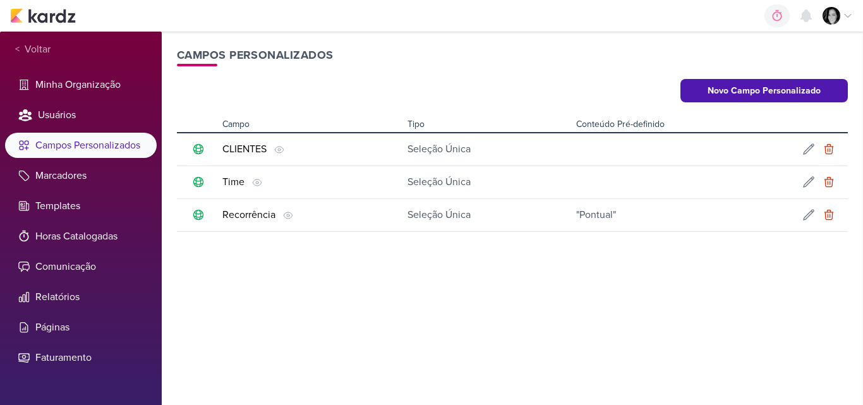
click at [836, 16] on img at bounding box center [832, 16] width 18 height 18
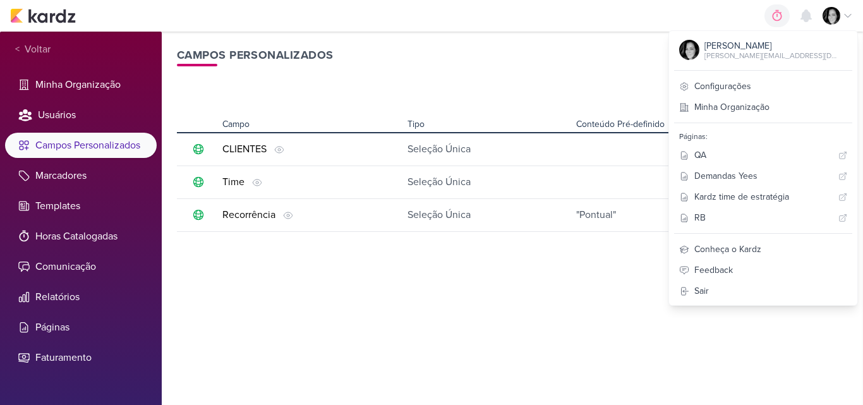
drag, startPoint x: 51, startPoint y: 17, endPoint x: 50, endPoint y: 23, distance: 6.4
click at [50, 23] on div "0h0m Sessão desligada... Hoje 0h0m Semana 0h0m Mês 0h0m Nenhuma Sessão 00" at bounding box center [431, 16] width 843 height 32
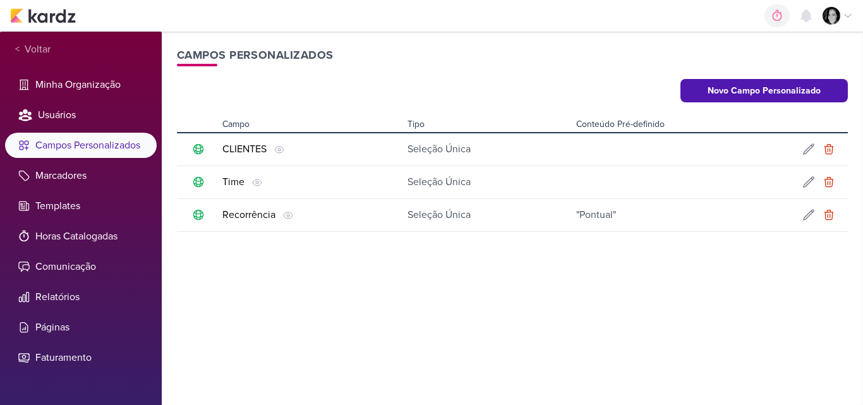
click at [847, 18] on icon at bounding box center [848, 16] width 10 height 10
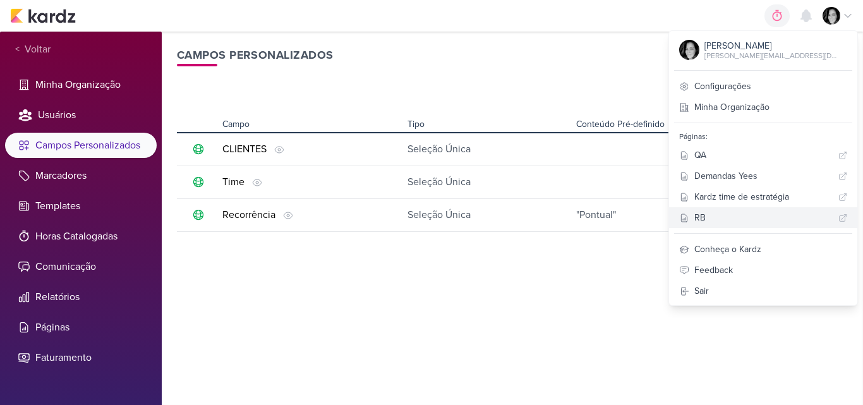
click at [756, 217] on div "RB" at bounding box center [763, 217] width 139 height 13
